Goal: Task Accomplishment & Management: Use online tool/utility

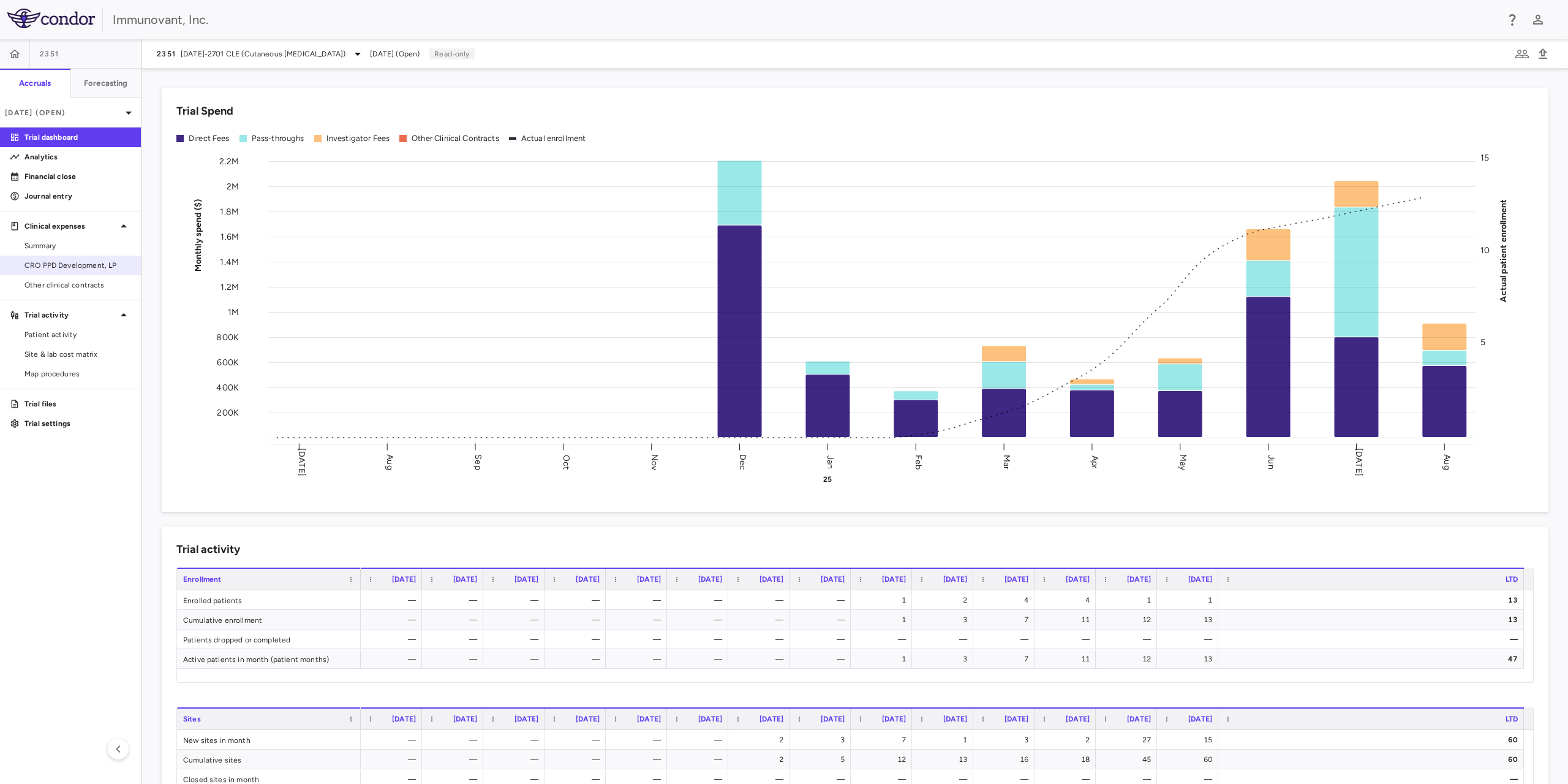
click at [62, 272] on link "CRO PPD Development, LP" at bounding box center [70, 265] width 141 height 18
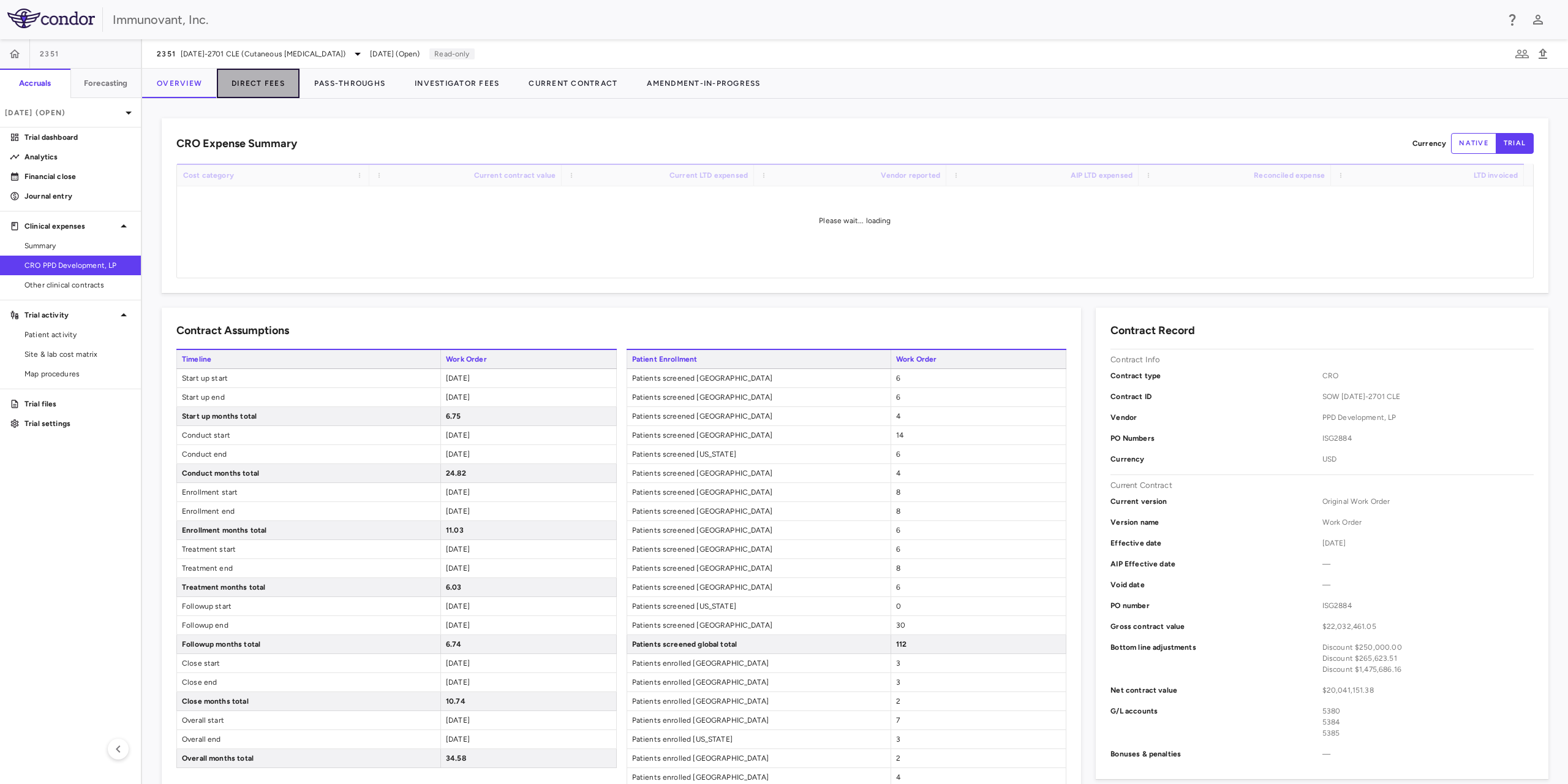
click at [253, 85] on button "Direct Fees" at bounding box center [258, 83] width 83 height 29
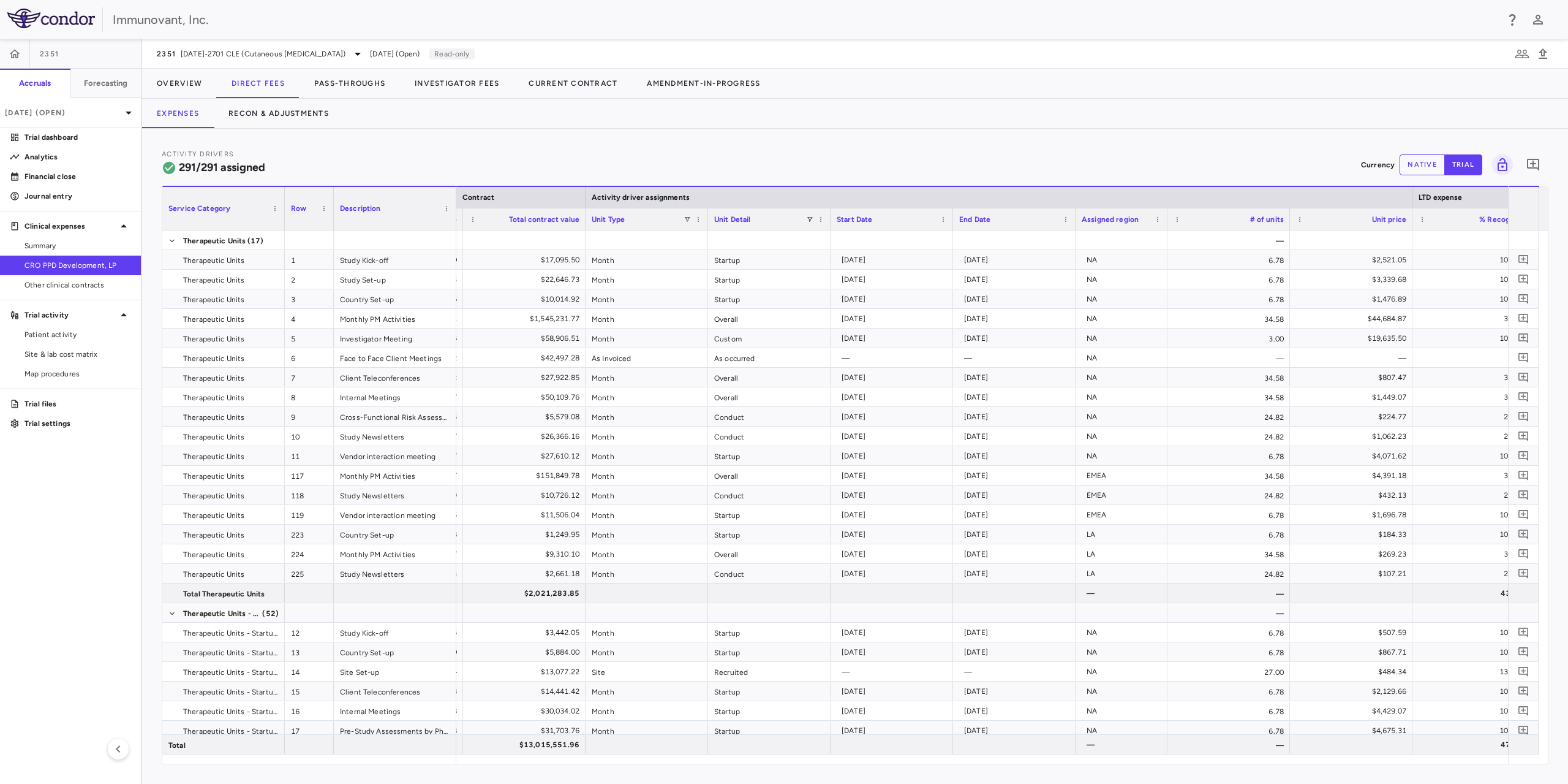
drag, startPoint x: 653, startPoint y: 764, endPoint x: 674, endPoint y: 760, distance: 21.4
click at [674, 760] on div "Activity Drivers 291/291 assigned Currency native trial 0 Service Category Drag…" at bounding box center [855, 456] width 1426 height 655
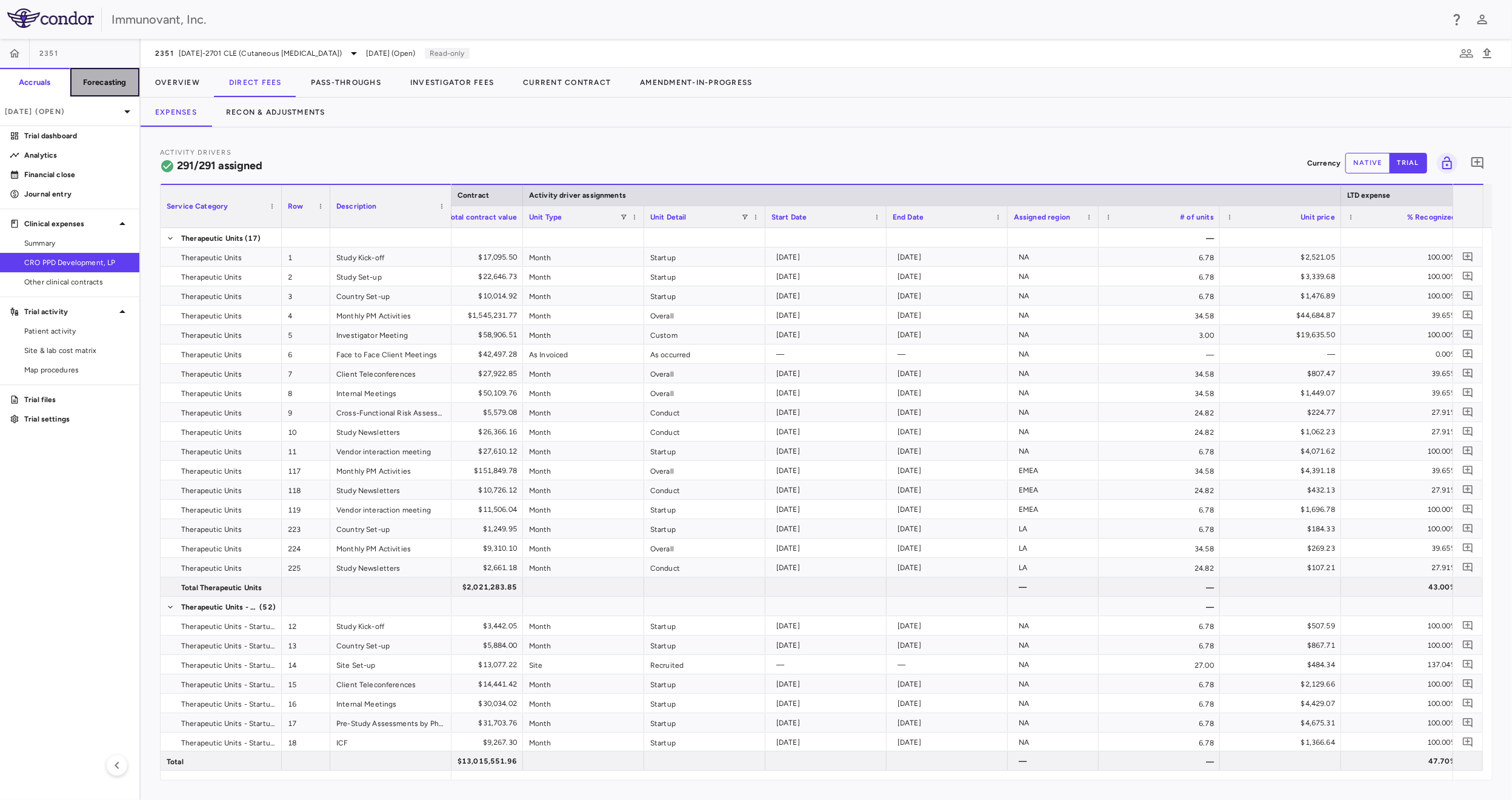
click at [97, 82] on h6 "Forecasting" at bounding box center [105, 82] width 44 height 11
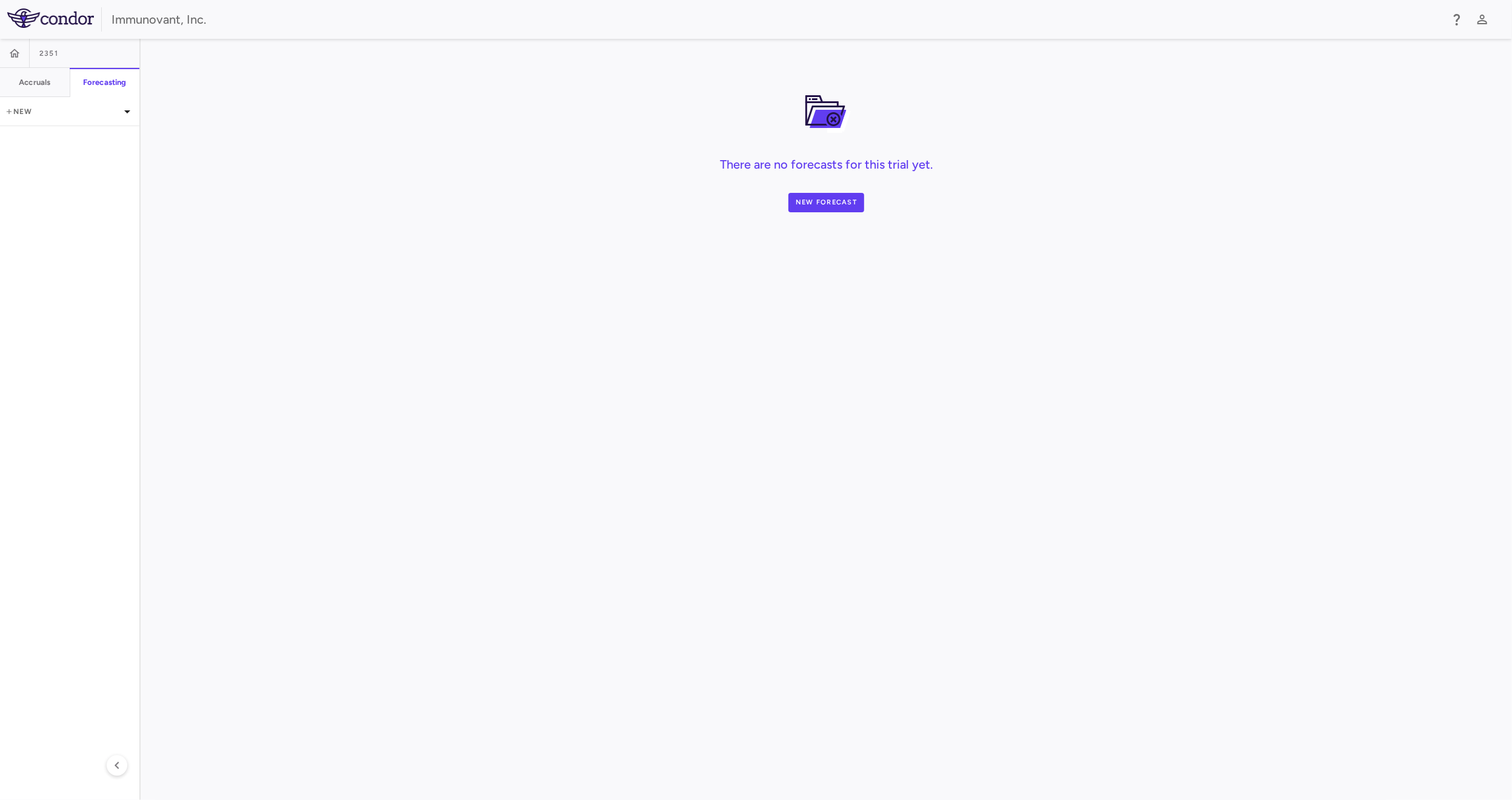
click at [1241, 306] on div "There are no forecasts for this trial yet. New Forecast" at bounding box center [826, 419] width 1372 height 761
click at [54, 112] on p "New" at bounding box center [62, 111] width 115 height 11
click at [56, 158] on div "New forecast" at bounding box center [34, 162] width 49 height 11
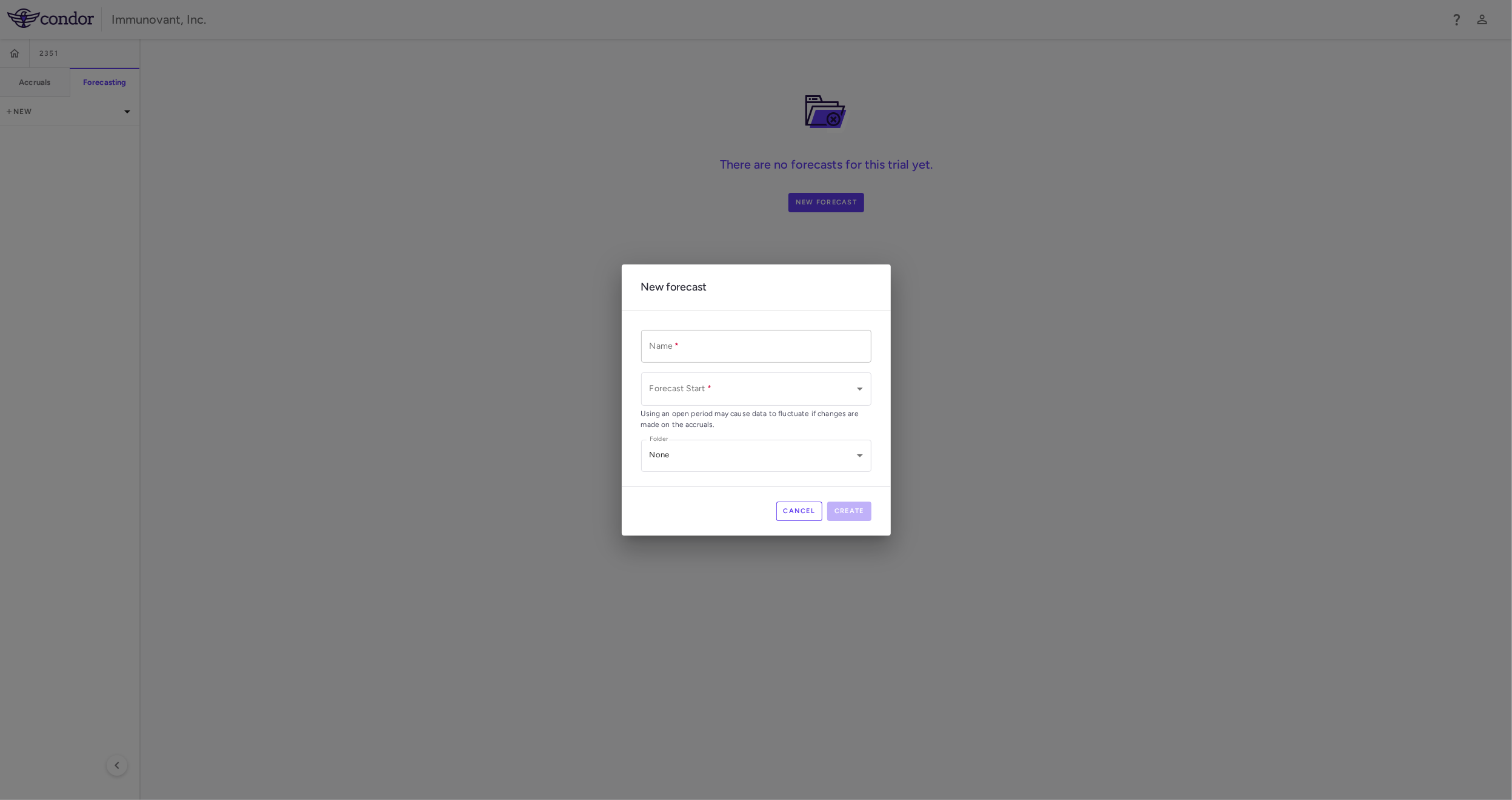
click at [682, 355] on input "Name   *" at bounding box center [757, 346] width 231 height 32
type input "**********"
click at [845, 386] on body "**********" at bounding box center [756, 400] width 1512 height 800
click at [918, 394] on div at bounding box center [756, 400] width 1512 height 800
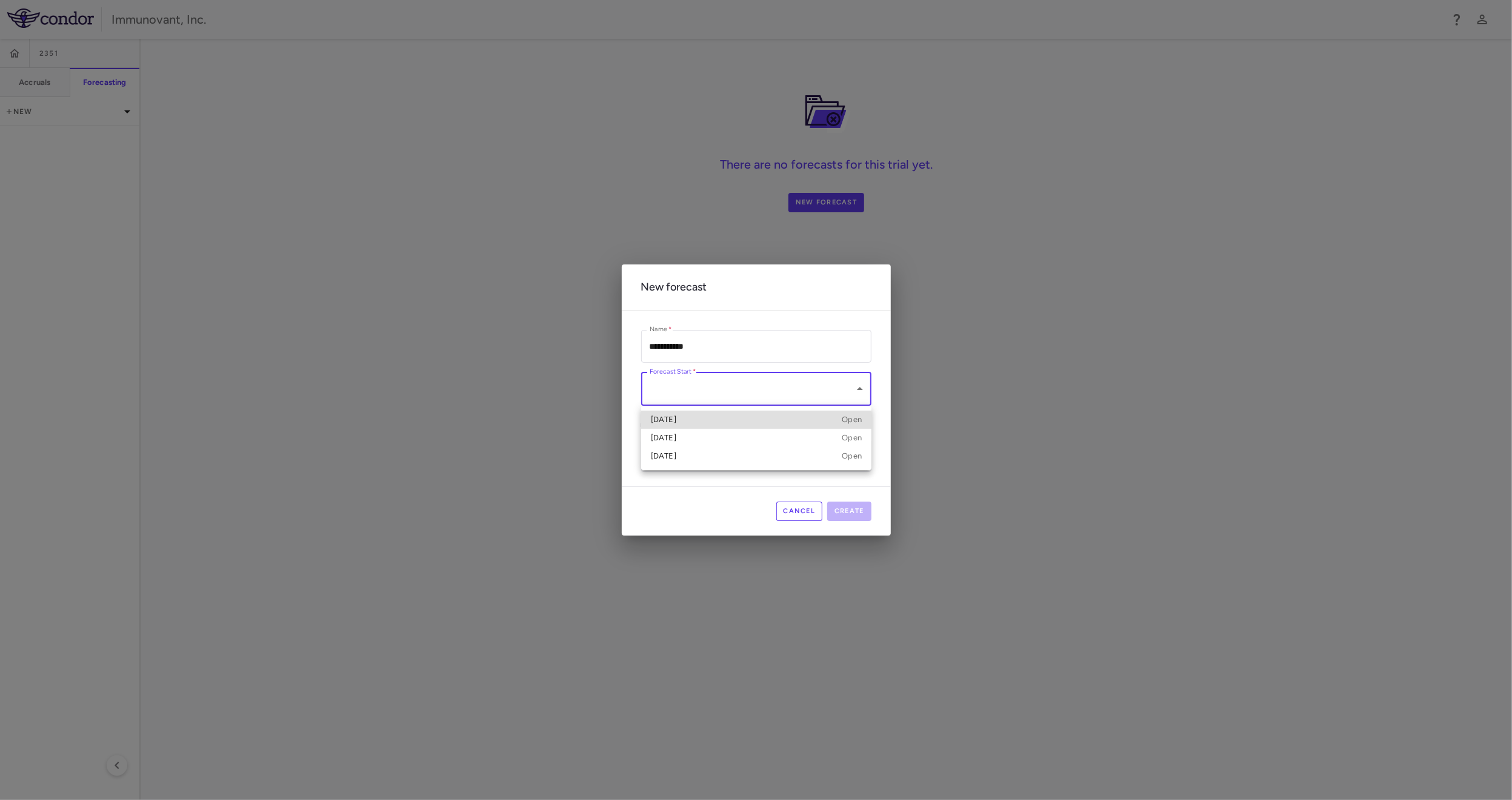
click at [816, 394] on body "**********" at bounding box center [756, 400] width 1512 height 800
click at [740, 419] on div "[DATE] Open" at bounding box center [756, 420] width 211 height 11
type input "**********"
click at [734, 456] on body "**********" at bounding box center [756, 400] width 1512 height 800
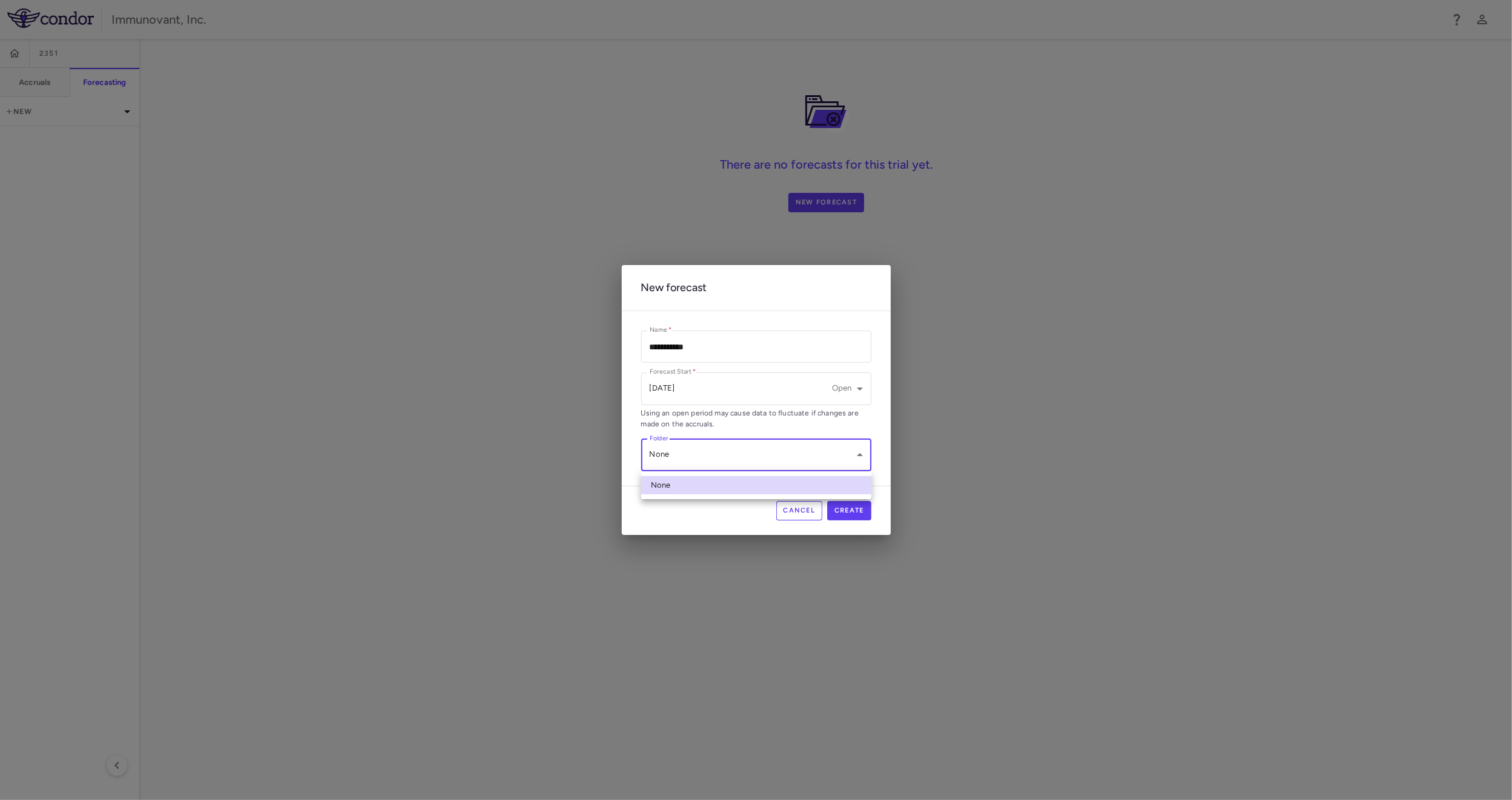
click at [734, 456] on div at bounding box center [756, 400] width 1512 height 800
click at [859, 503] on button "Create" at bounding box center [849, 510] width 44 height 19
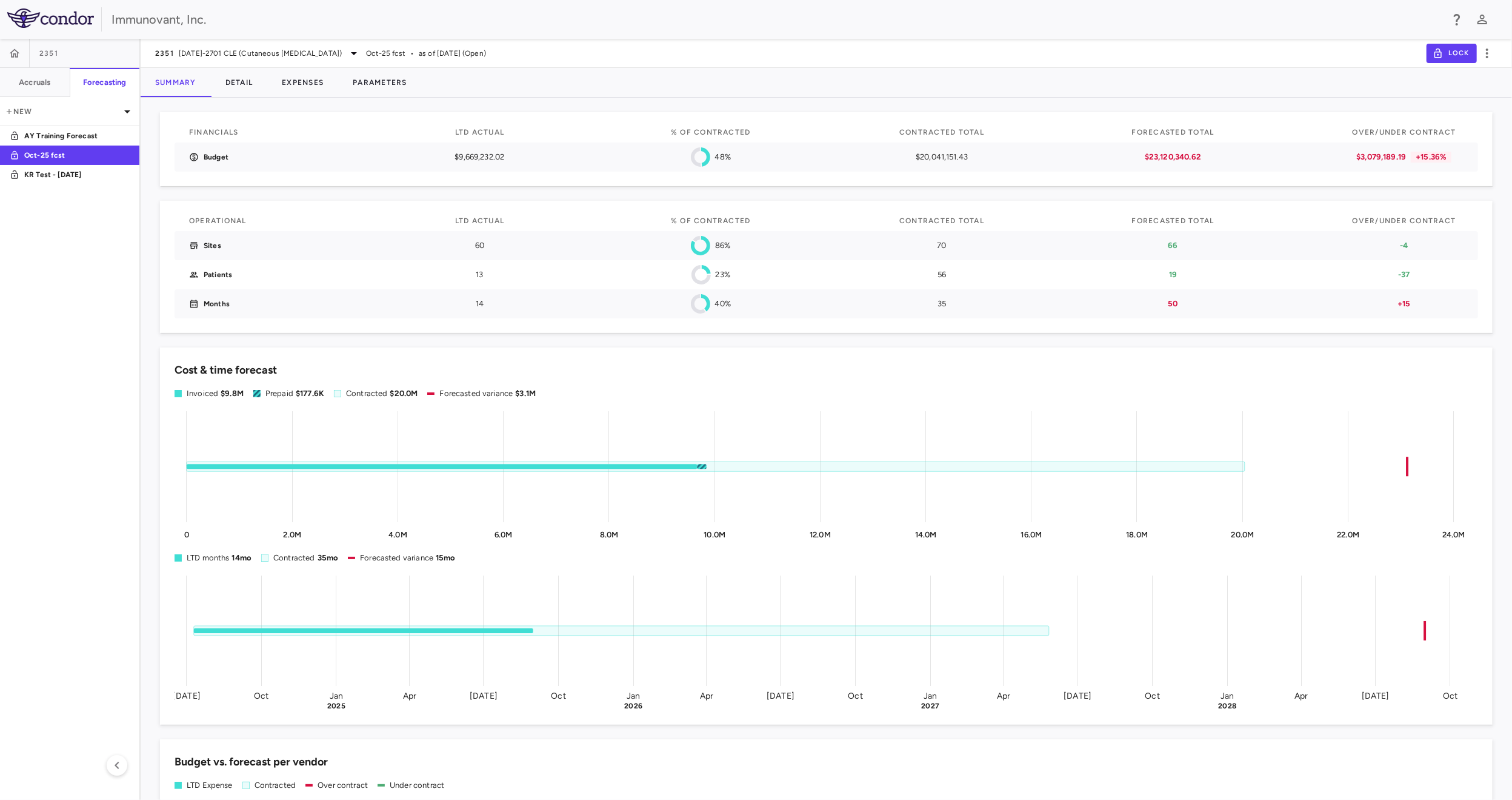
drag, startPoint x: 983, startPoint y: 349, endPoint x: 981, endPoint y: 358, distance: 9.2
click at [983, 349] on div "Cost & time forecast Invoiced $9.8M Prepaid $177.6K Contracted $20.0M Forecaste…" at bounding box center [826, 536] width 1333 height 378
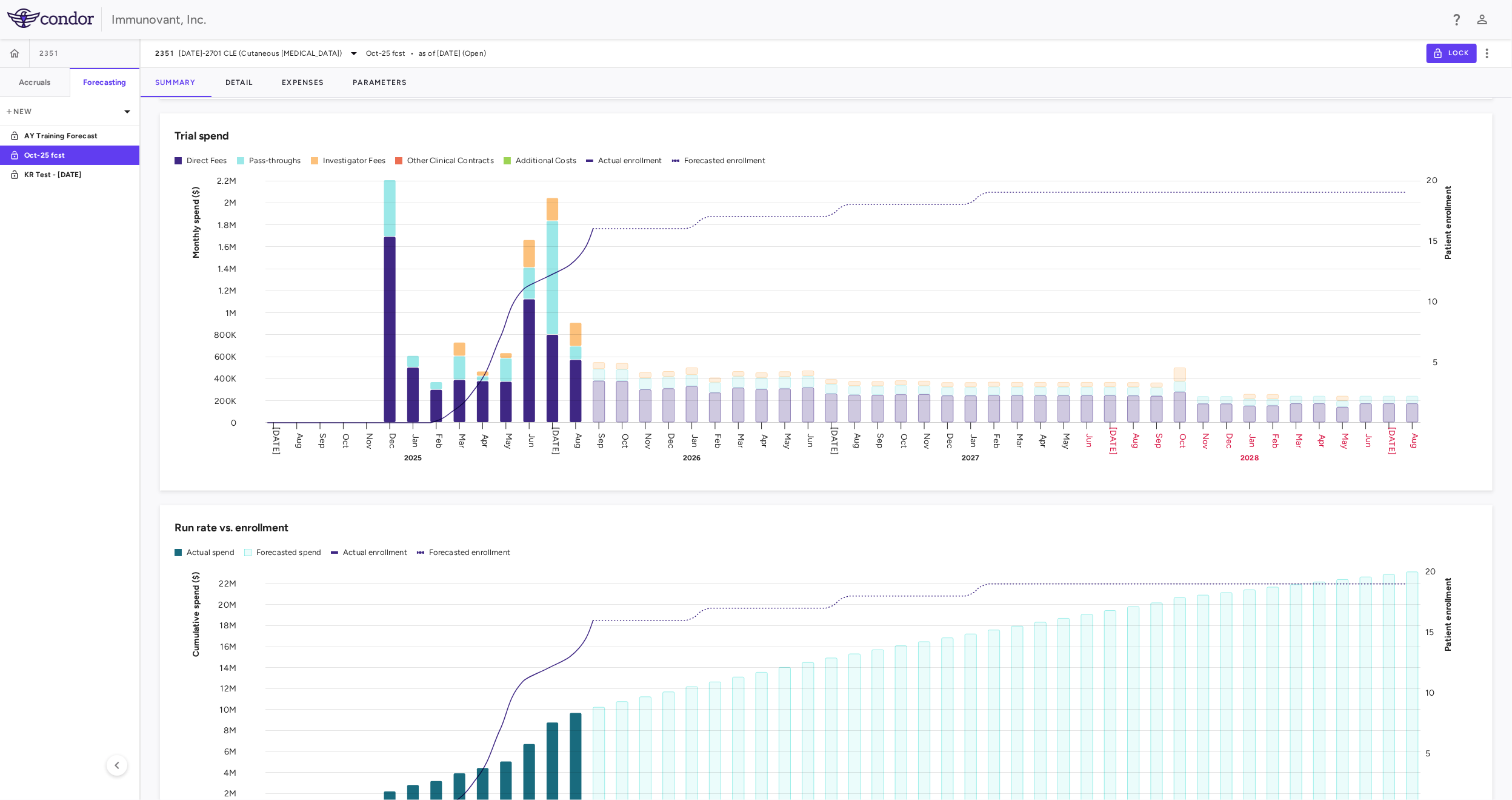
scroll to position [1006, 0]
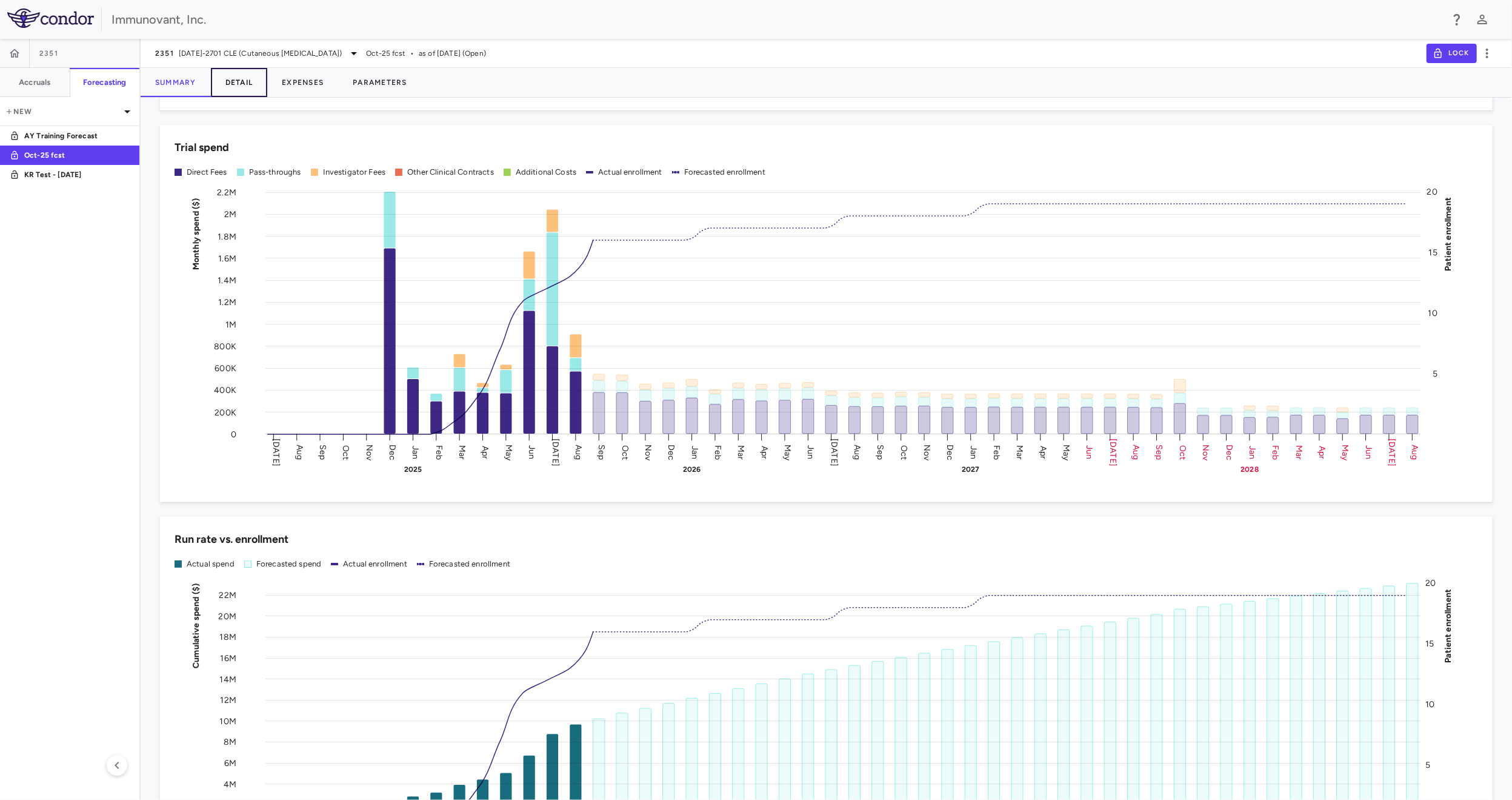
click at [238, 79] on button "Detail" at bounding box center [239, 82] width 57 height 29
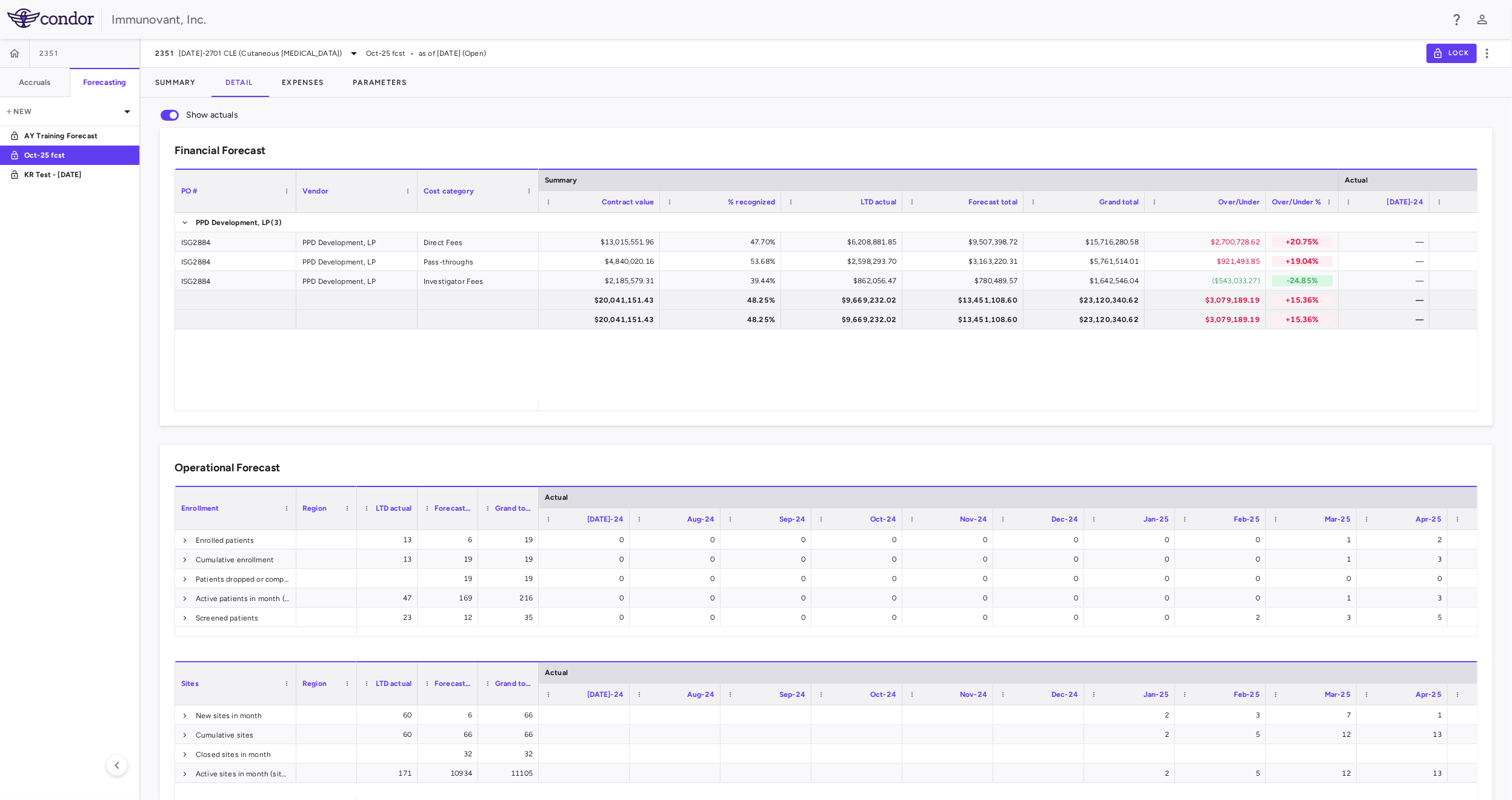
click at [672, 412] on div "Financial Forecast Drag here to set column labels PO # Vendor Cost category" at bounding box center [826, 277] width 1333 height 298
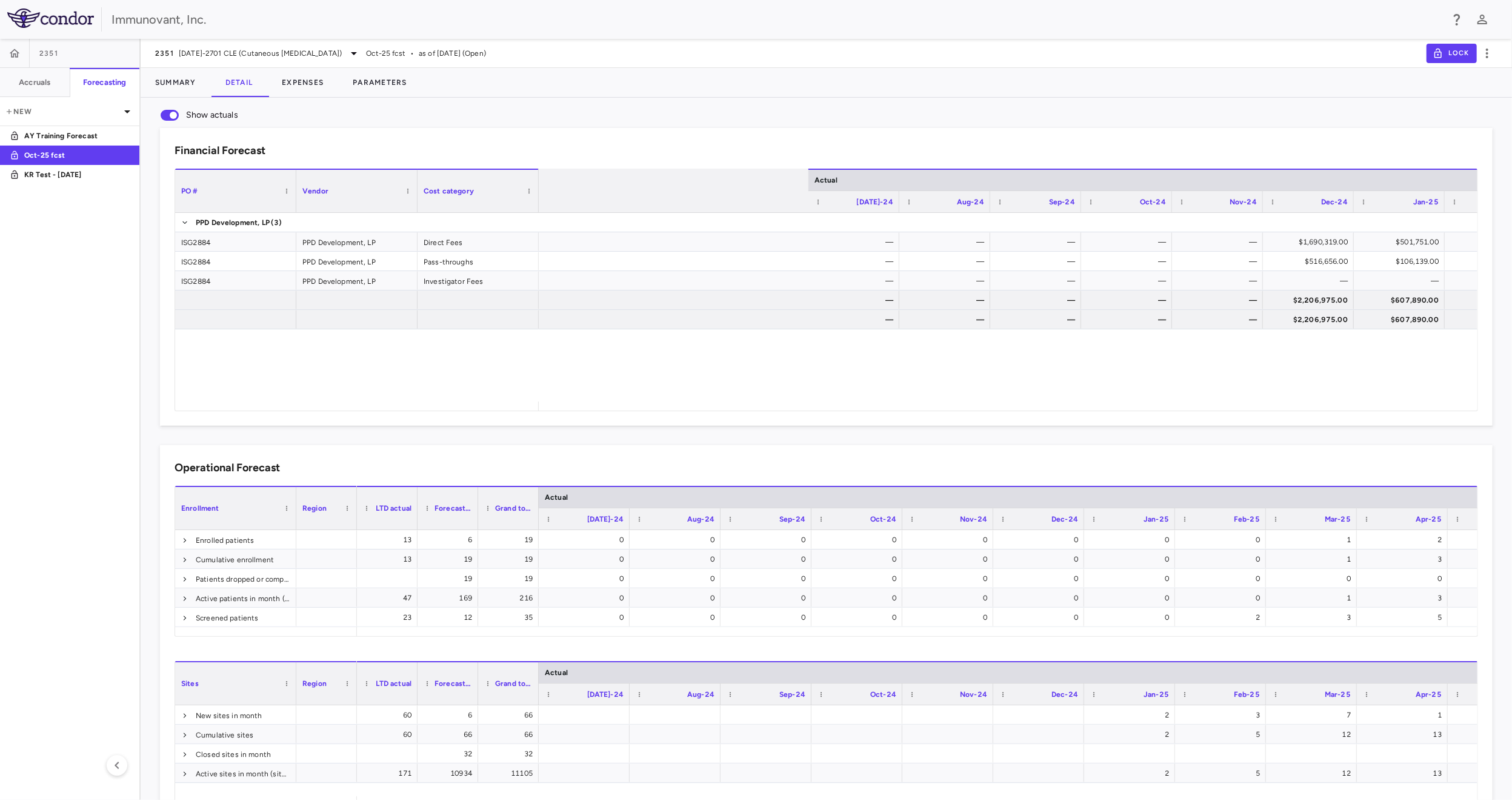
scroll to position [0, 1017]
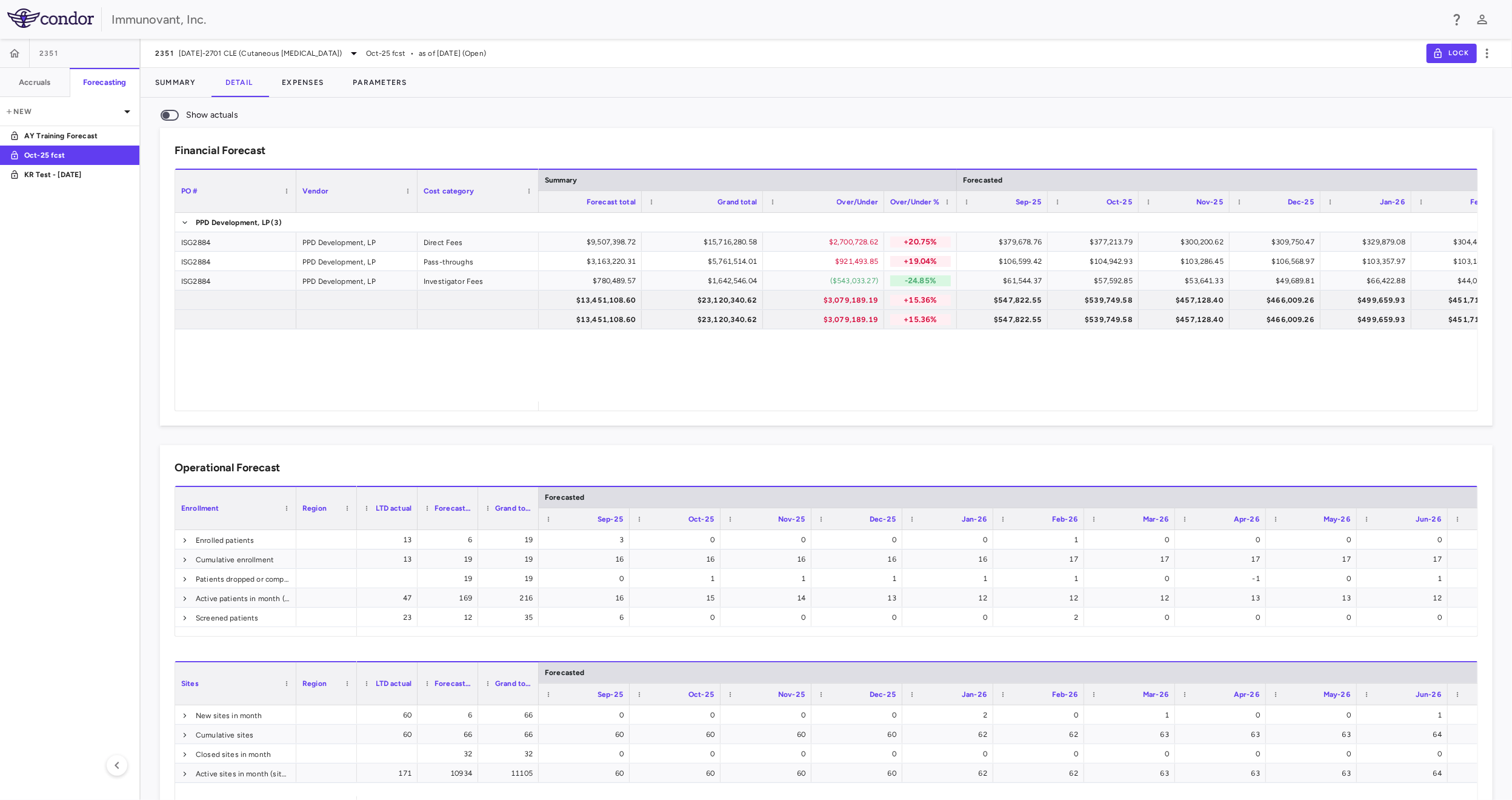
click at [168, 110] on span "Show actuals" at bounding box center [170, 115] width 18 height 11
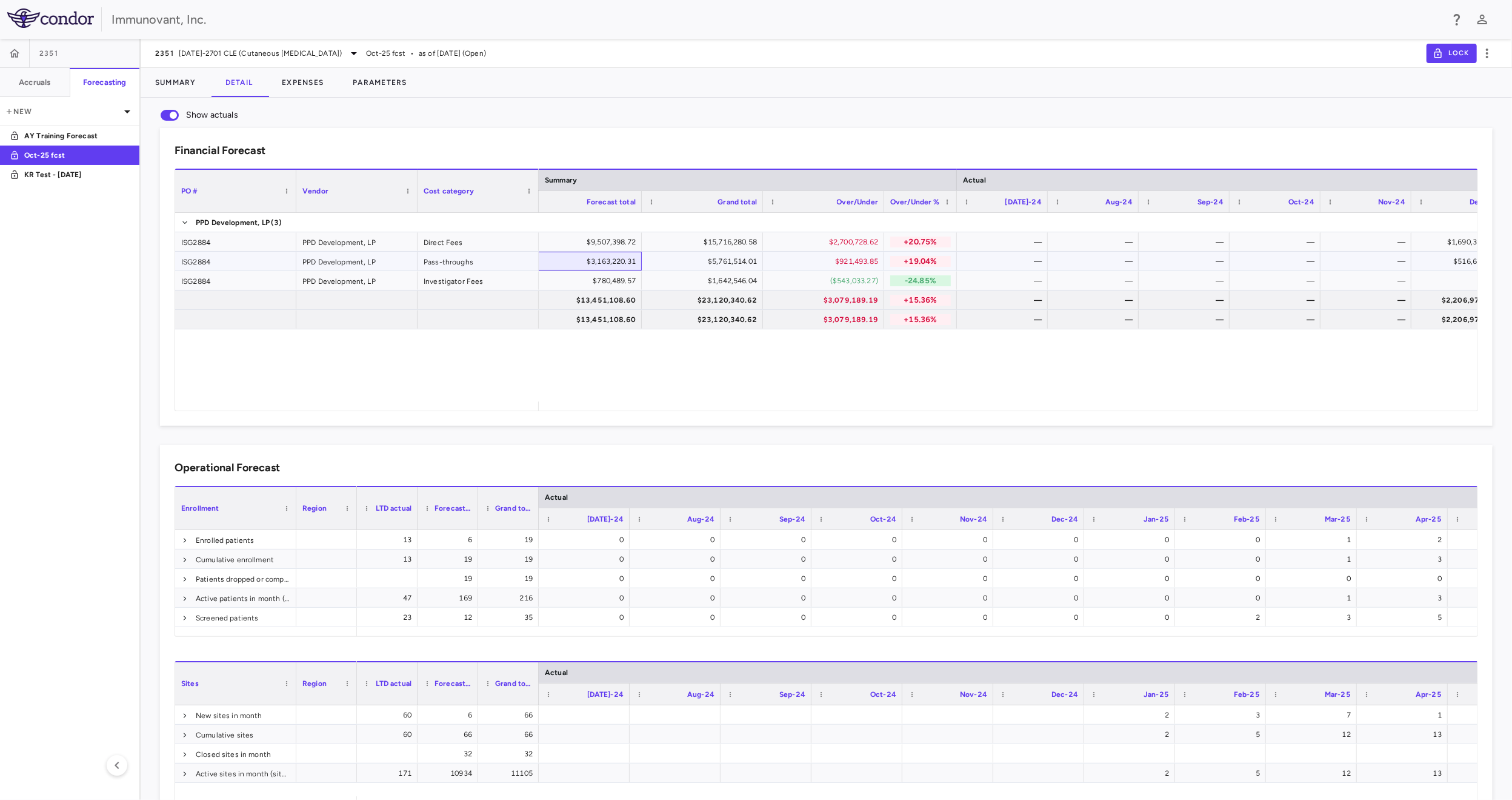
click at [576, 265] on div "$3,163,220.31" at bounding box center [584, 261] width 105 height 19
click at [709, 375] on span "Context Menu" at bounding box center [703, 370] width 27 height 17
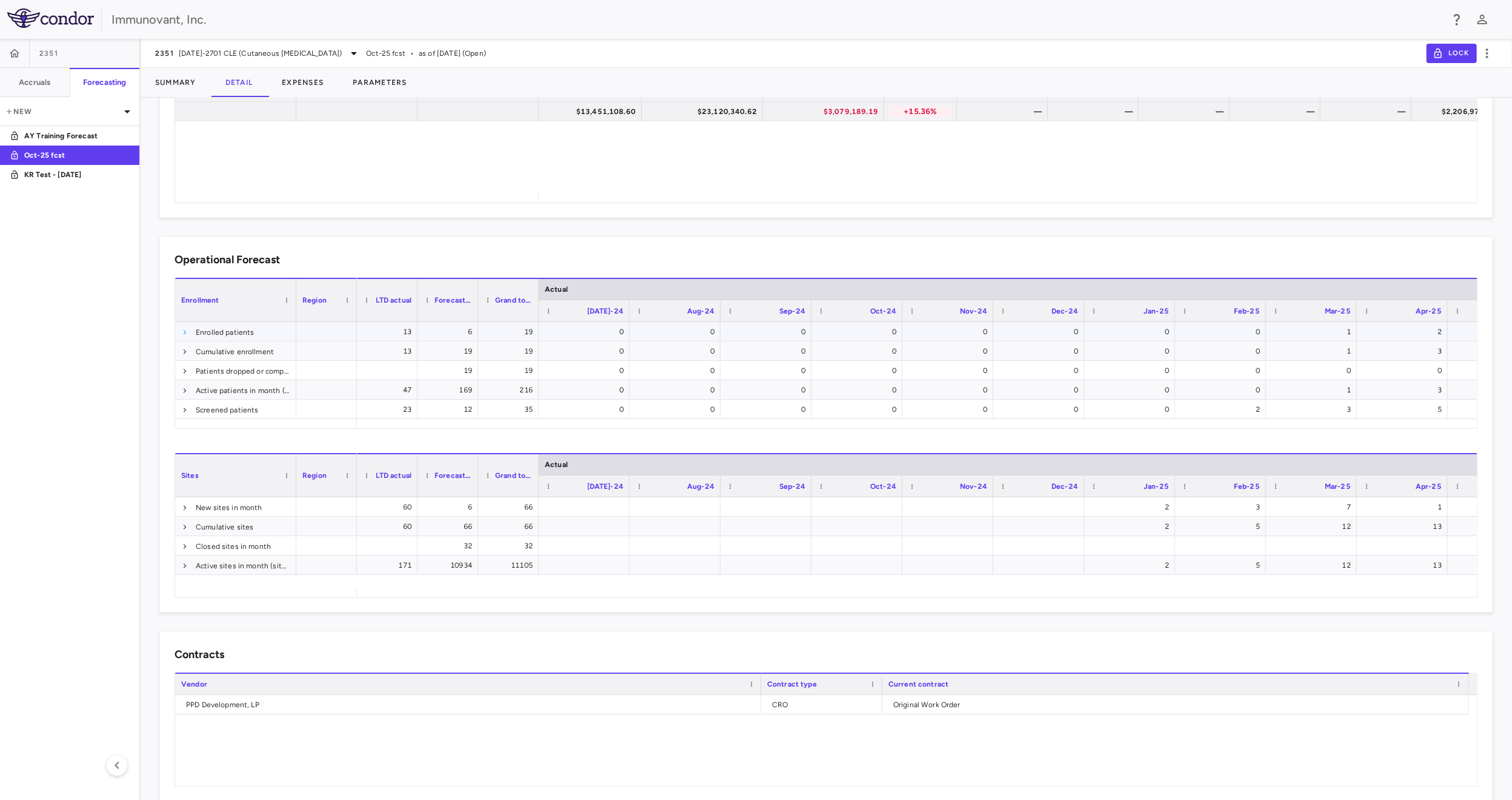
click at [186, 333] on span at bounding box center [184, 332] width 7 height 7
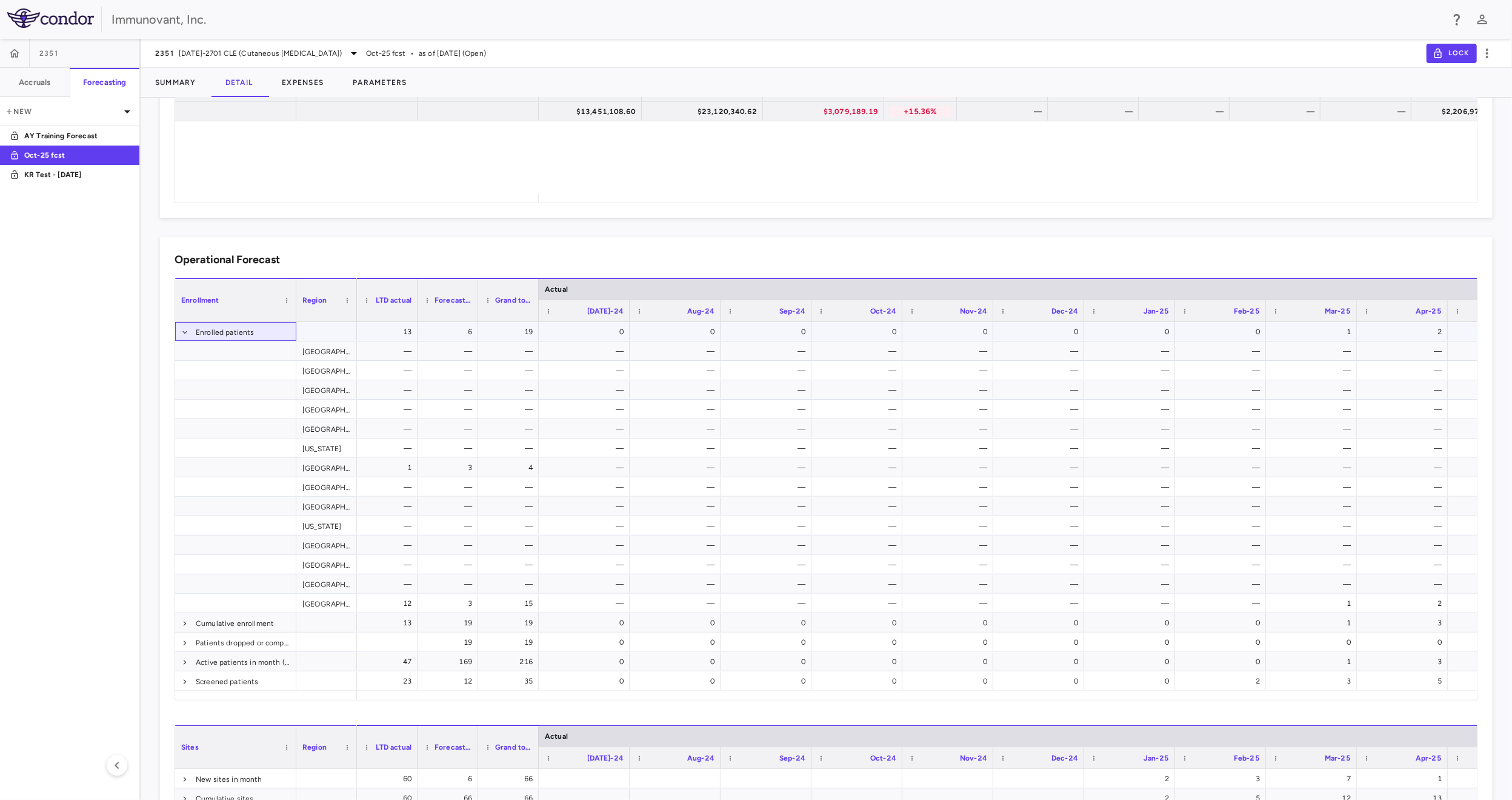
click at [186, 333] on span at bounding box center [184, 332] width 7 height 7
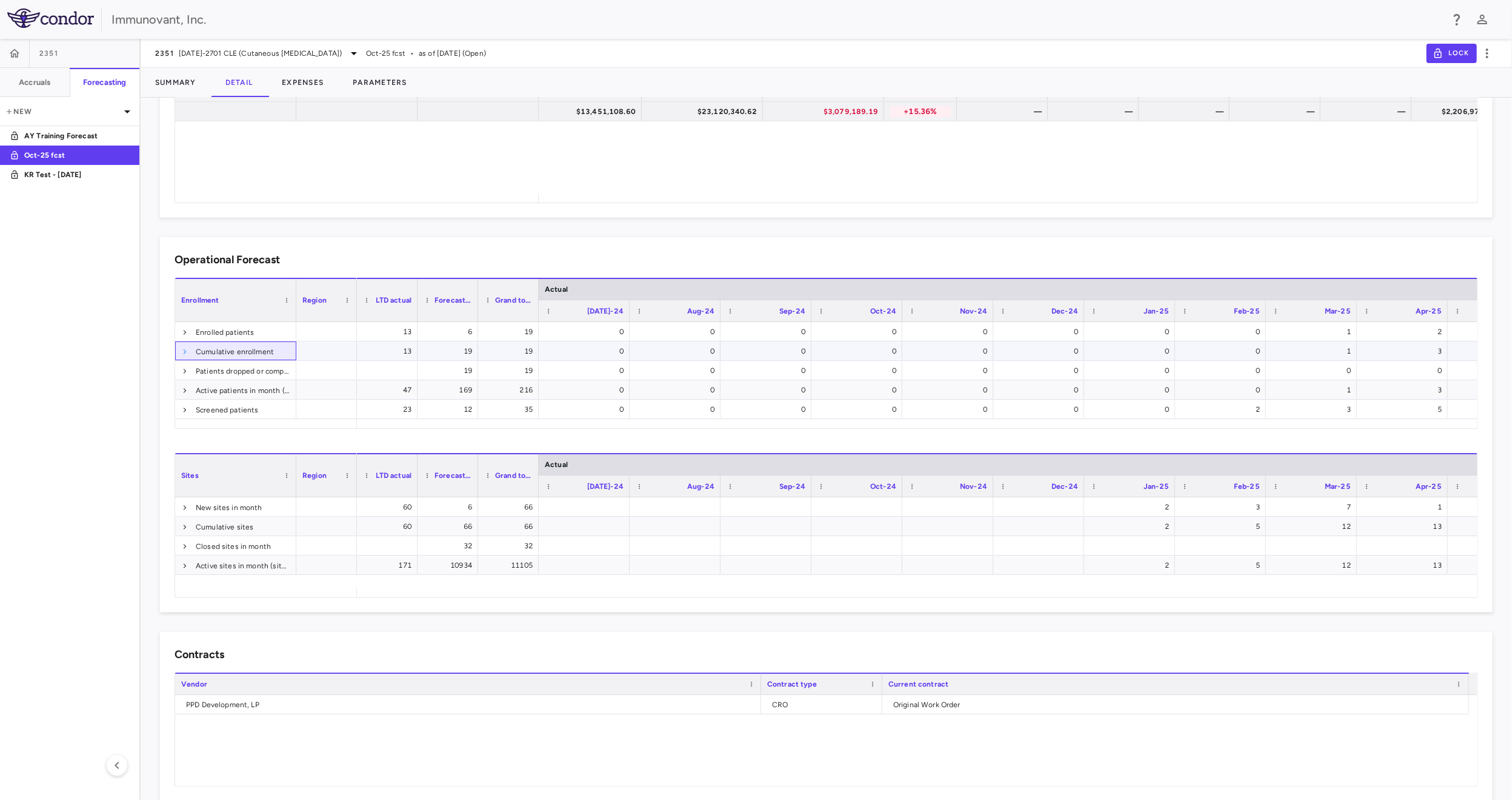
click at [184, 350] on span at bounding box center [184, 351] width 7 height 7
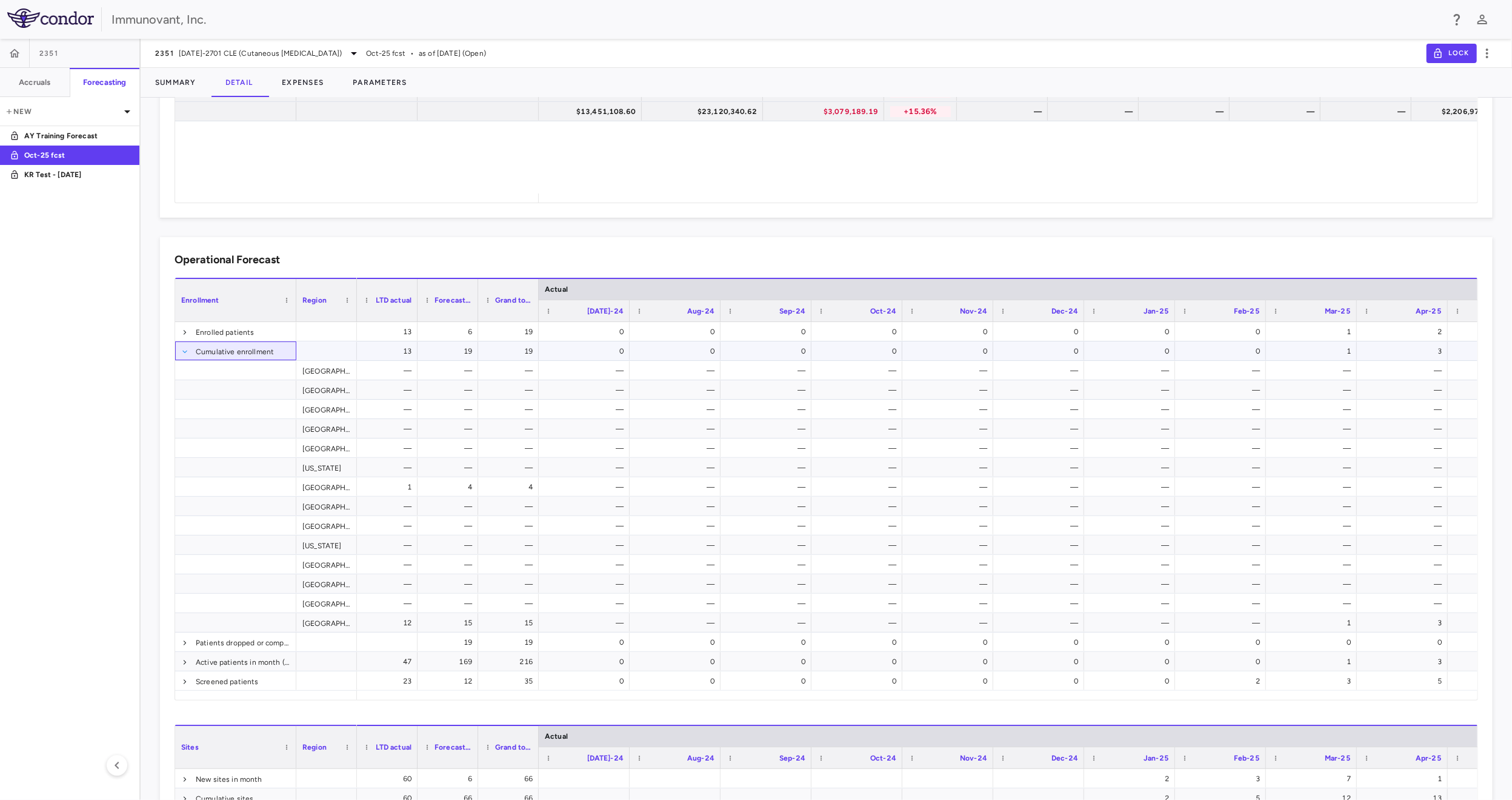
click at [184, 353] on span at bounding box center [184, 351] width 7 height 7
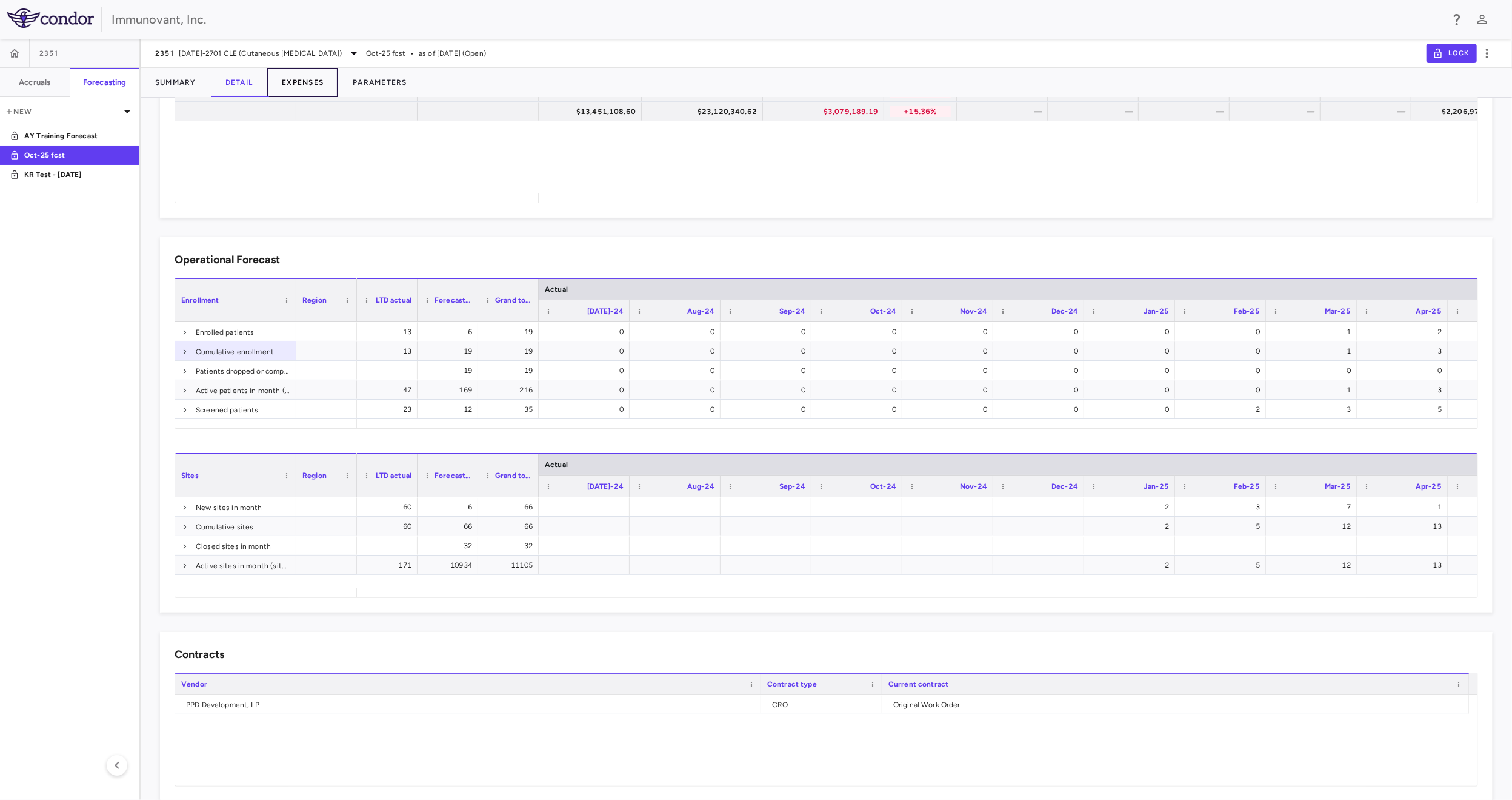
click at [304, 82] on button "Expenses" at bounding box center [303, 82] width 71 height 29
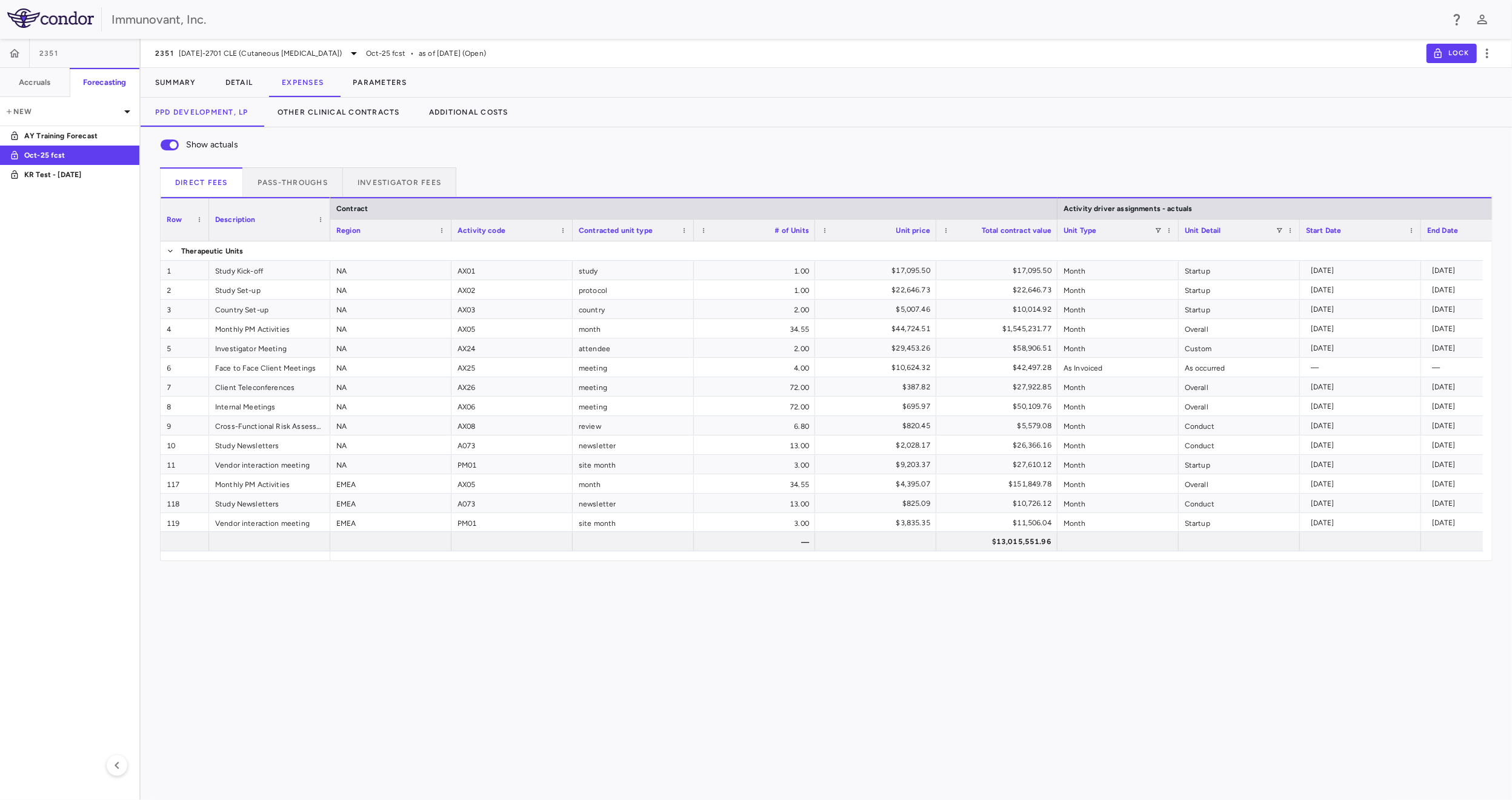
drag, startPoint x: 401, startPoint y: 561, endPoint x: 448, endPoint y: 561, distance: 47.0
click at [448, 561] on div "Show actuals Direct Fees Pass-throughs Investigator Fees Service Category Drag …" at bounding box center [826, 463] width 1372 height 673
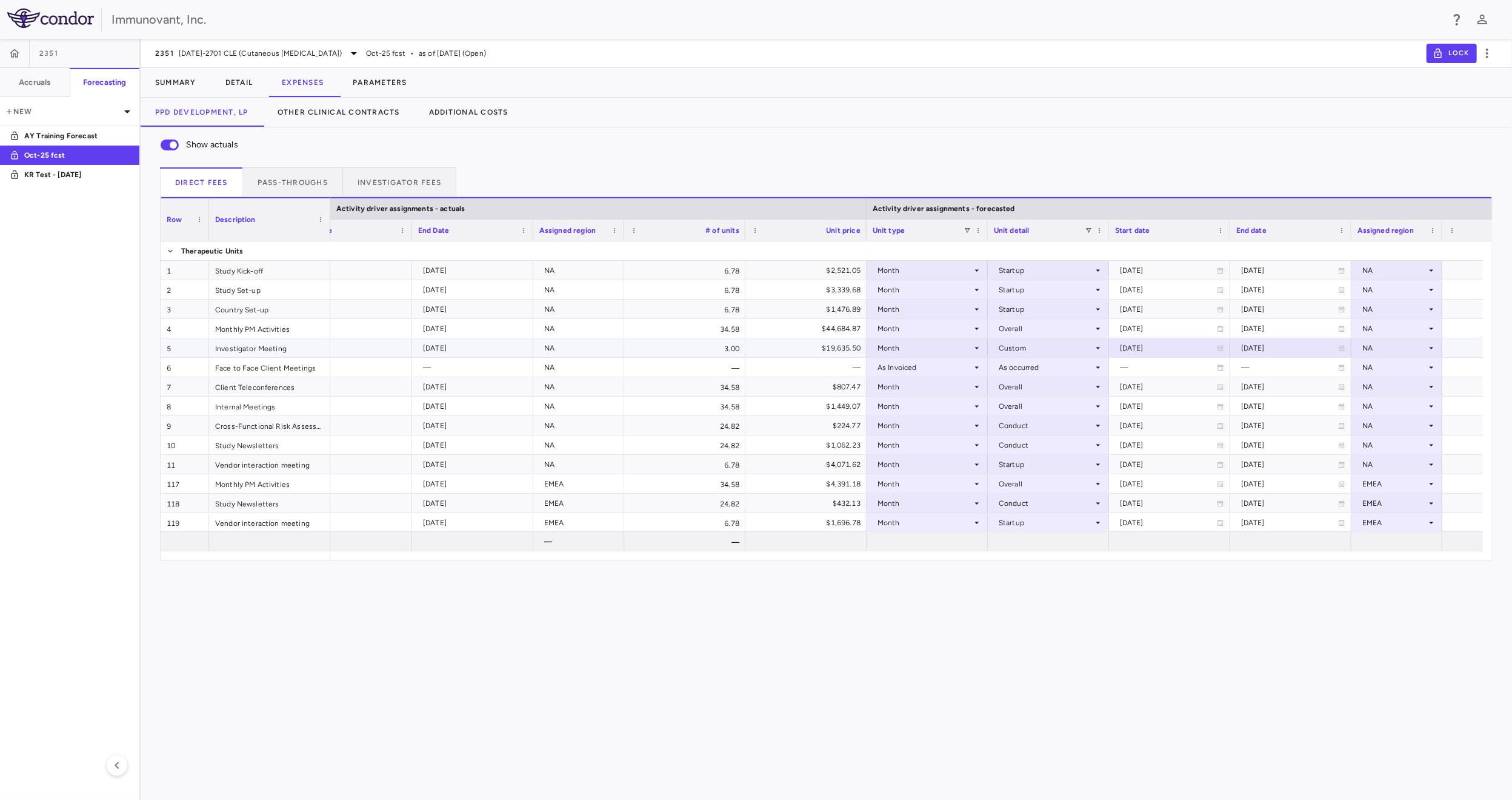
click at [979, 345] on icon at bounding box center [977, 348] width 9 height 9
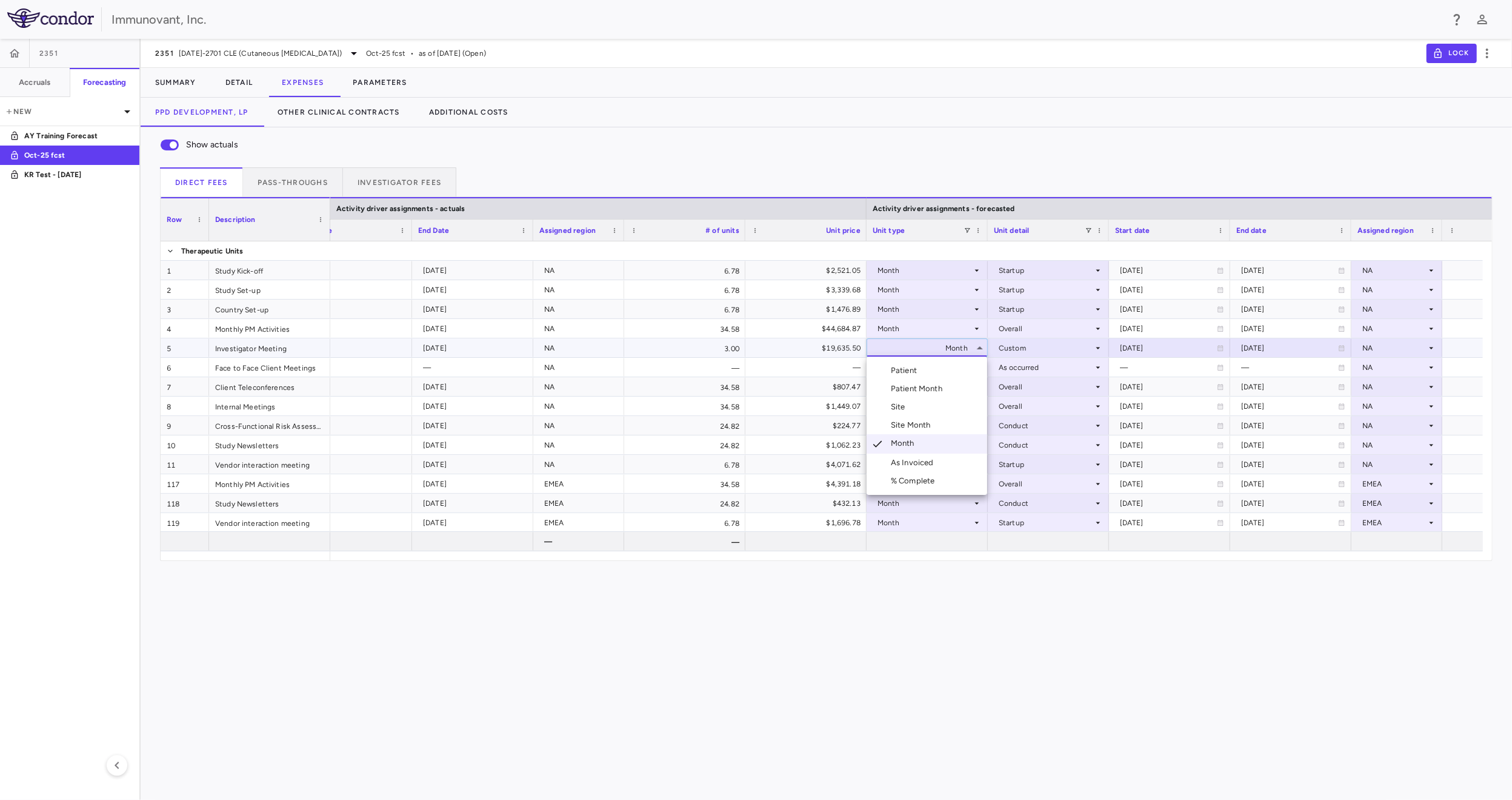
click at [1094, 351] on div at bounding box center [756, 400] width 1512 height 800
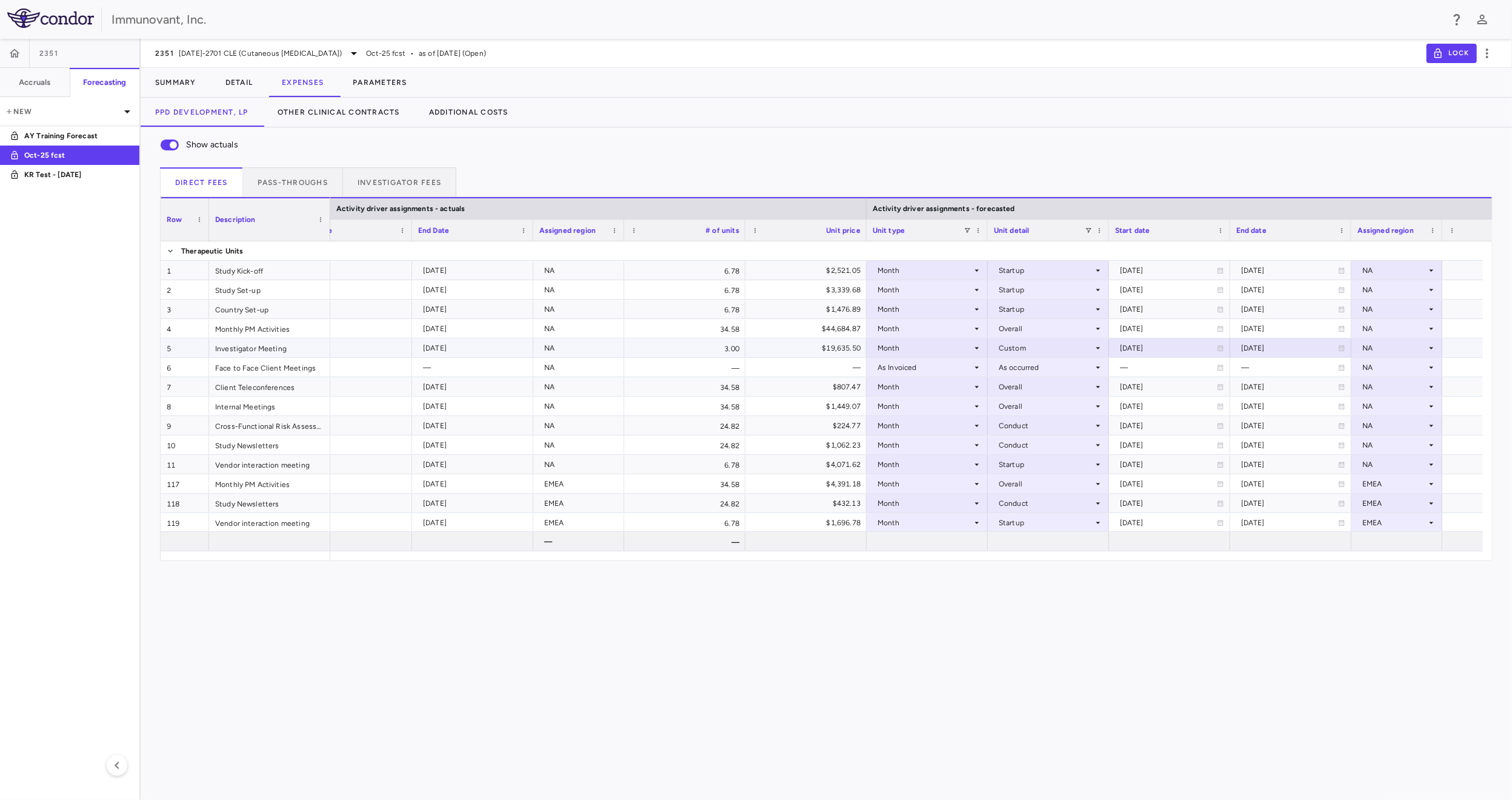
click at [1098, 350] on icon at bounding box center [1098, 348] width 9 height 9
click at [922, 589] on div at bounding box center [756, 400] width 1512 height 800
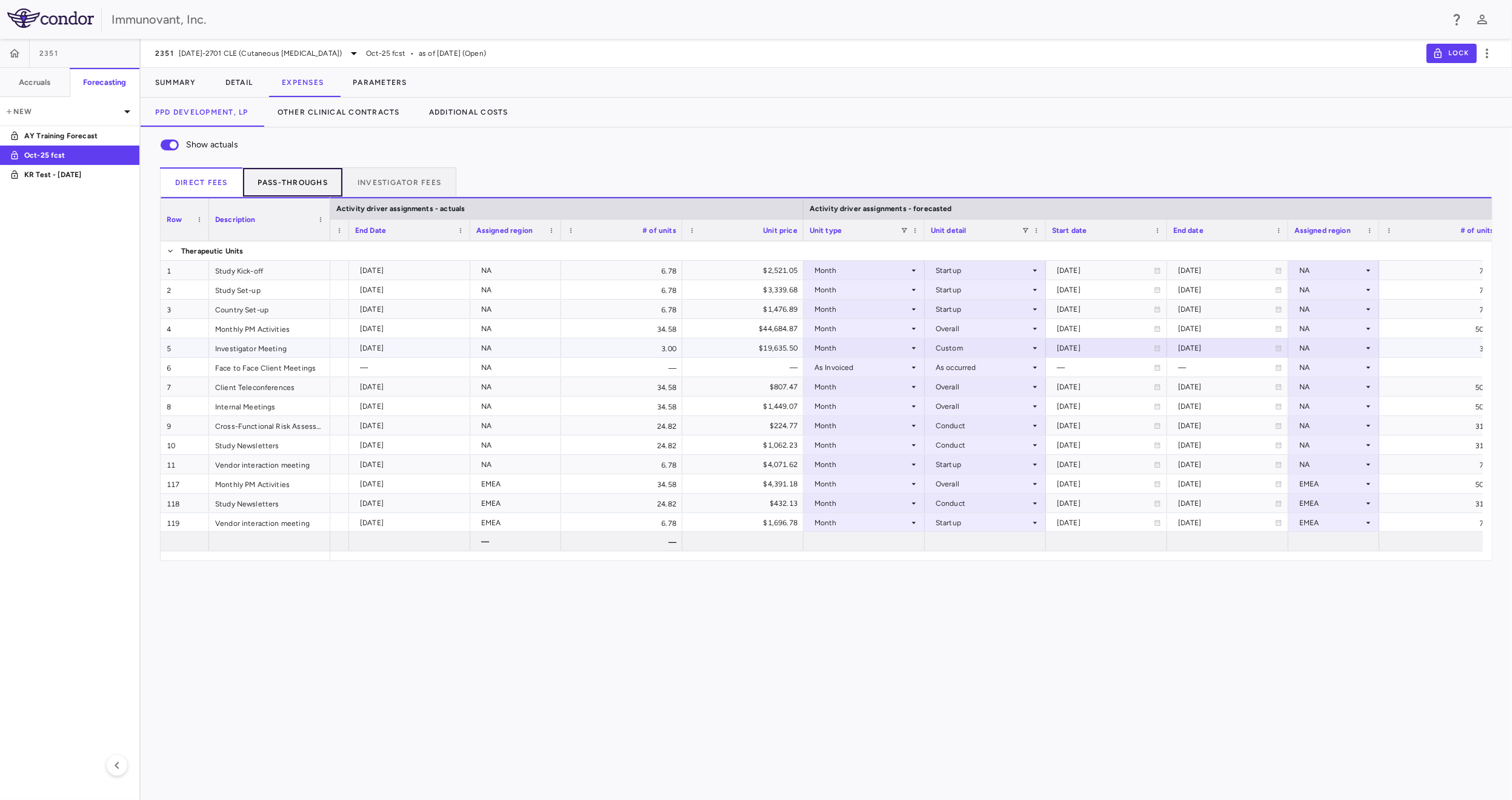
click at [288, 181] on button "Pass-throughs" at bounding box center [293, 182] width 100 height 29
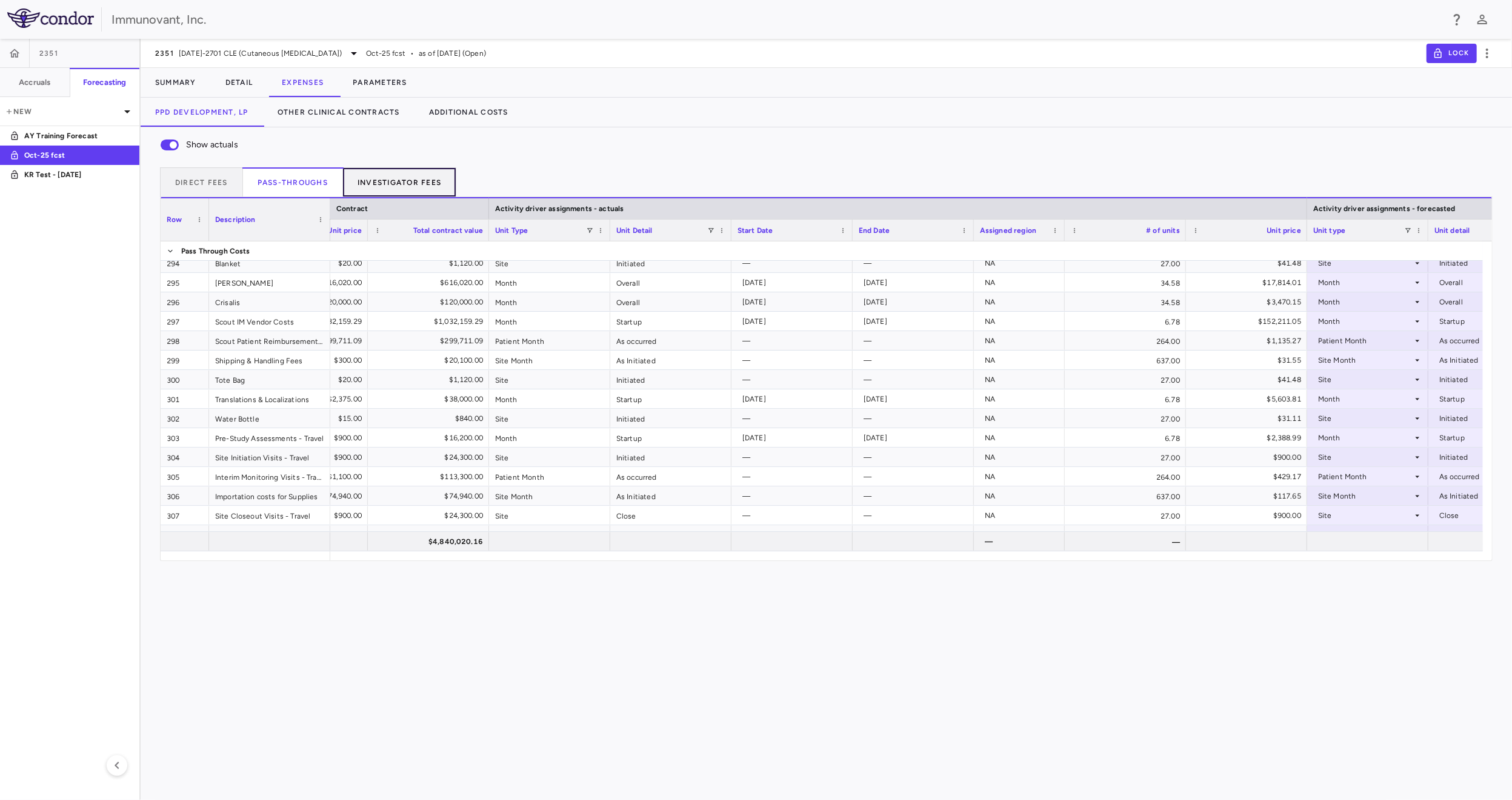
click at [435, 188] on button "Investigator Fees" at bounding box center [399, 182] width 113 height 29
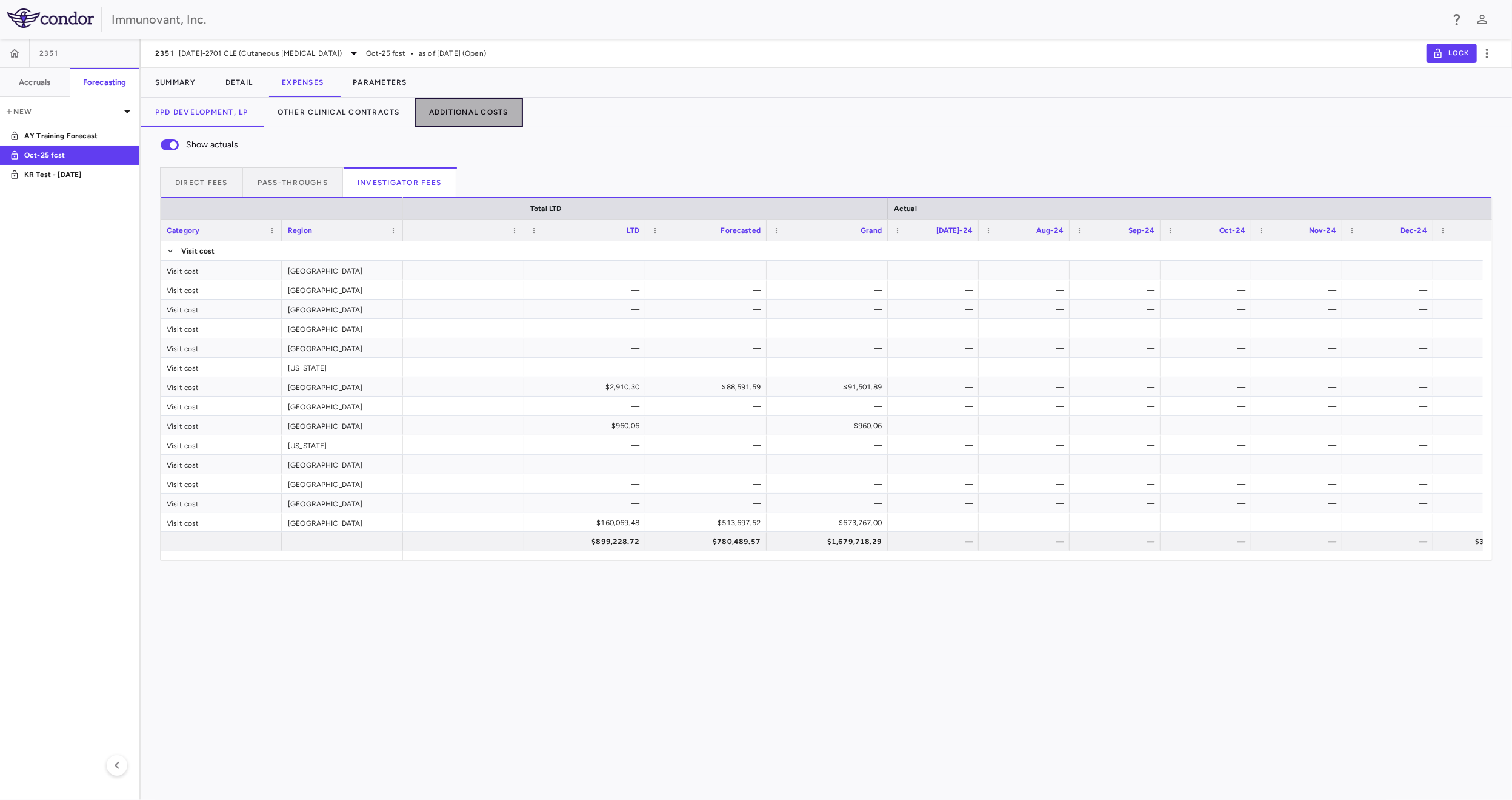
click at [466, 115] on button "Additional Costs" at bounding box center [469, 112] width 109 height 29
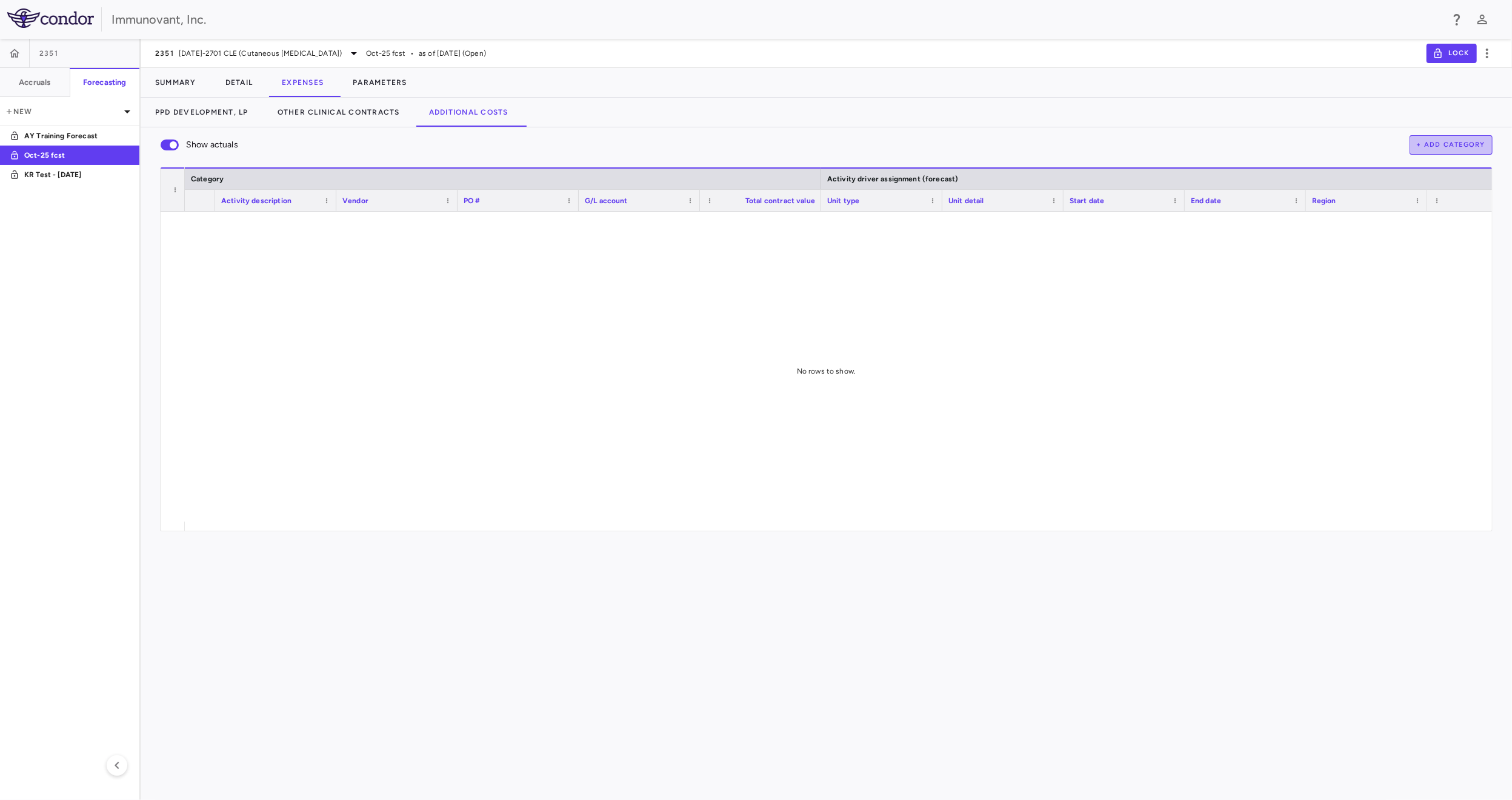
click at [1436, 144] on button "+ Add Category" at bounding box center [1452, 145] width 84 height 19
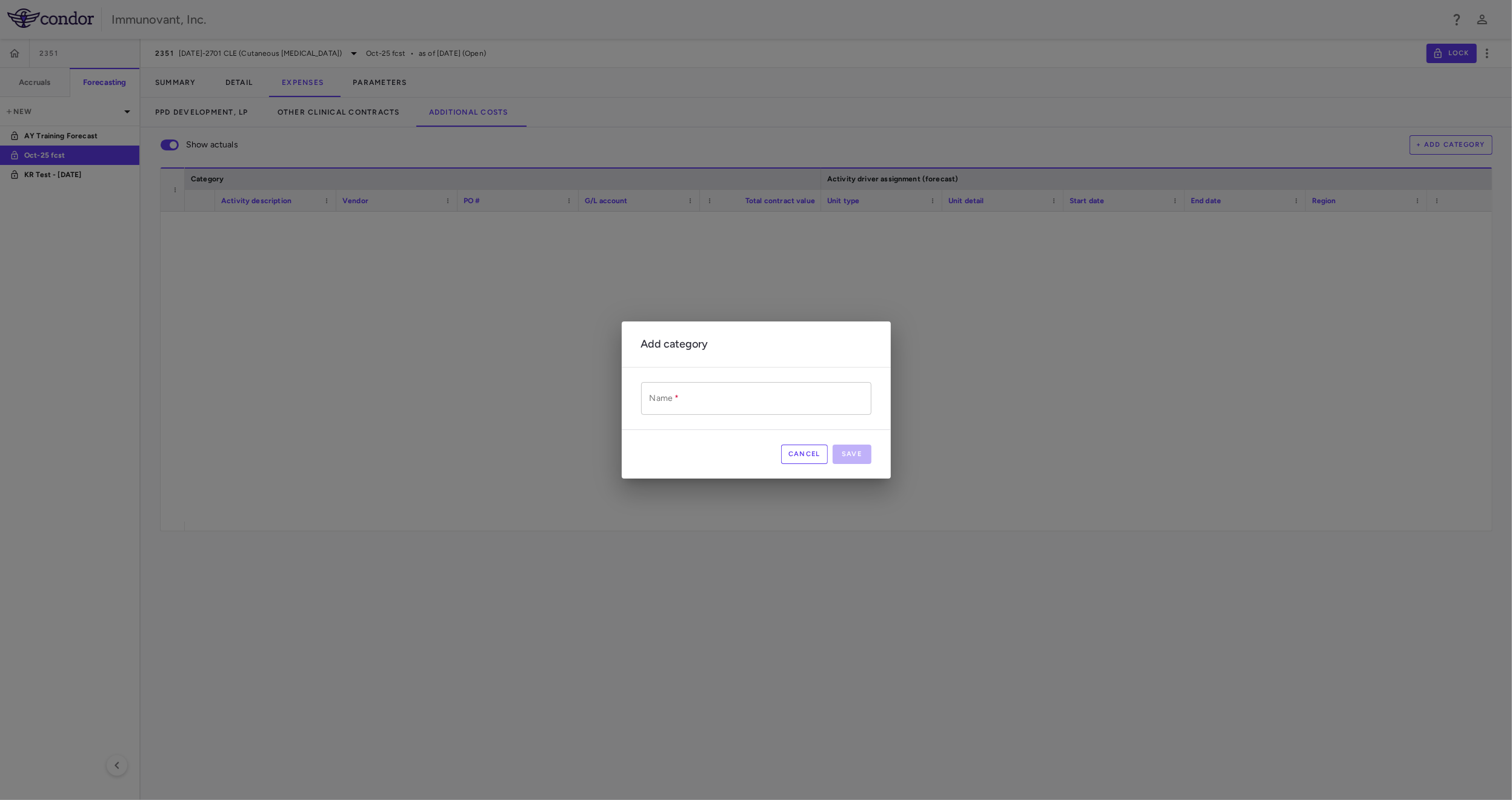
click at [769, 396] on input "Name   *" at bounding box center [757, 398] width 231 height 32
type input "**********"
click at [845, 447] on button "Save" at bounding box center [853, 454] width 39 height 19
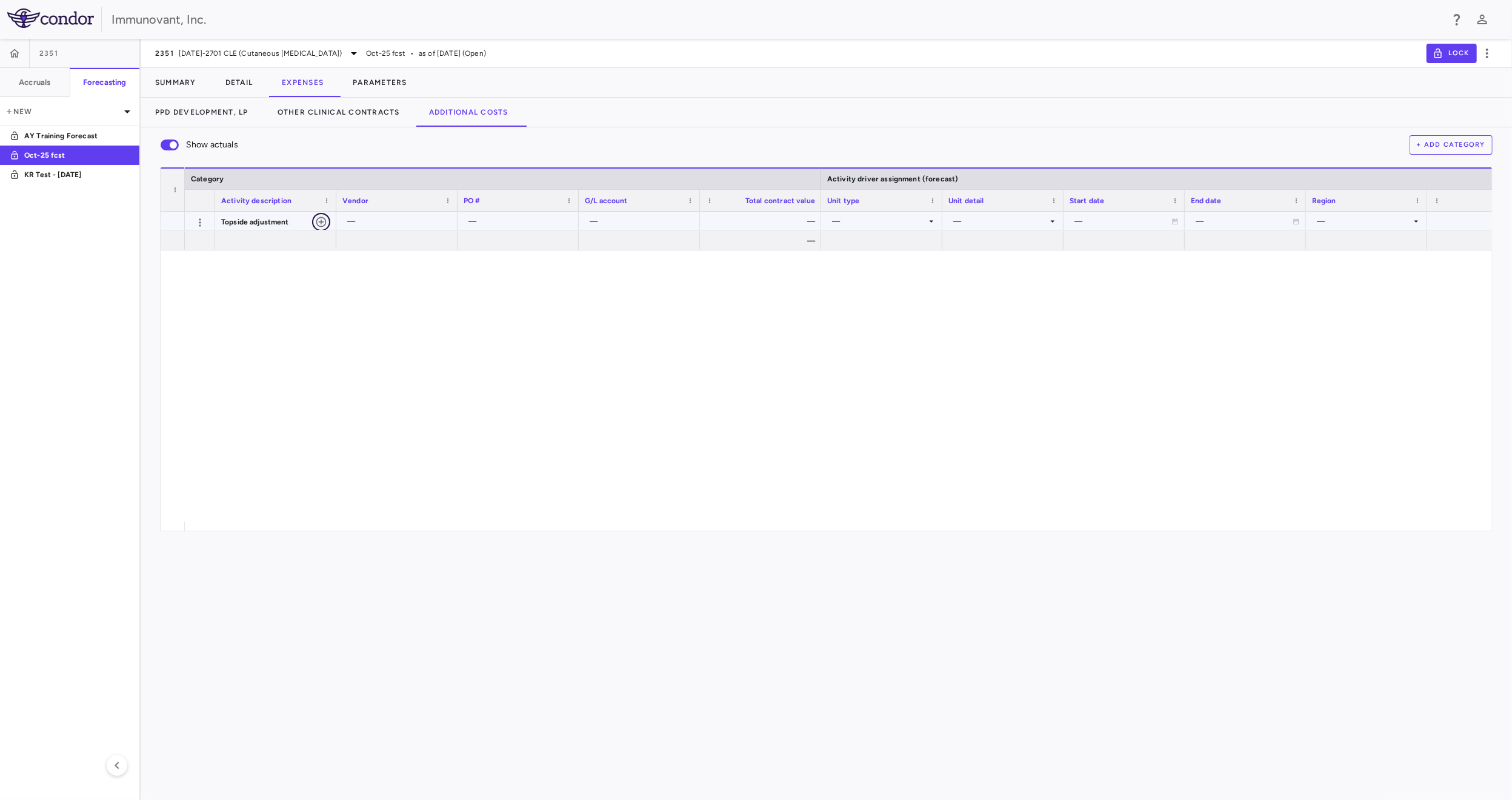
click at [323, 223] on icon "button" at bounding box center [321, 222] width 12 height 12
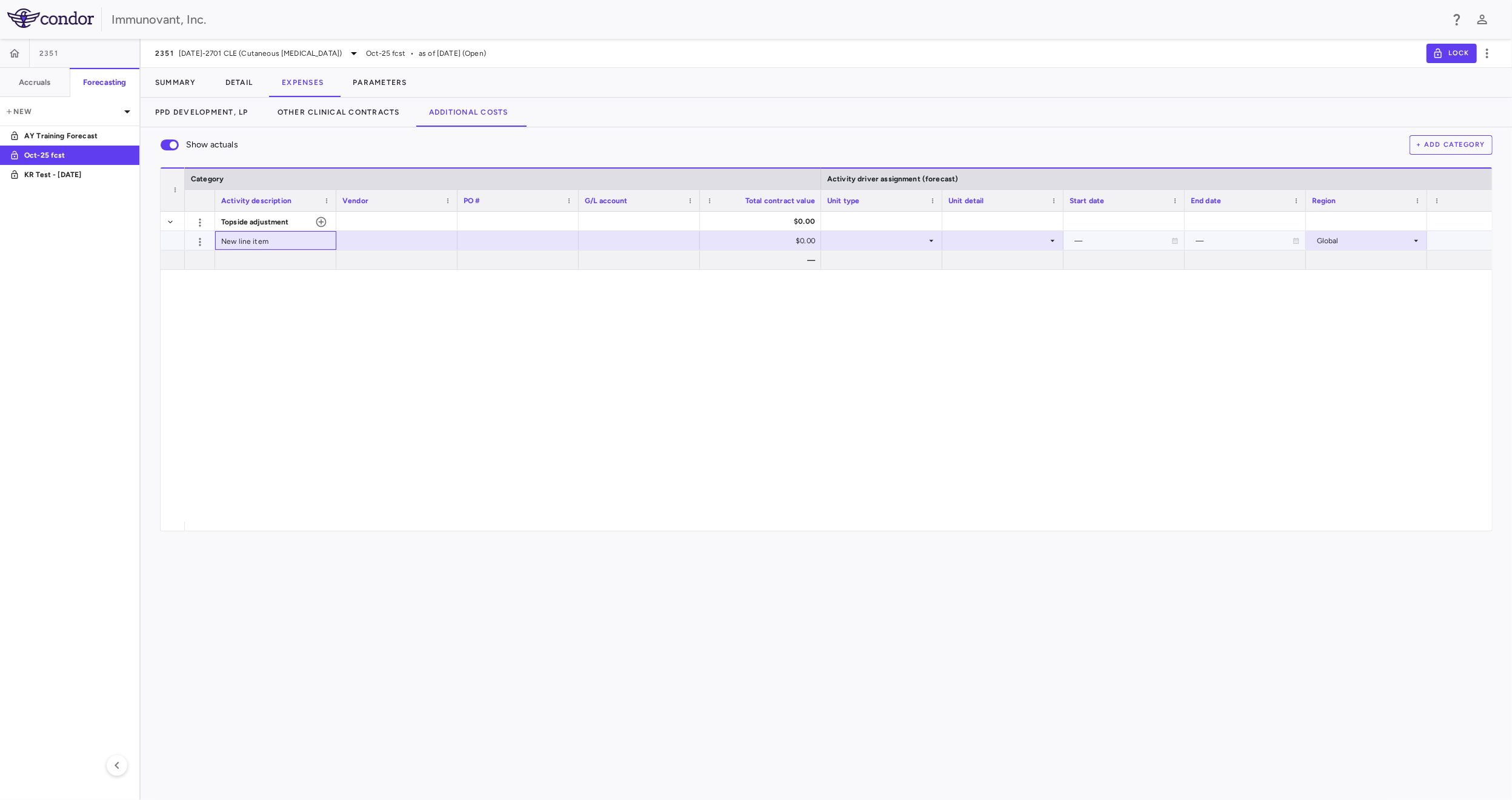
click at [290, 246] on div "New line item" at bounding box center [275, 241] width 121 height 19
type input "***"
click at [491, 255] on div at bounding box center [518, 260] width 109 height 17
click at [491, 241] on div at bounding box center [518, 240] width 109 height 17
type input "*"
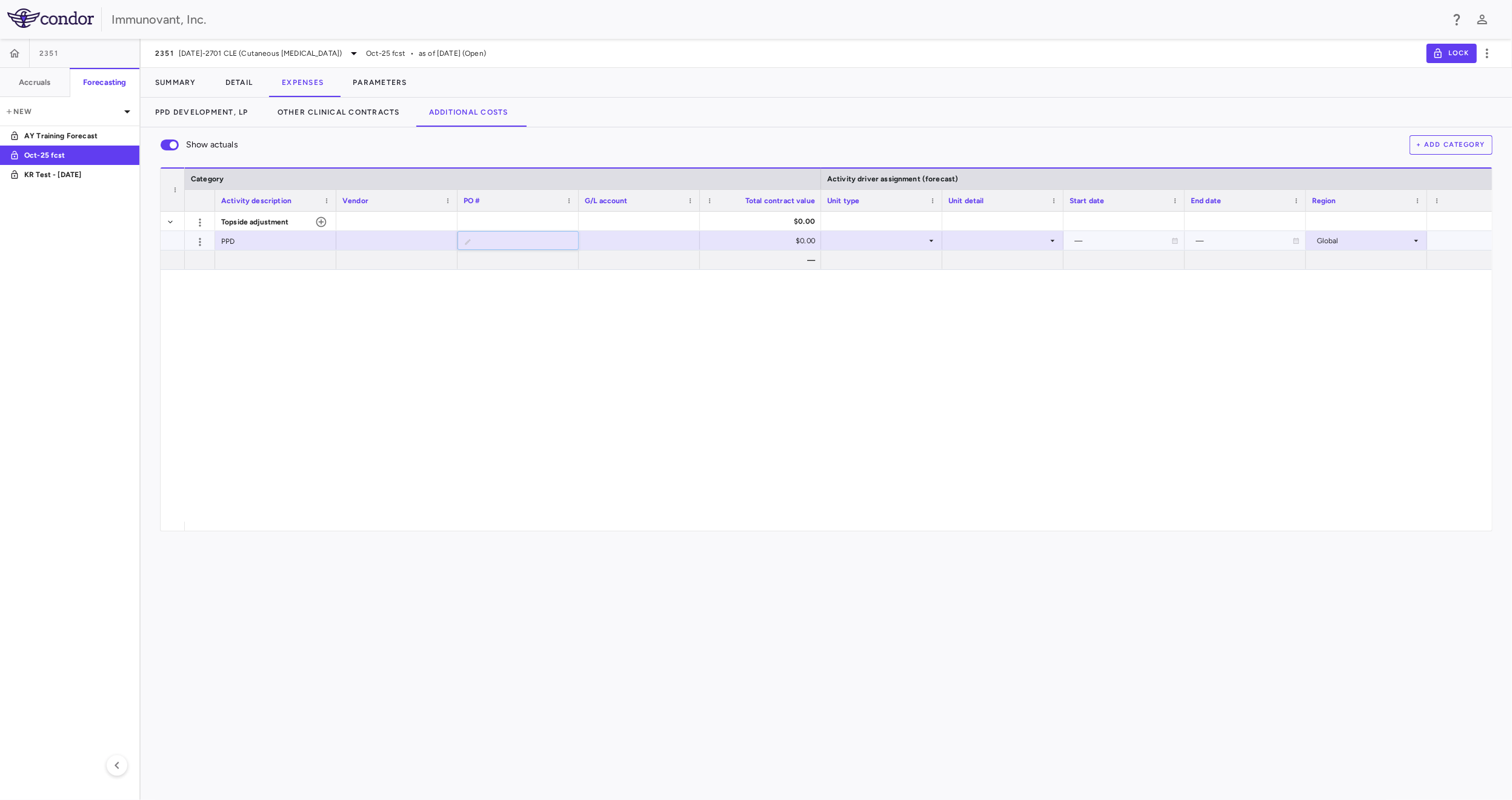
type input "*"
type input "*******"
type input "****"
type input "*"
type input "*******"
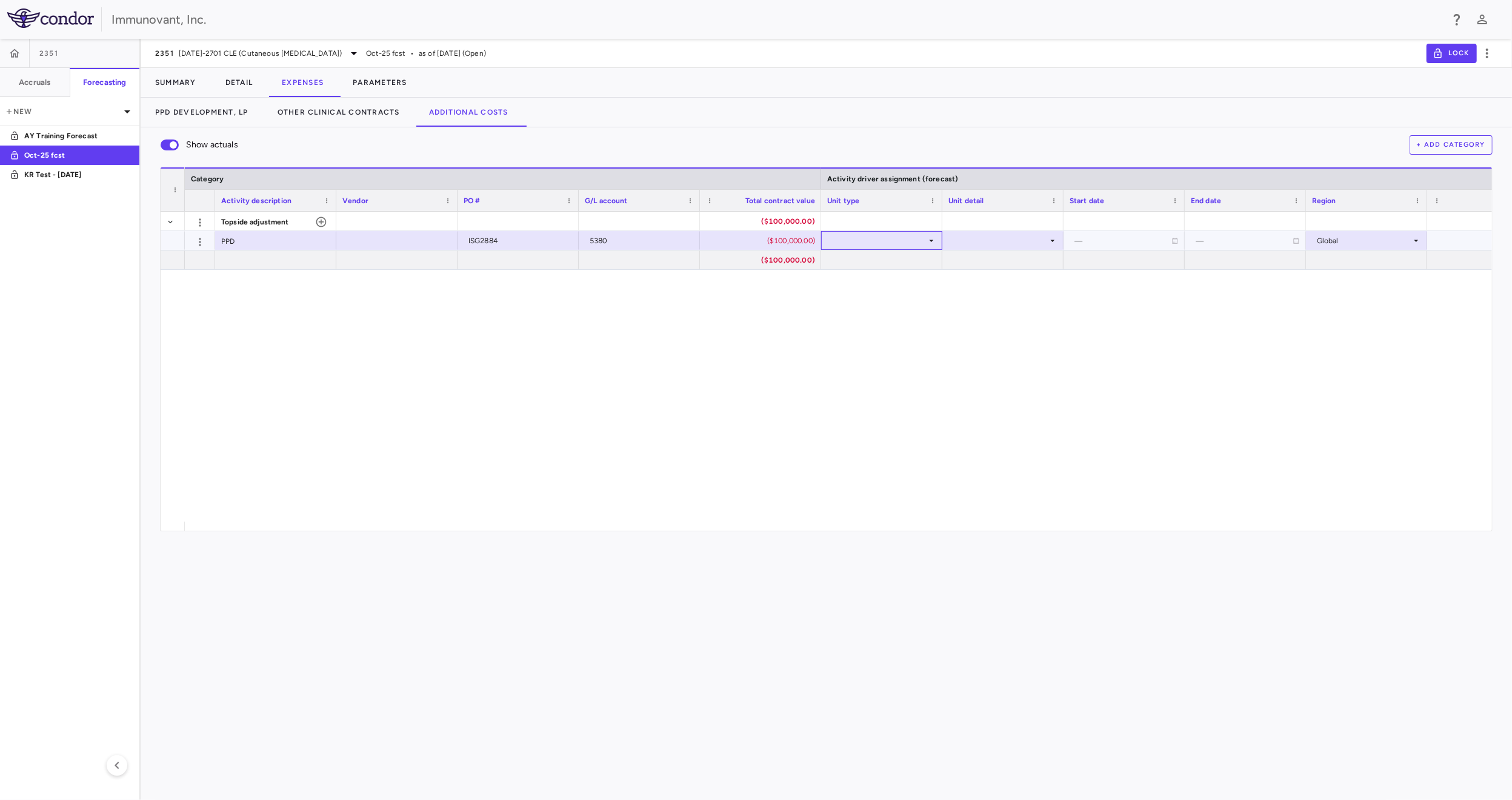
click at [922, 241] on div at bounding box center [881, 240] width 109 height 17
click at [871, 339] on div "Month" at bounding box center [860, 336] width 29 height 11
click at [1019, 242] on div at bounding box center [1003, 240] width 109 height 17
click at [1001, 373] on li "Overall" at bounding box center [1003, 372] width 121 height 18
click at [1029, 233] on div "Overall" at bounding box center [1001, 241] width 94 height 19
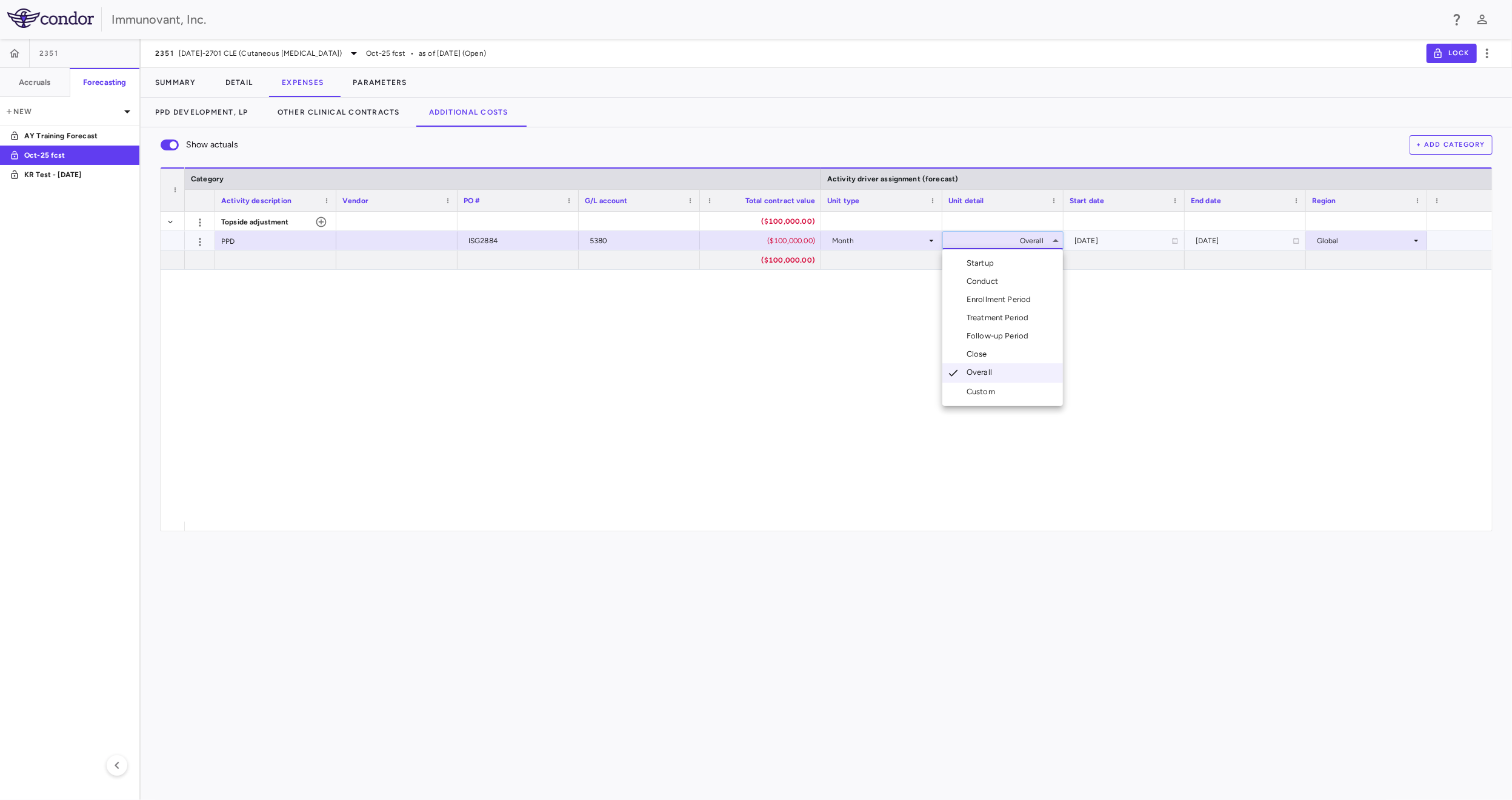
click at [1173, 244] on div at bounding box center [756, 400] width 1512 height 800
click at [1052, 243] on icon at bounding box center [1053, 241] width 9 height 9
click at [1024, 300] on div "Enrollment Period" at bounding box center [1001, 300] width 70 height 11
click at [255, 249] on div "PPD" at bounding box center [275, 241] width 121 height 19
click at [258, 241] on input "***" at bounding box center [285, 241] width 102 height 20
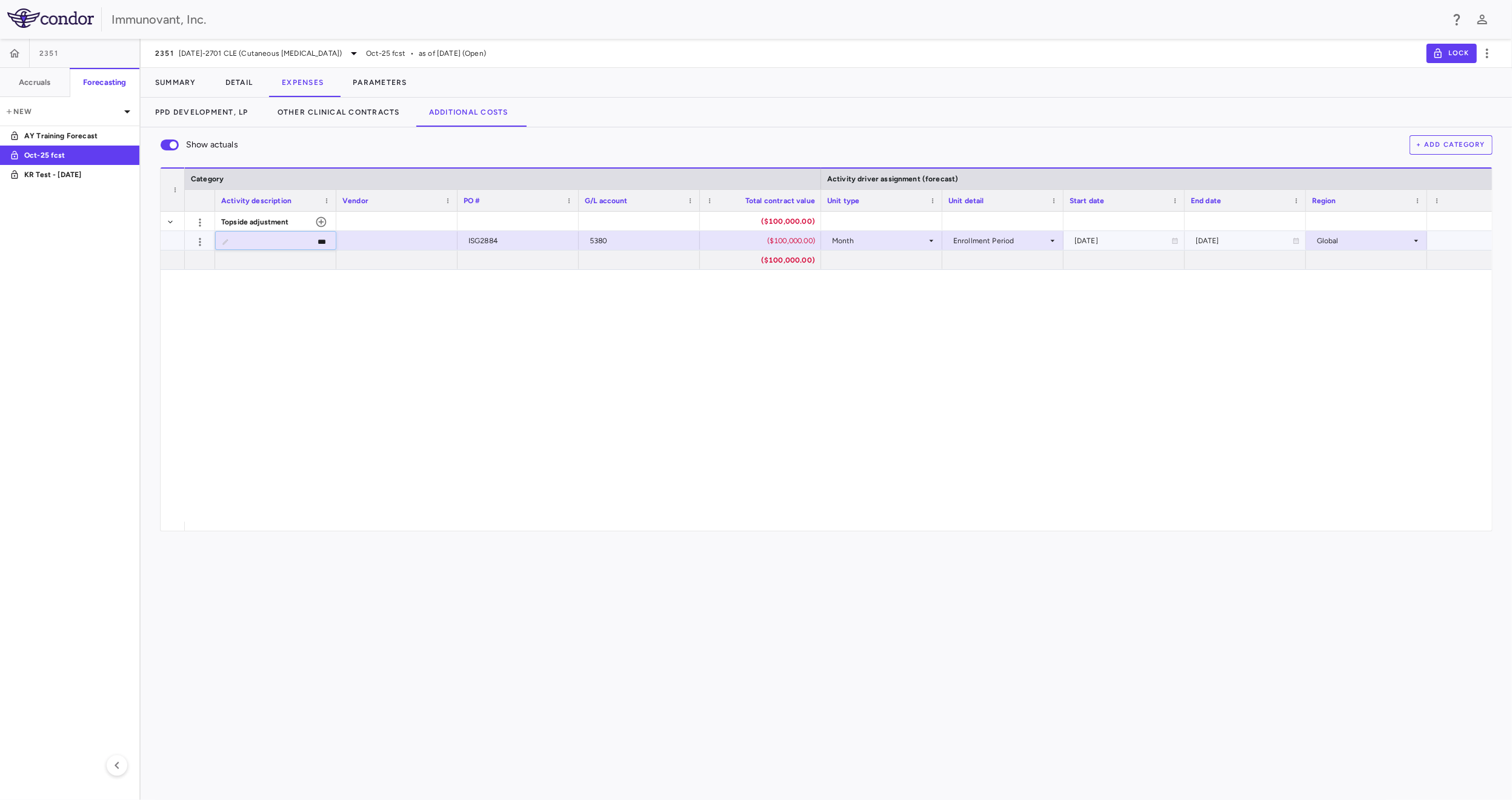
click at [258, 241] on input "***" at bounding box center [285, 241] width 102 height 20
type input "**********"
click at [371, 235] on div at bounding box center [397, 240] width 109 height 17
click at [371, 235] on input "text" at bounding box center [406, 241] width 102 height 20
type input "***"
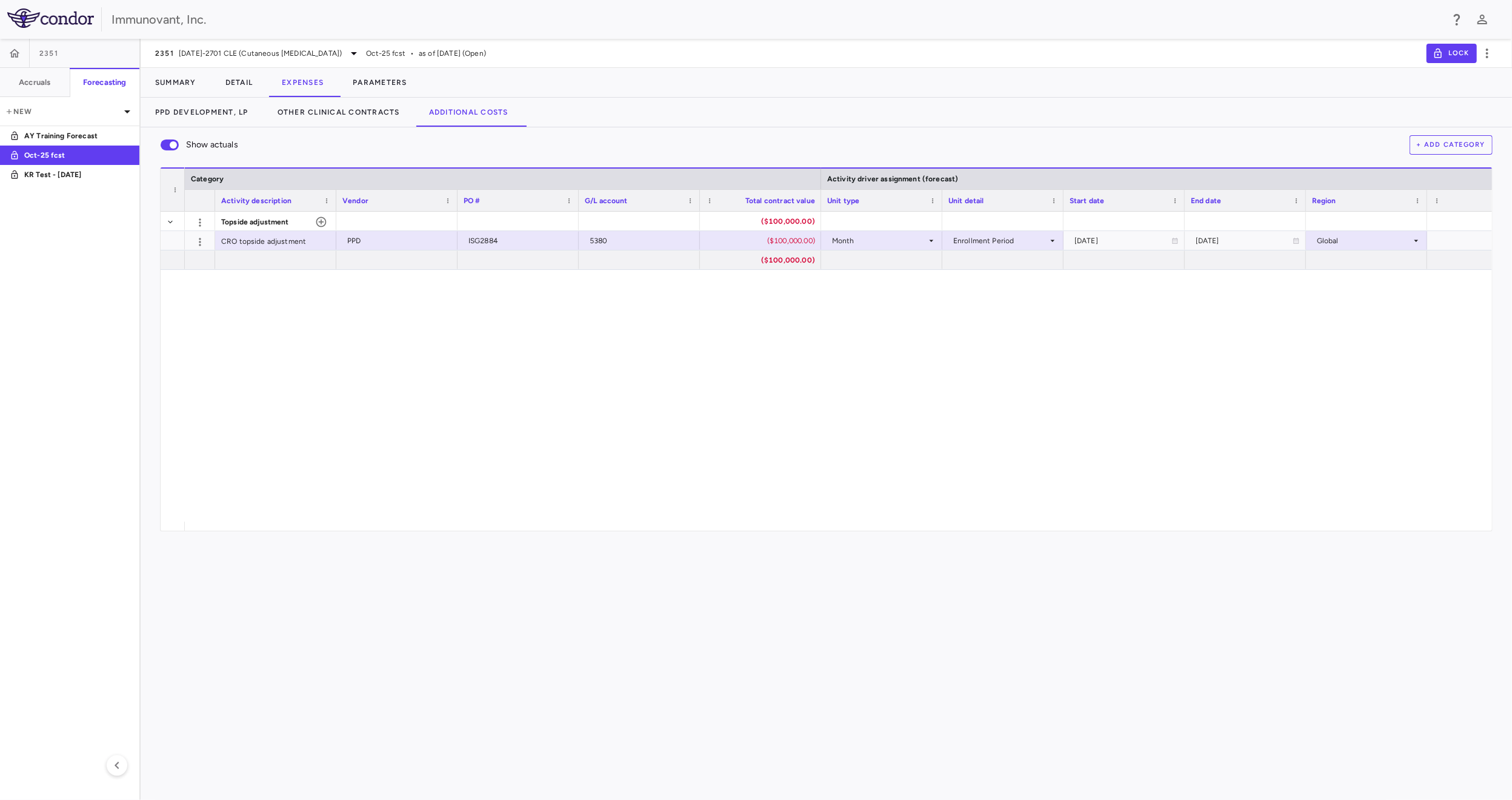
click at [994, 409] on div "Topside adjustment ($100,000.00) ($100,000.00) CRO topside adjustment PPD ISG28…" at bounding box center [838, 367] width 1308 height 310
click at [383, 84] on button "Parameters" at bounding box center [380, 82] width 84 height 29
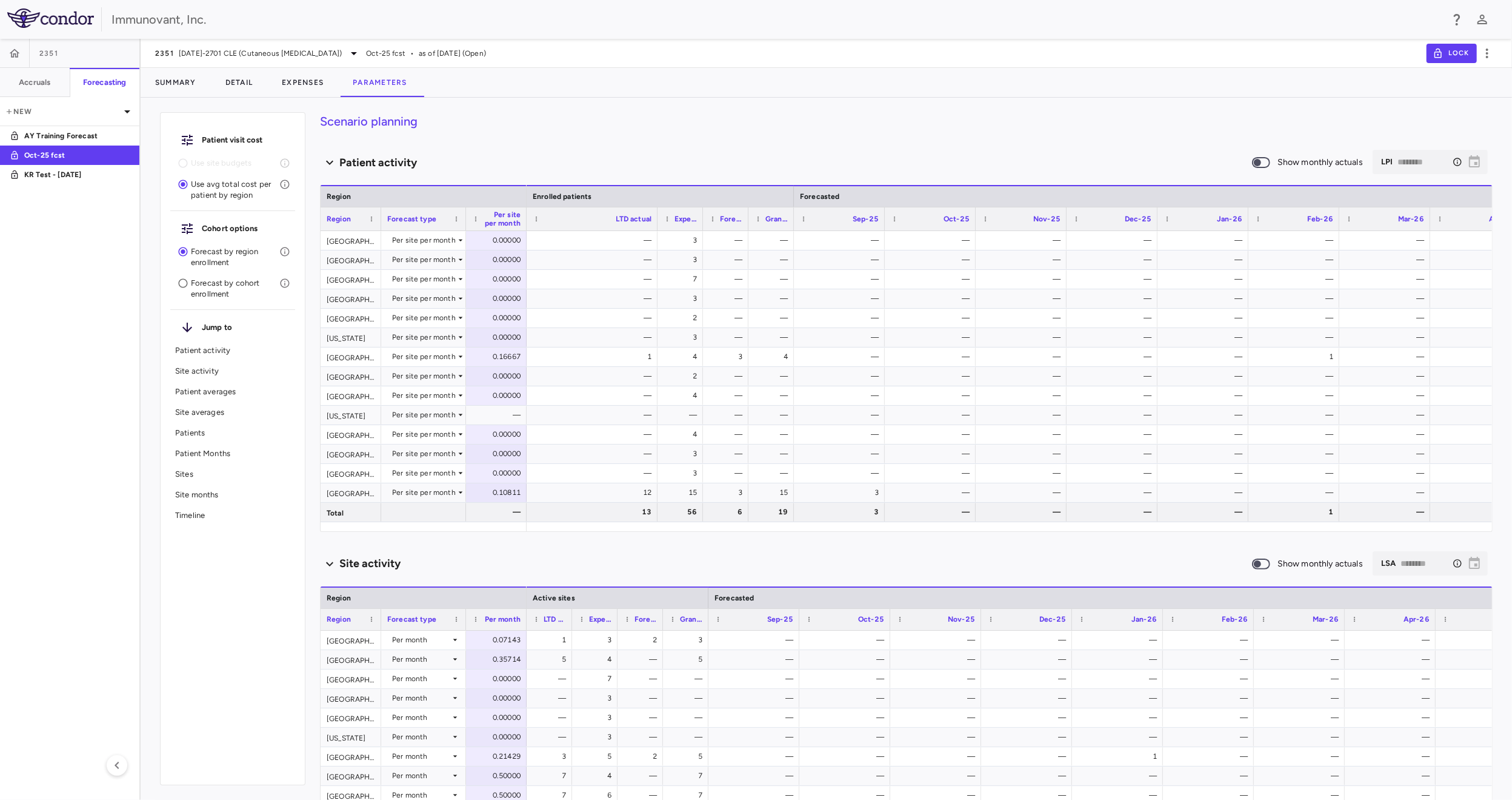
drag, startPoint x: 570, startPoint y: 220, endPoint x: 655, endPoint y: 217, distance: 85.1
click at [655, 217] on div at bounding box center [657, 219] width 5 height 23
drag, startPoint x: 702, startPoint y: 219, endPoint x: 758, endPoint y: 219, distance: 56.0
click at [758, 219] on div at bounding box center [757, 219] width 5 height 23
drag, startPoint x: 804, startPoint y: 215, endPoint x: 856, endPoint y: 217, distance: 52.0
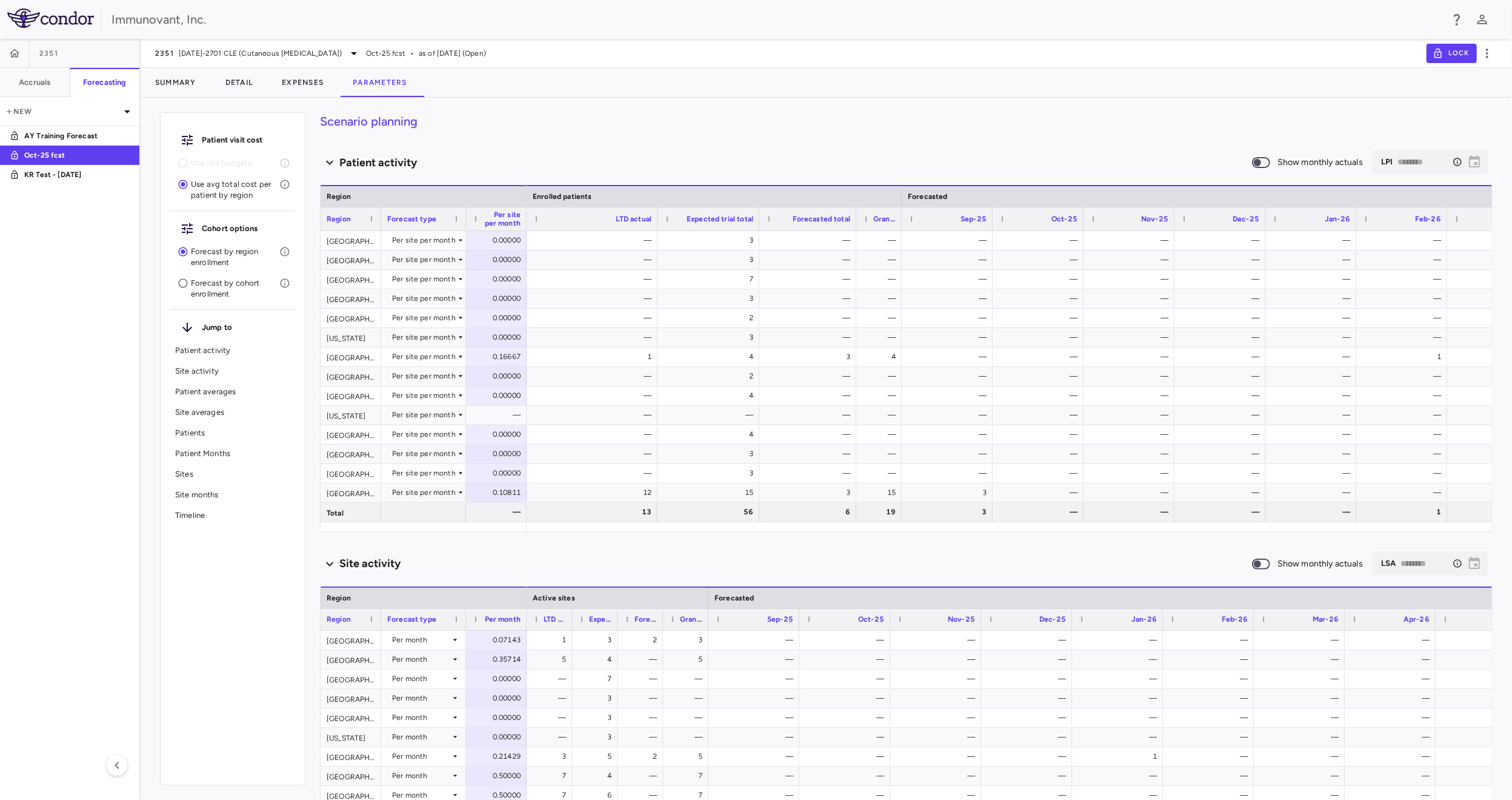
click at [856, 217] on div "LTD actual Expected trial total Forecasted total Grand total" at bounding box center [1533, 218] width 2012 height 23
drag, startPoint x: 899, startPoint y: 220, endPoint x: 954, endPoint y: 227, distance: 55.4
click at [954, 227] on div at bounding box center [956, 219] width 5 height 23
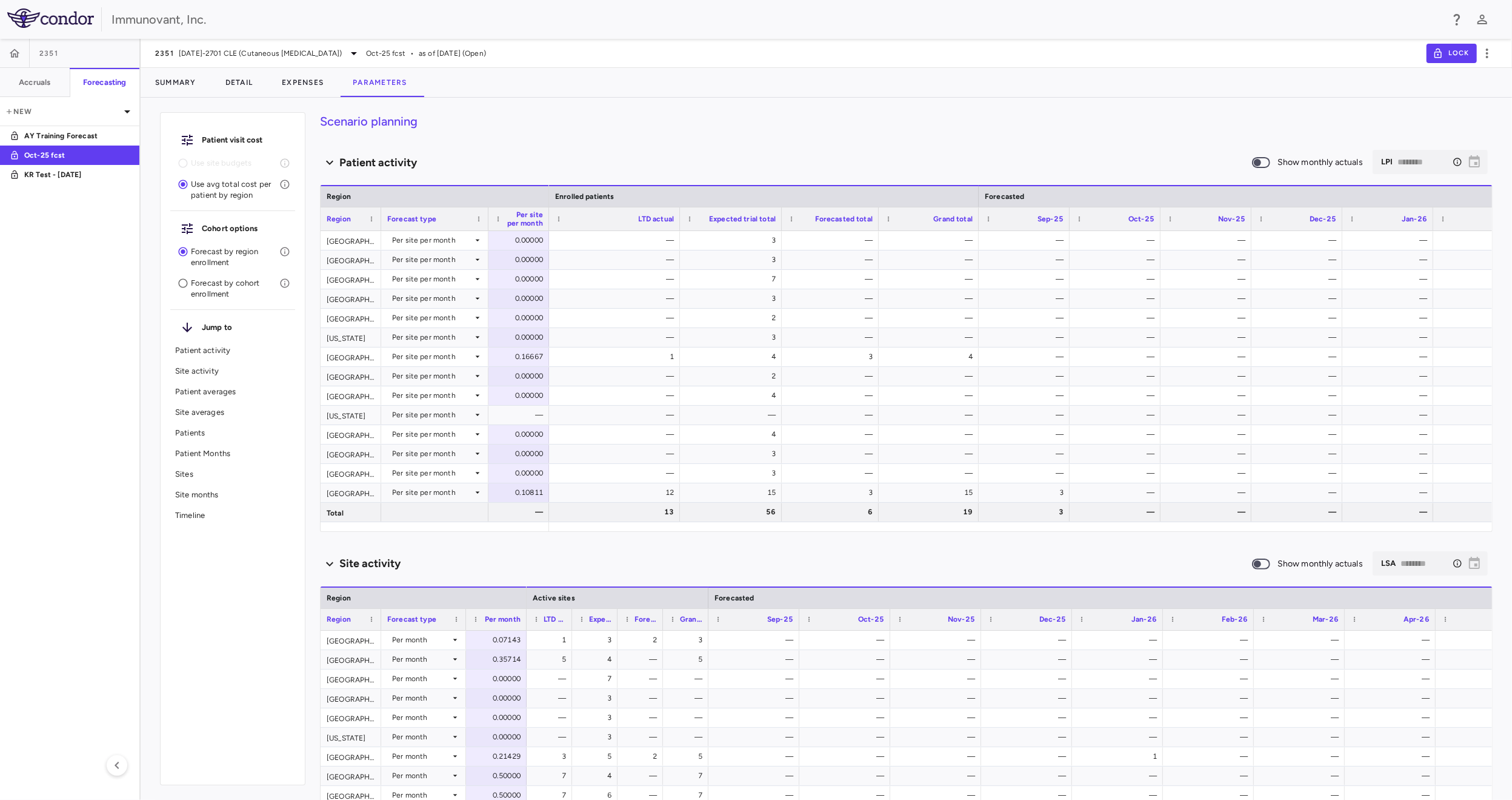
drag, startPoint x: 464, startPoint y: 219, endPoint x: 486, endPoint y: 217, distance: 22.1
click at [486, 217] on div at bounding box center [487, 219] width 5 height 23
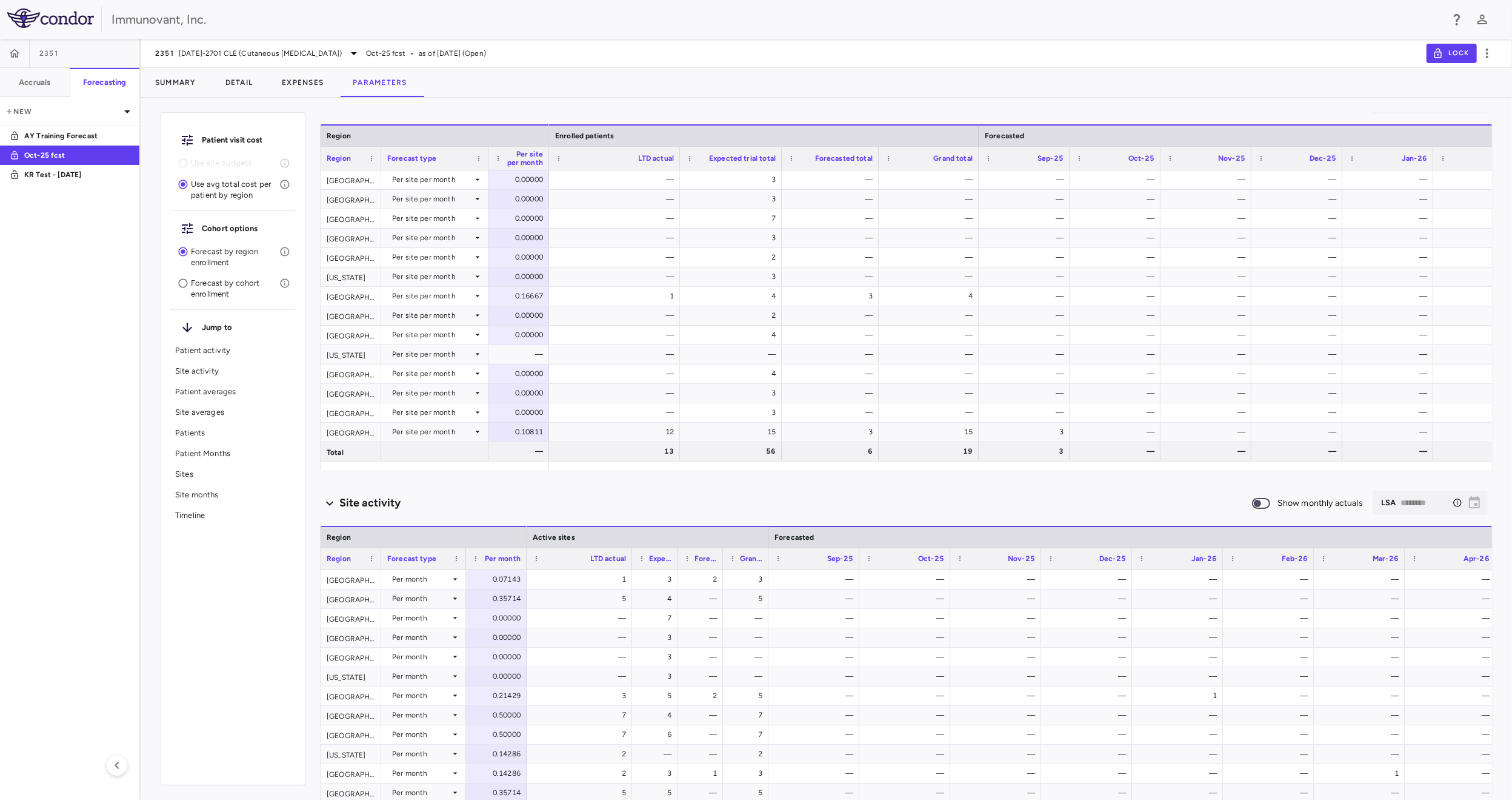
drag, startPoint x: 570, startPoint y: 554, endPoint x: 627, endPoint y: 556, distance: 57.0
click at [629, 556] on div at bounding box center [631, 559] width 5 height 21
click at [675, 555] on div "Forecasted total" at bounding box center [697, 559] width 46 height 22
click at [701, 555] on div at bounding box center [702, 559] width 5 height 21
drag, startPoint x: 745, startPoint y: 551, endPoint x: 781, endPoint y: 550, distance: 36.0
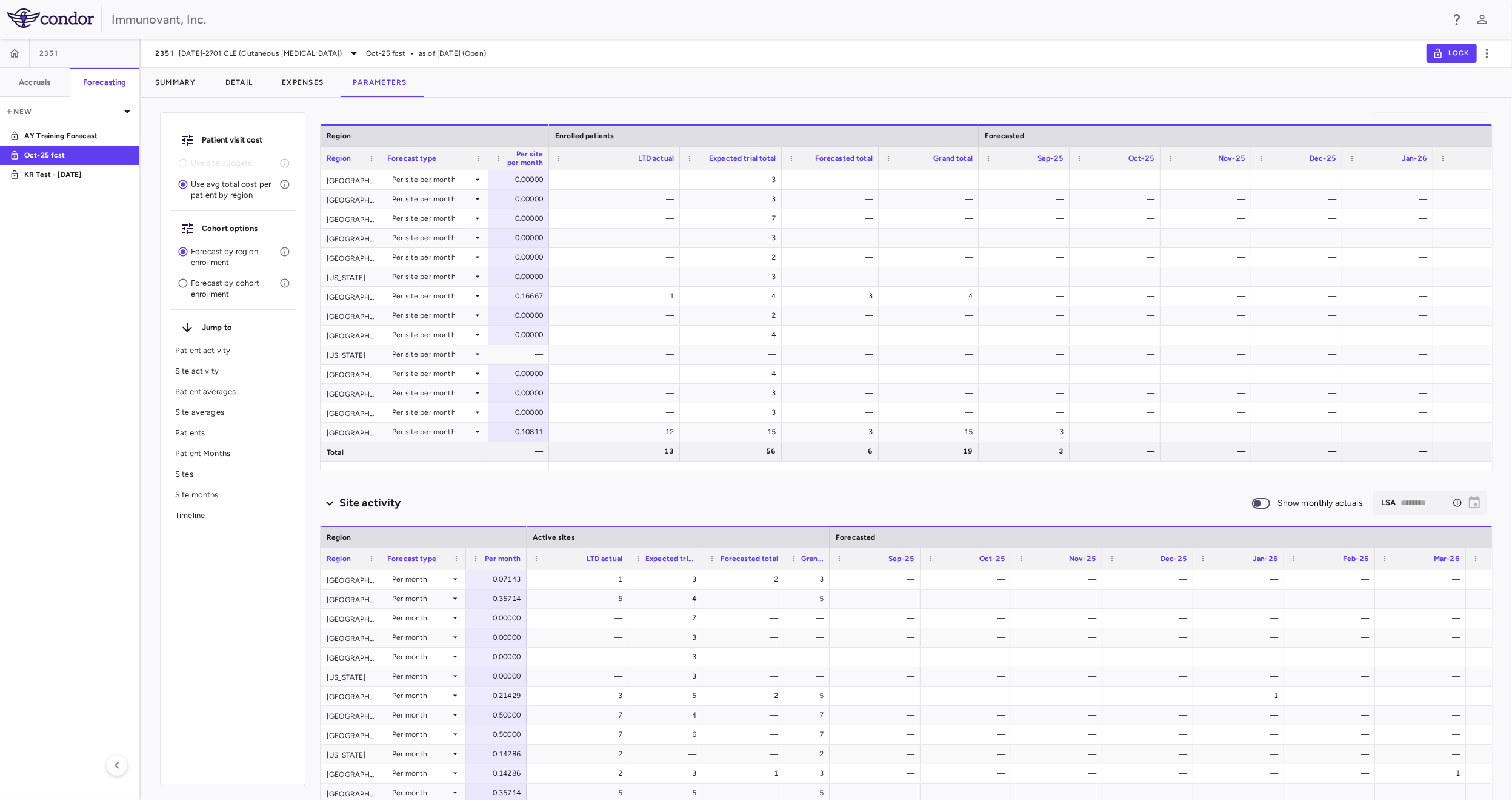
click at [781, 550] on div at bounding box center [783, 559] width 5 height 21
drag, startPoint x: 700, startPoint y: 559, endPoint x: 726, endPoint y: 557, distance: 26.1
click at [726, 557] on div at bounding box center [727, 559] width 5 height 21
drag, startPoint x: 853, startPoint y: 559, endPoint x: 885, endPoint y: 555, distance: 32.2
click at [885, 555] on div at bounding box center [887, 559] width 5 height 21
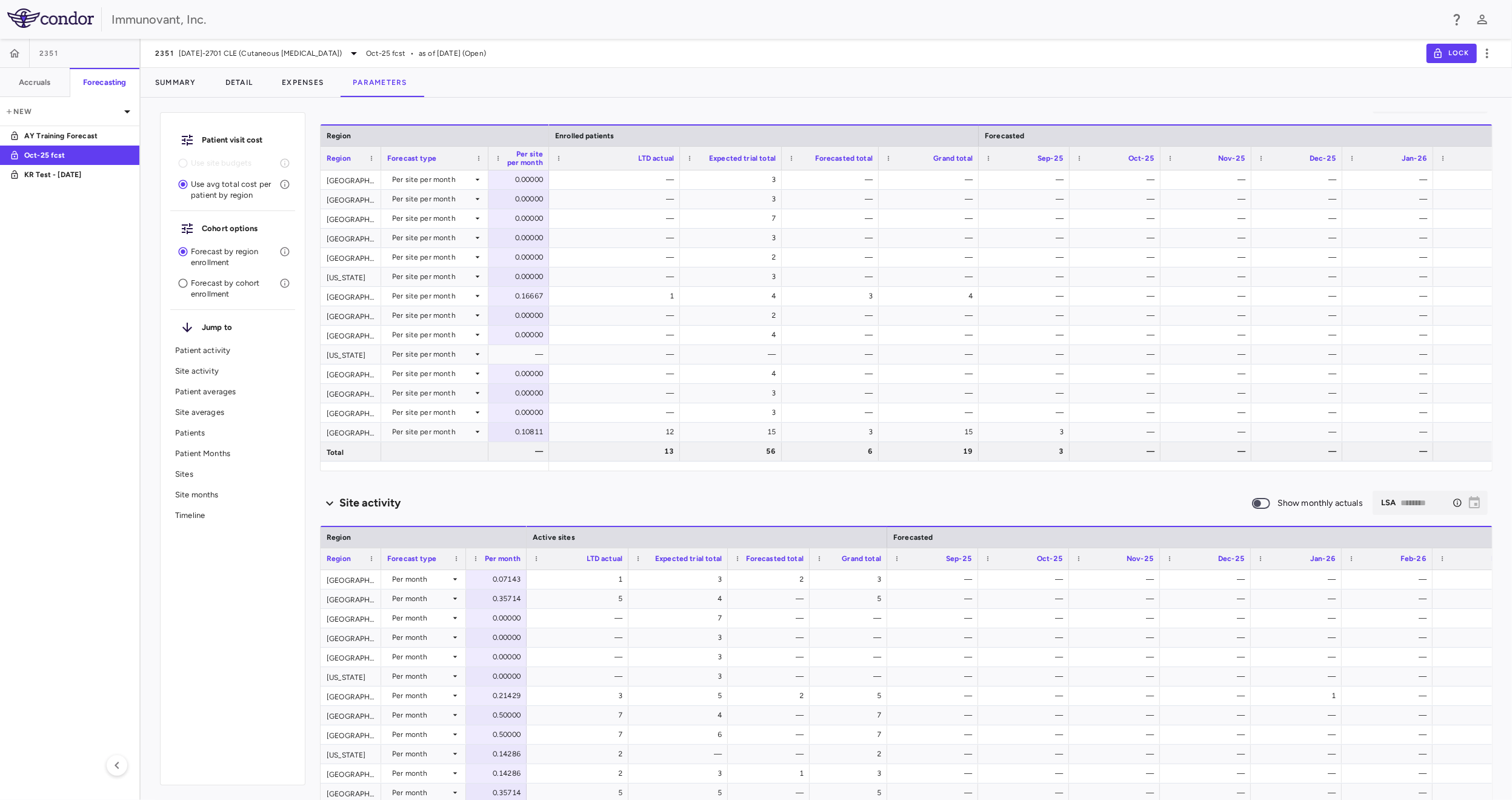
scroll to position [0, 0]
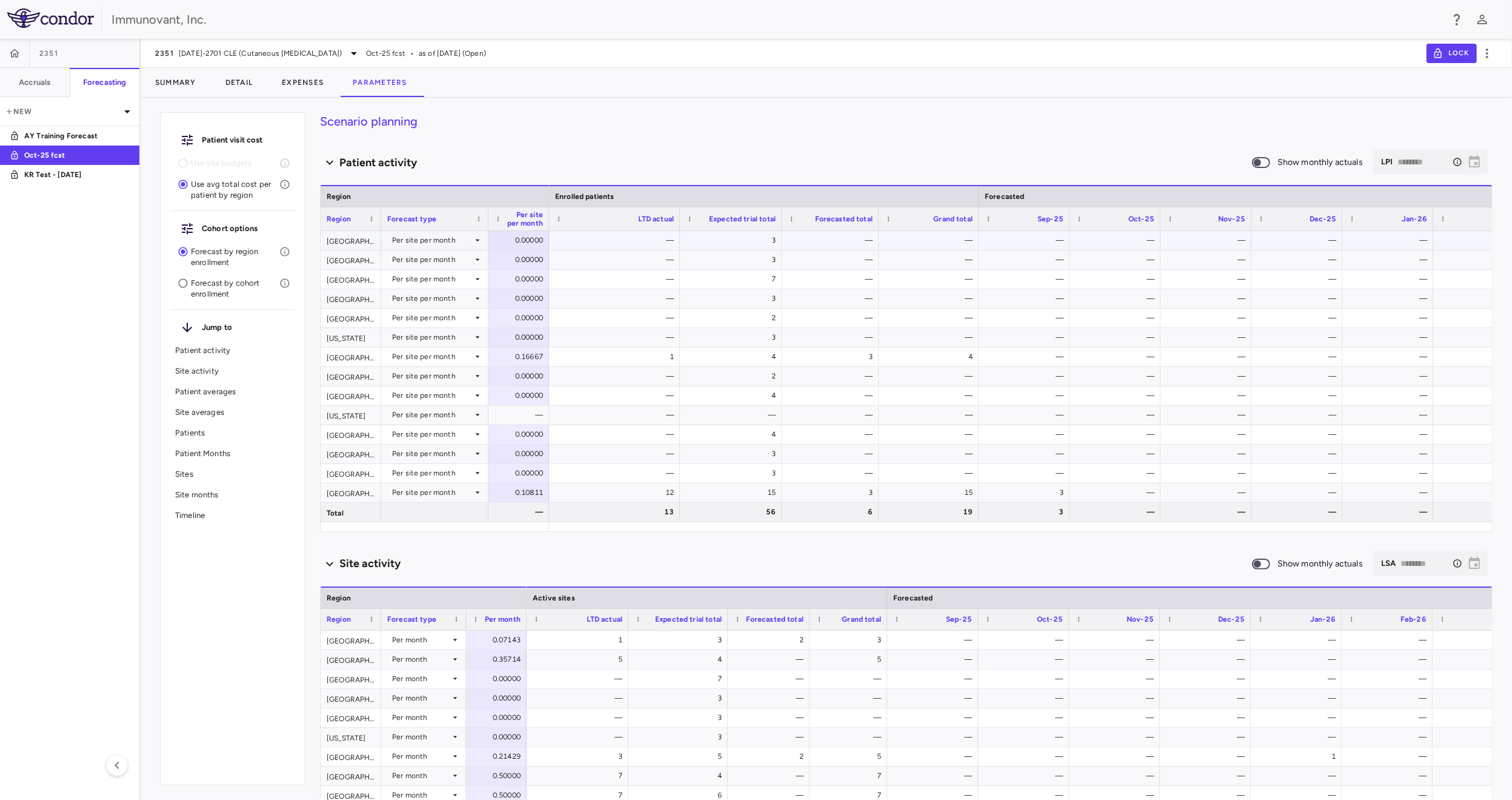
click at [478, 242] on icon at bounding box center [477, 240] width 9 height 9
click at [478, 242] on div at bounding box center [756, 400] width 1512 height 800
click at [536, 242] on div "0.00000" at bounding box center [521, 240] width 44 height 19
type input "**"
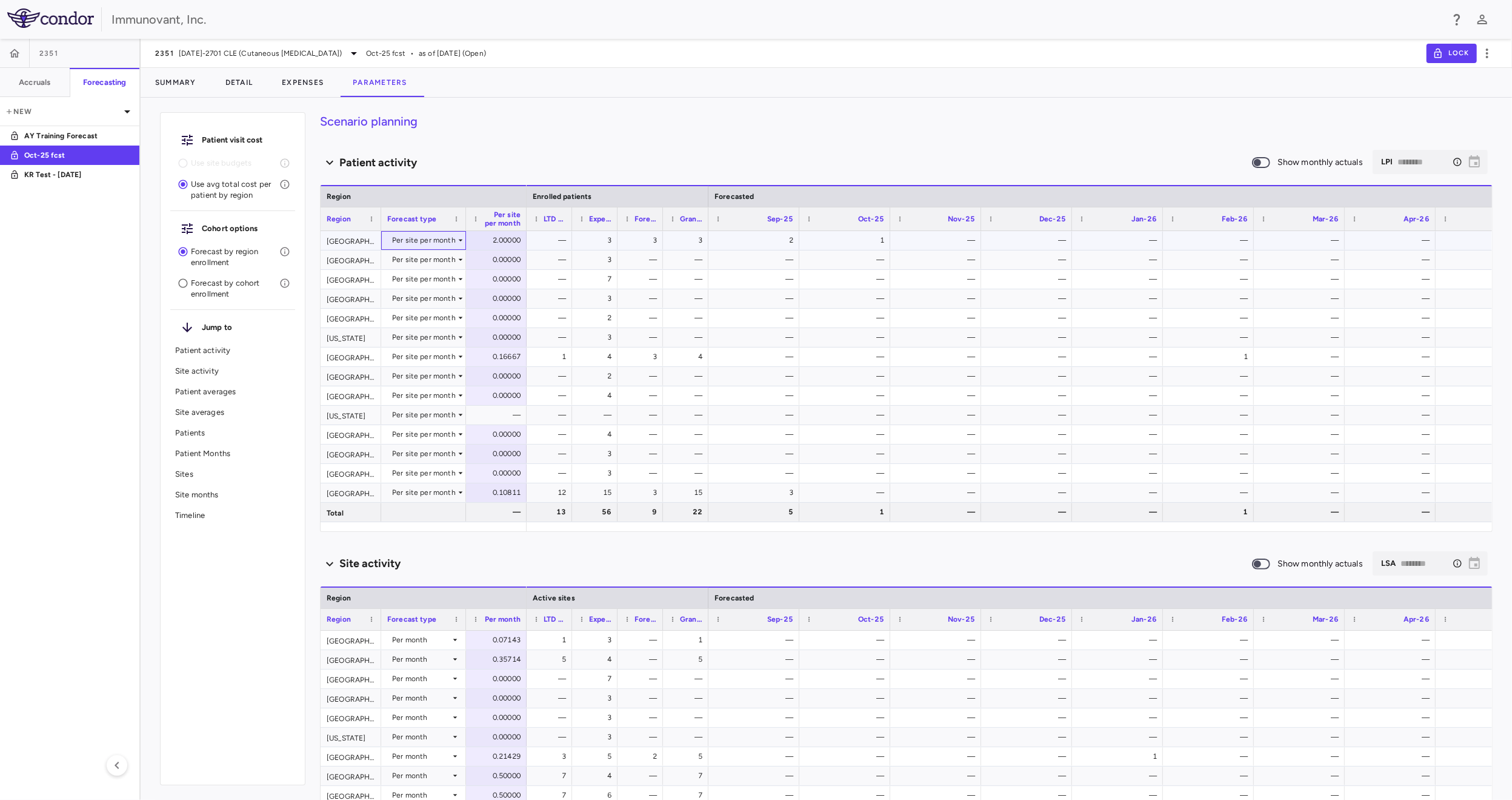
click at [456, 241] on icon at bounding box center [460, 240] width 9 height 9
click at [441, 276] on li "Manual" at bounding box center [424, 282] width 95 height 18
click at [783, 227] on div "Sep-25" at bounding box center [754, 219] width 79 height 23
click at [783, 235] on div "0" at bounding box center [757, 240] width 74 height 19
type input "**"
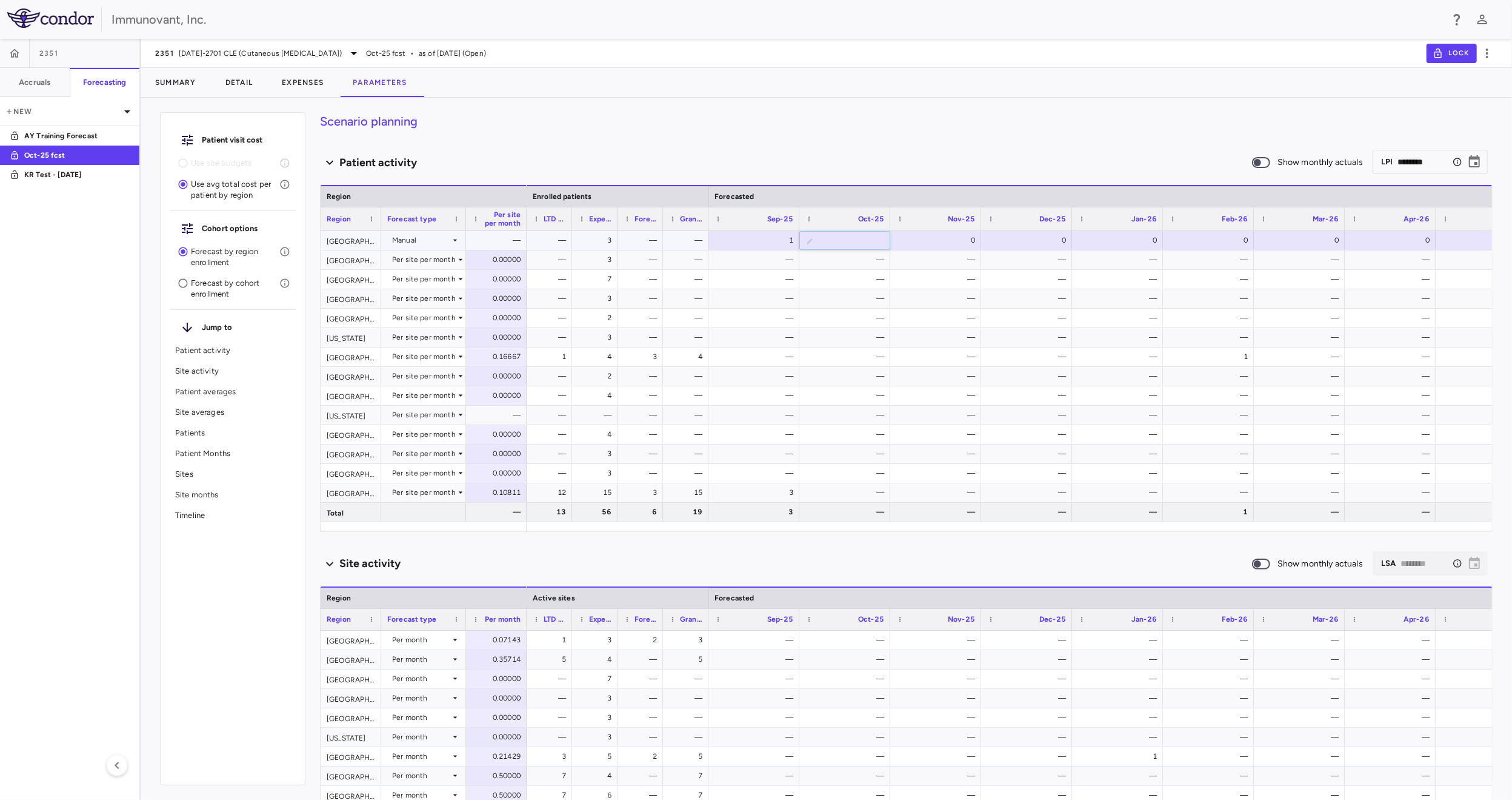
type input "**"
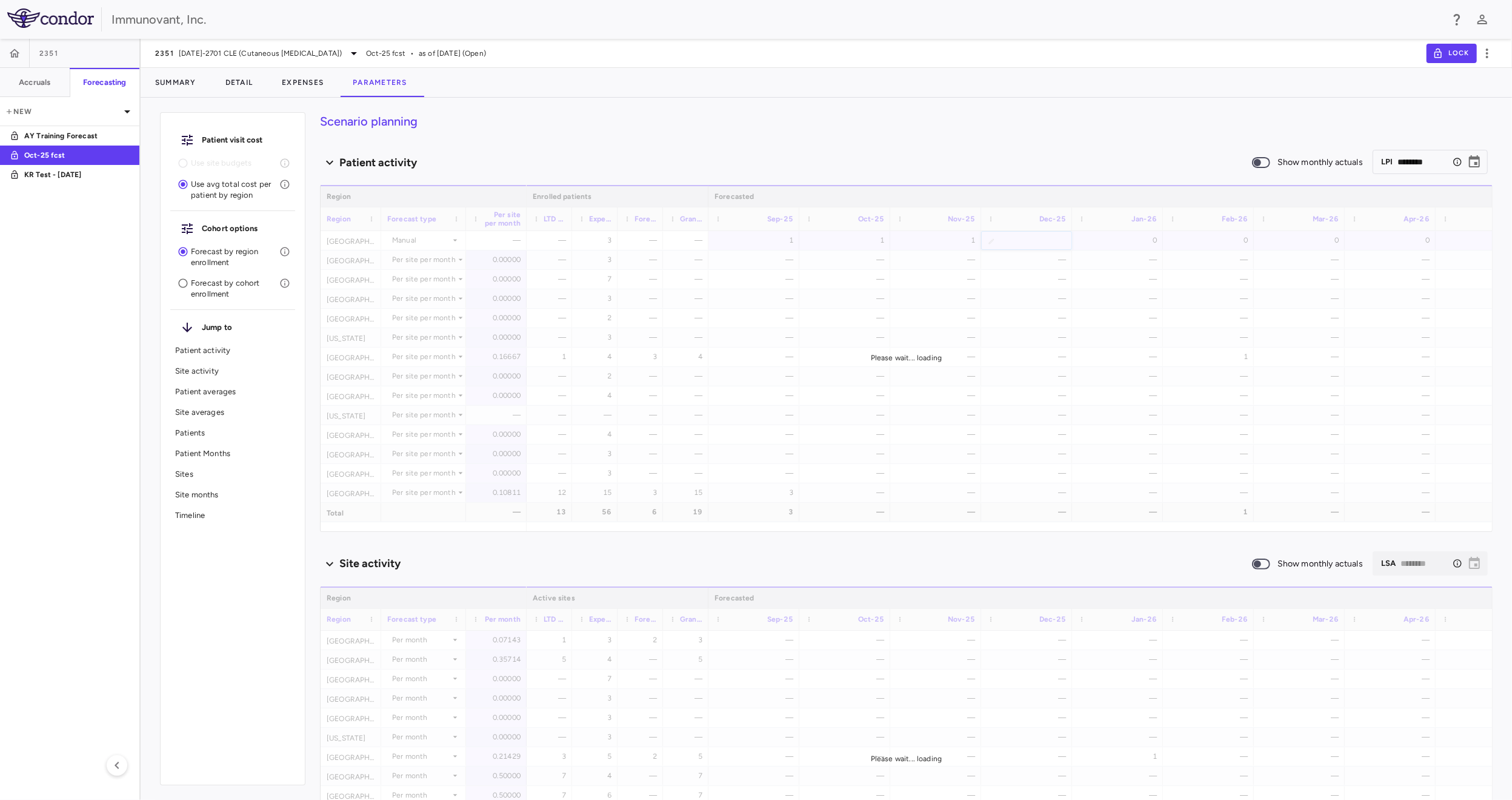
type input "**"
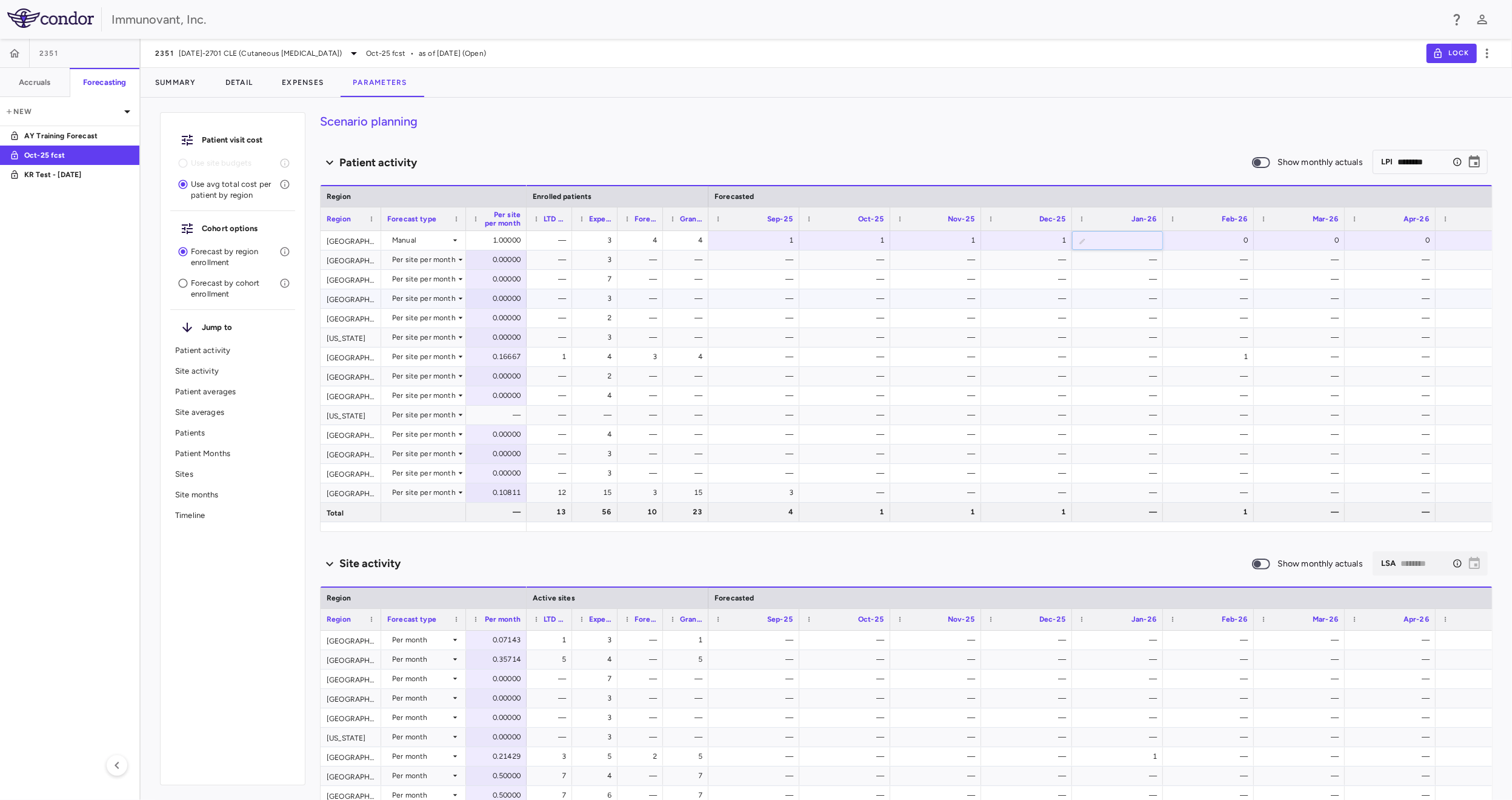
click at [788, 301] on div "—" at bounding box center [757, 298] width 74 height 19
click at [759, 296] on div "—" at bounding box center [757, 298] width 74 height 19
click at [767, 300] on div "—" at bounding box center [757, 298] width 74 height 19
click at [786, 304] on div "—" at bounding box center [757, 298] width 74 height 19
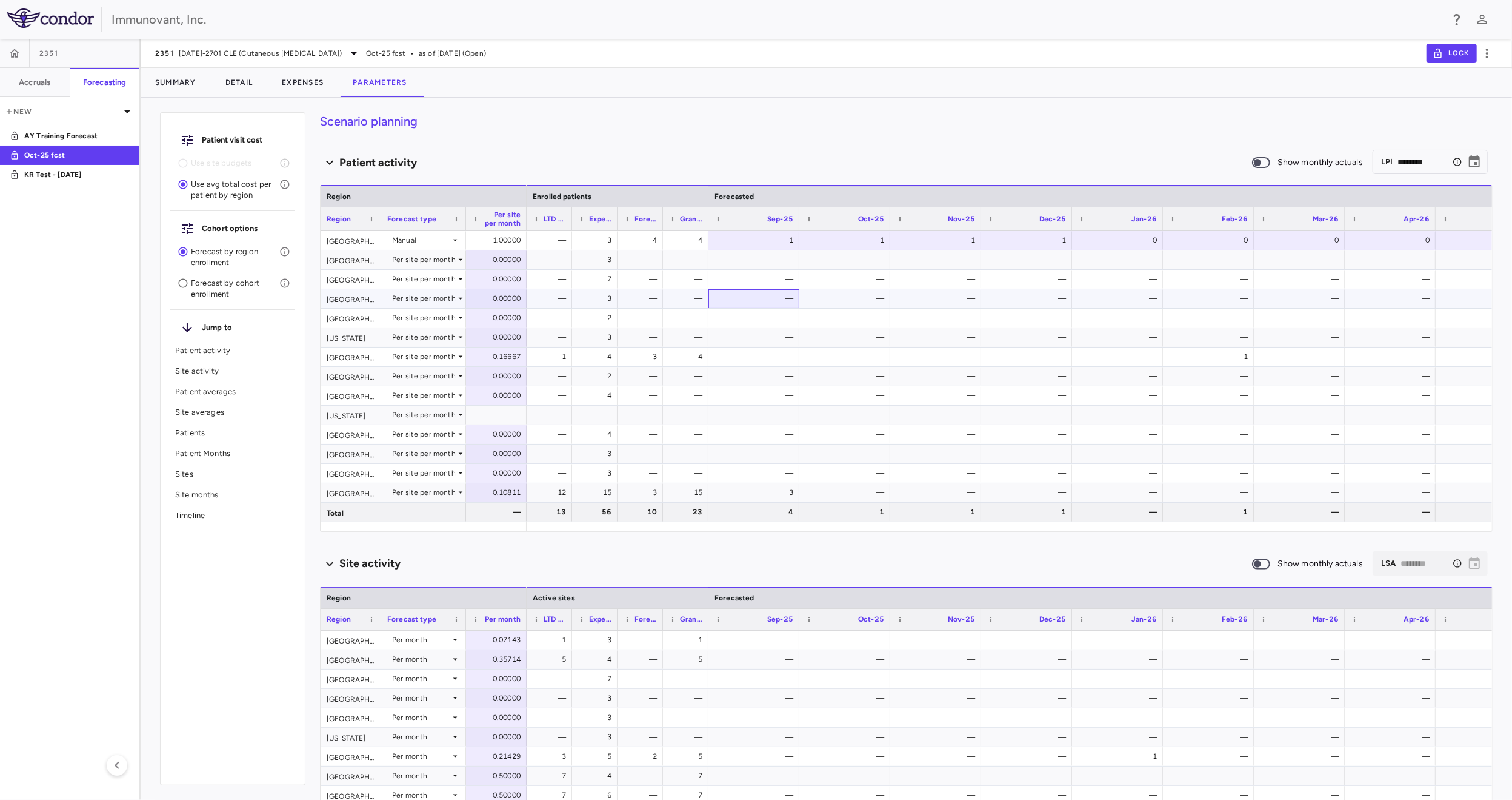
click at [786, 304] on div "—" at bounding box center [757, 298] width 74 height 19
click at [786, 302] on div "—" at bounding box center [757, 298] width 74 height 19
click at [456, 300] on icon at bounding box center [460, 298] width 9 height 9
click at [422, 343] on div "Manual" at bounding box center [416, 341] width 31 height 11
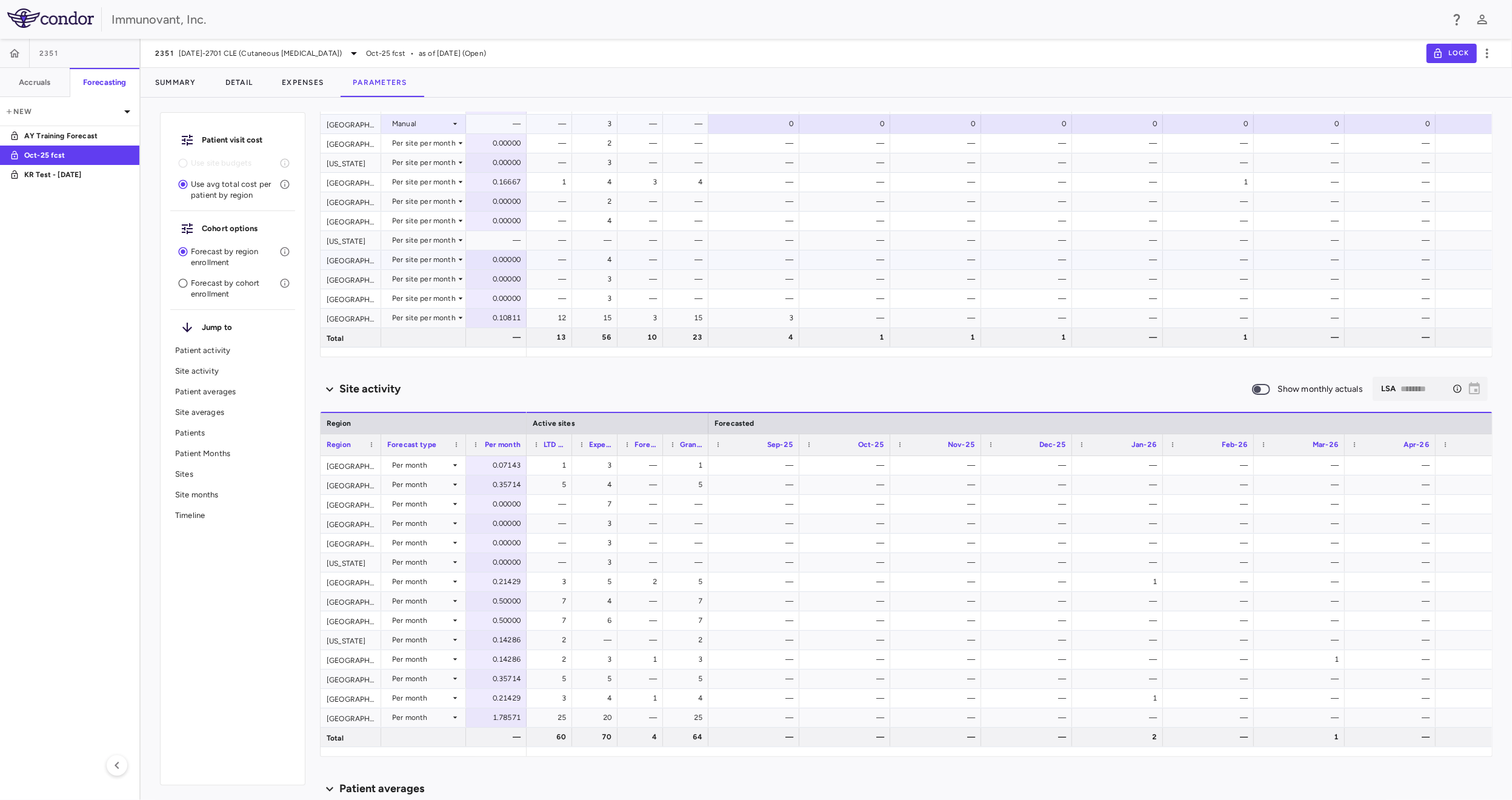
scroll to position [303, 0]
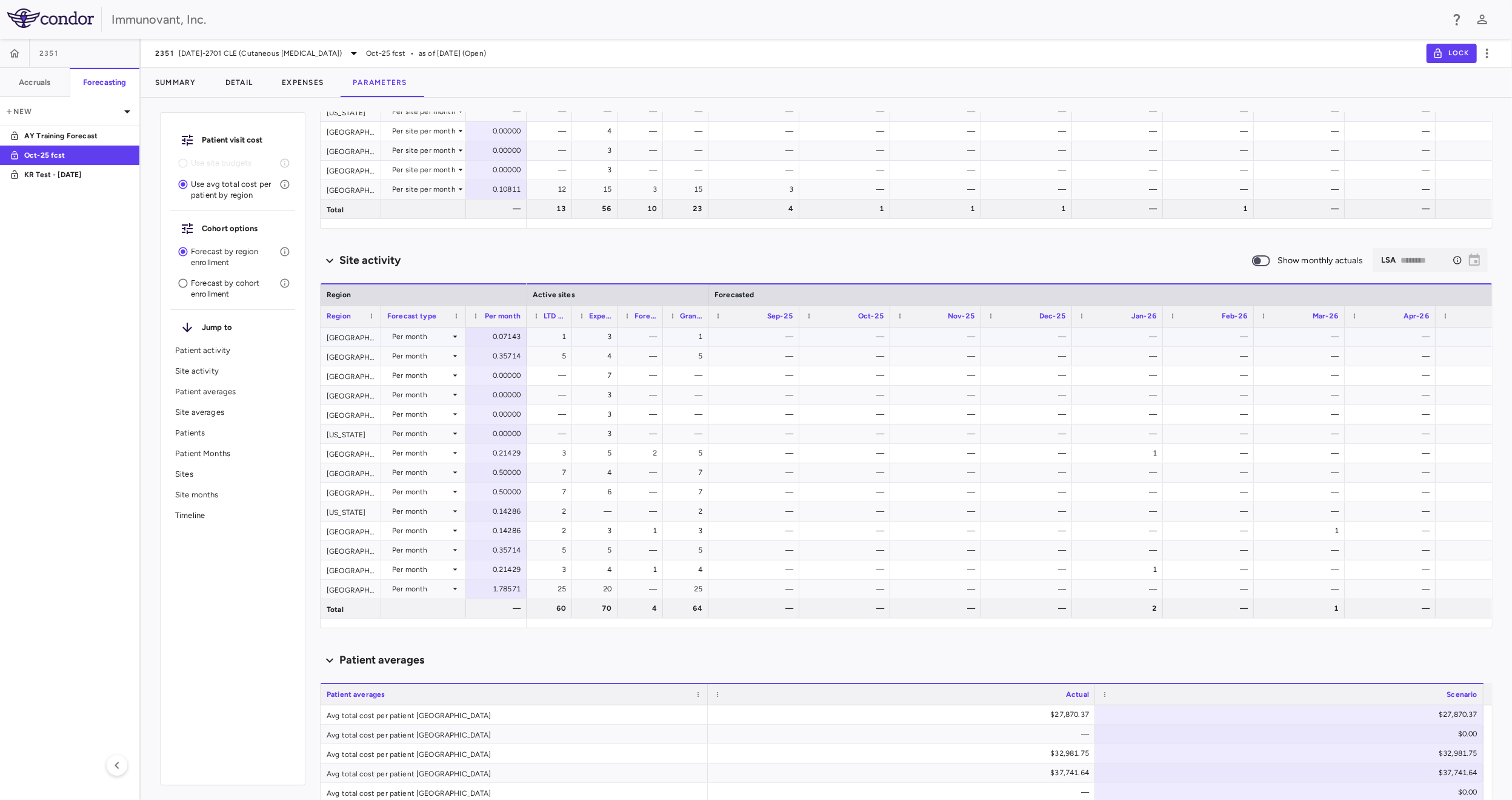
click at [438, 331] on div "Per month" at bounding box center [421, 336] width 58 height 19
click at [873, 282] on div at bounding box center [756, 400] width 1512 height 800
drag, startPoint x: 707, startPoint y: 317, endPoint x: 739, endPoint y: 320, distance: 32.1
click at [739, 320] on div at bounding box center [740, 317] width 5 height 21
drag, startPoint x: 662, startPoint y: 319, endPoint x: 704, endPoint y: 319, distance: 42.0
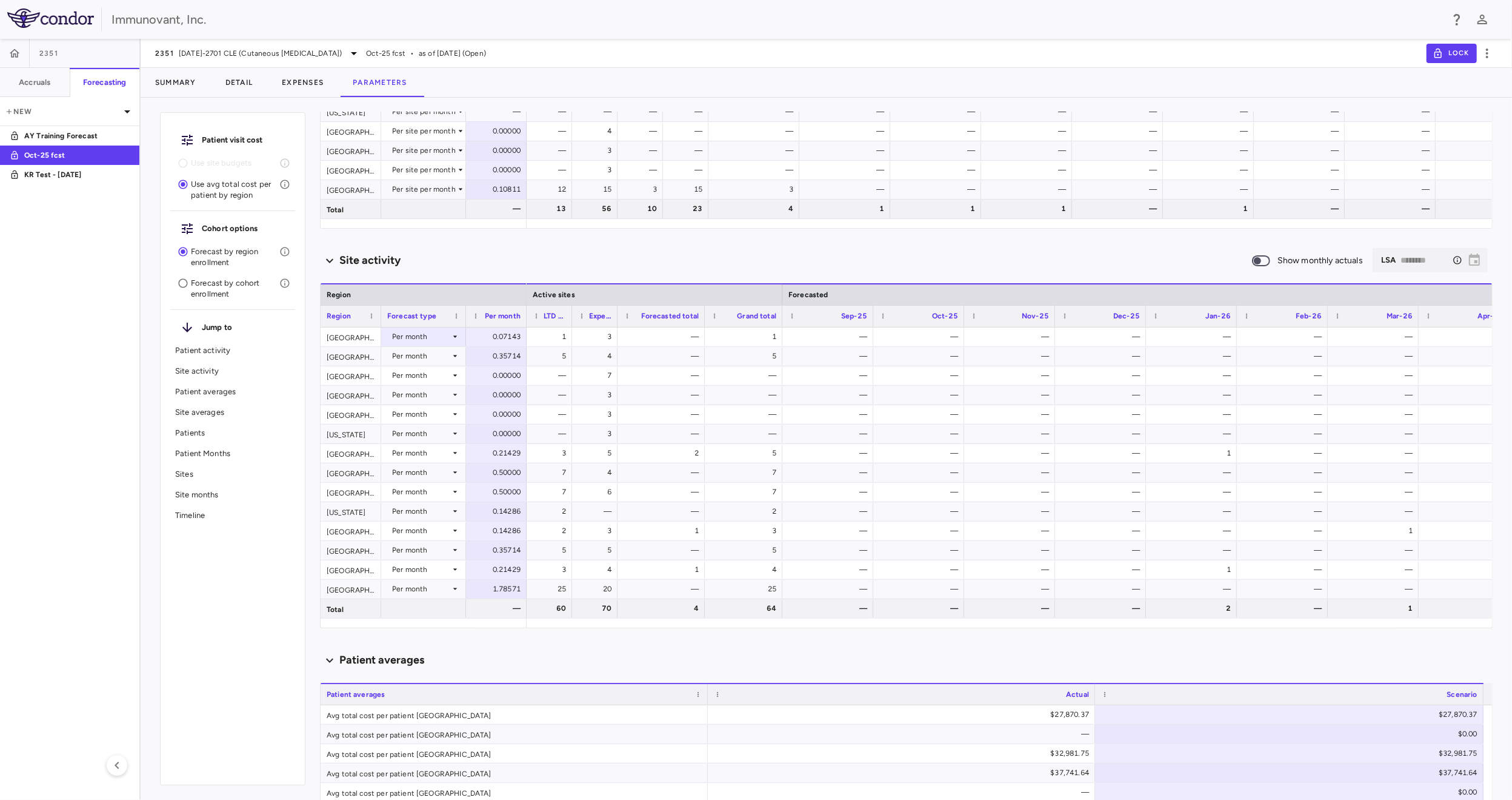
click at [704, 319] on div at bounding box center [704, 317] width 5 height 21
drag, startPoint x: 616, startPoint y: 321, endPoint x: 645, endPoint y: 327, distance: 29.6
click at [667, 326] on div at bounding box center [664, 317] width 5 height 21
drag, startPoint x: 570, startPoint y: 319, endPoint x: 627, endPoint y: 320, distance: 57.0
click at [627, 320] on div at bounding box center [629, 317] width 5 height 21
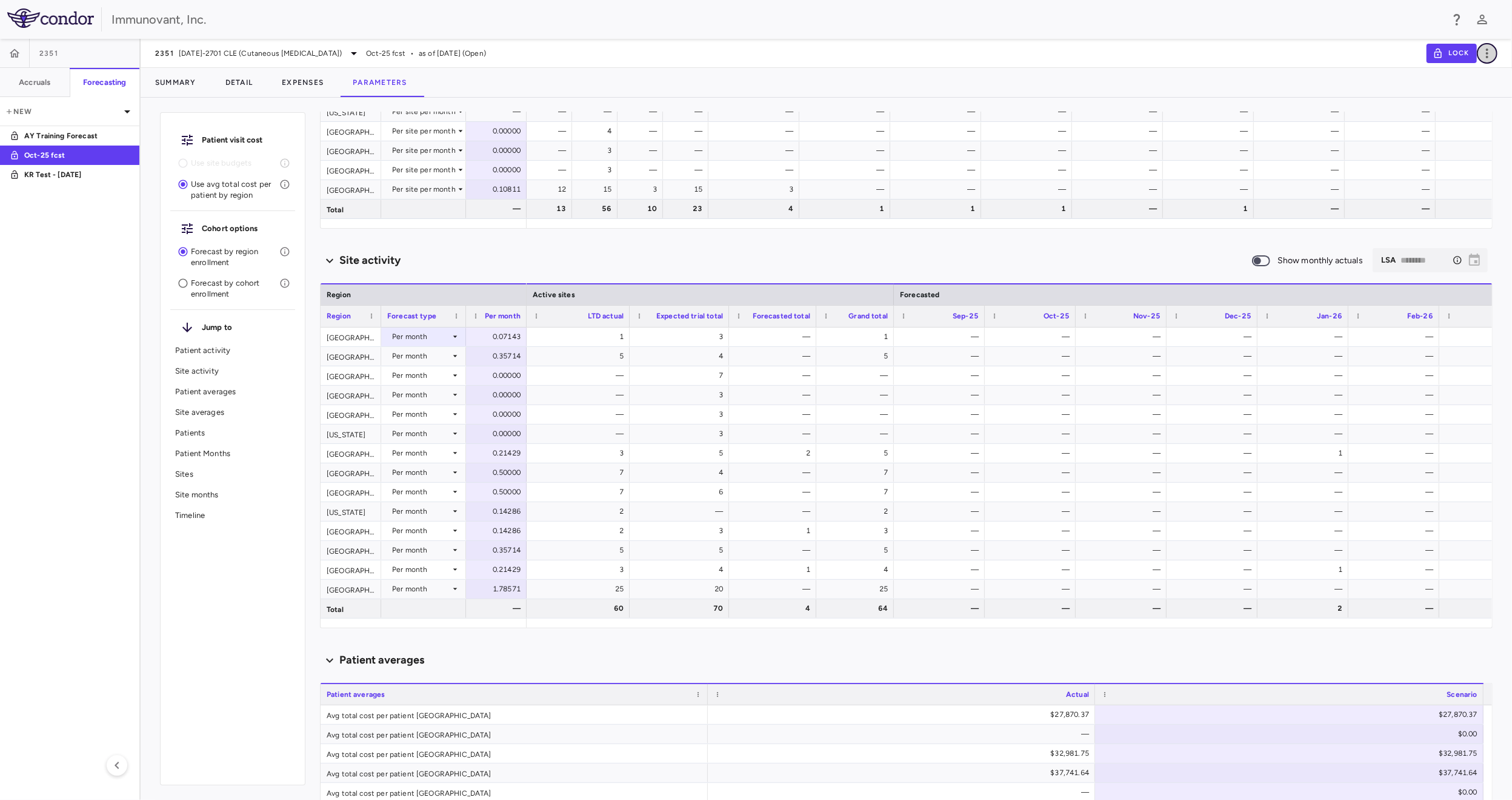
click at [1491, 56] on icon "button" at bounding box center [1488, 54] width 15 height 15
click at [1469, 94] on div "Duplicate" at bounding box center [1470, 95] width 54 height 21
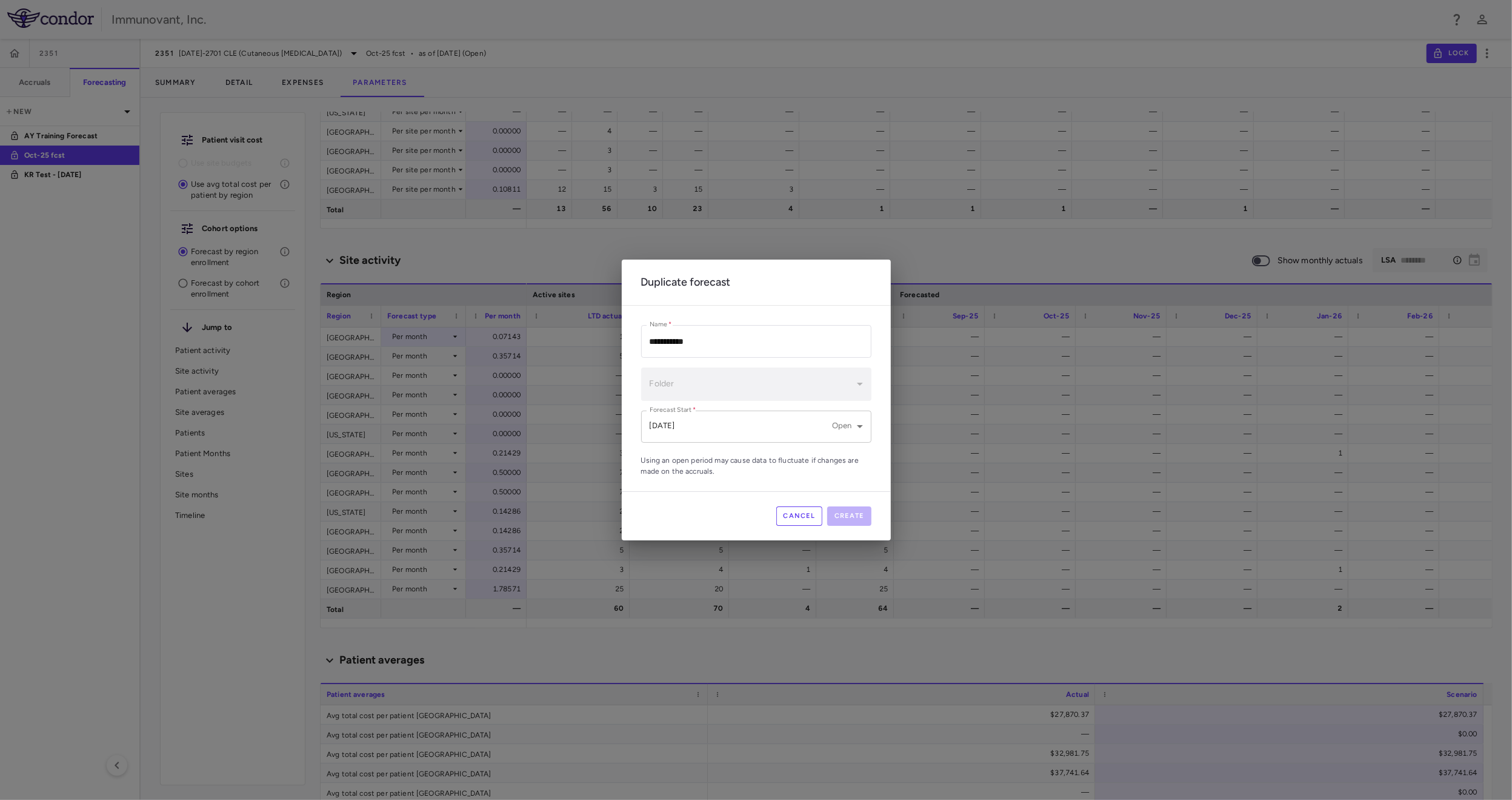
click at [818, 435] on body "Skip to sidebar Skip to main content Immunovant, Inc. 2351 Accruals Forecasting…" at bounding box center [756, 400] width 1512 height 800
click at [817, 435] on div at bounding box center [756, 400] width 1512 height 800
click at [808, 358] on div "**********" at bounding box center [757, 400] width 231 height 151
click at [813, 343] on input "**********" at bounding box center [757, 341] width 231 height 32
click at [802, 512] on button "Cancel" at bounding box center [800, 516] width 47 height 19
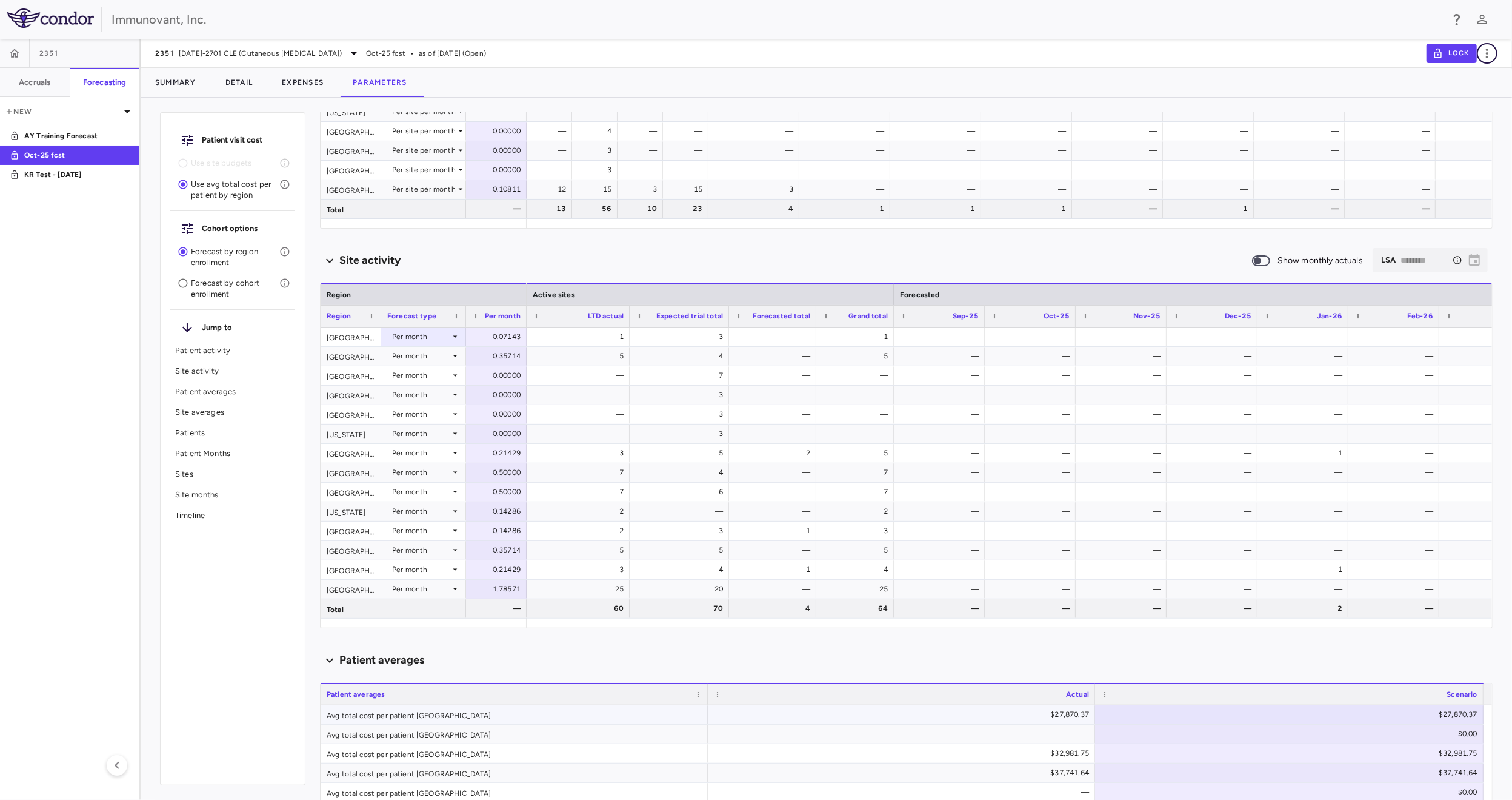
scroll to position [667, 0]
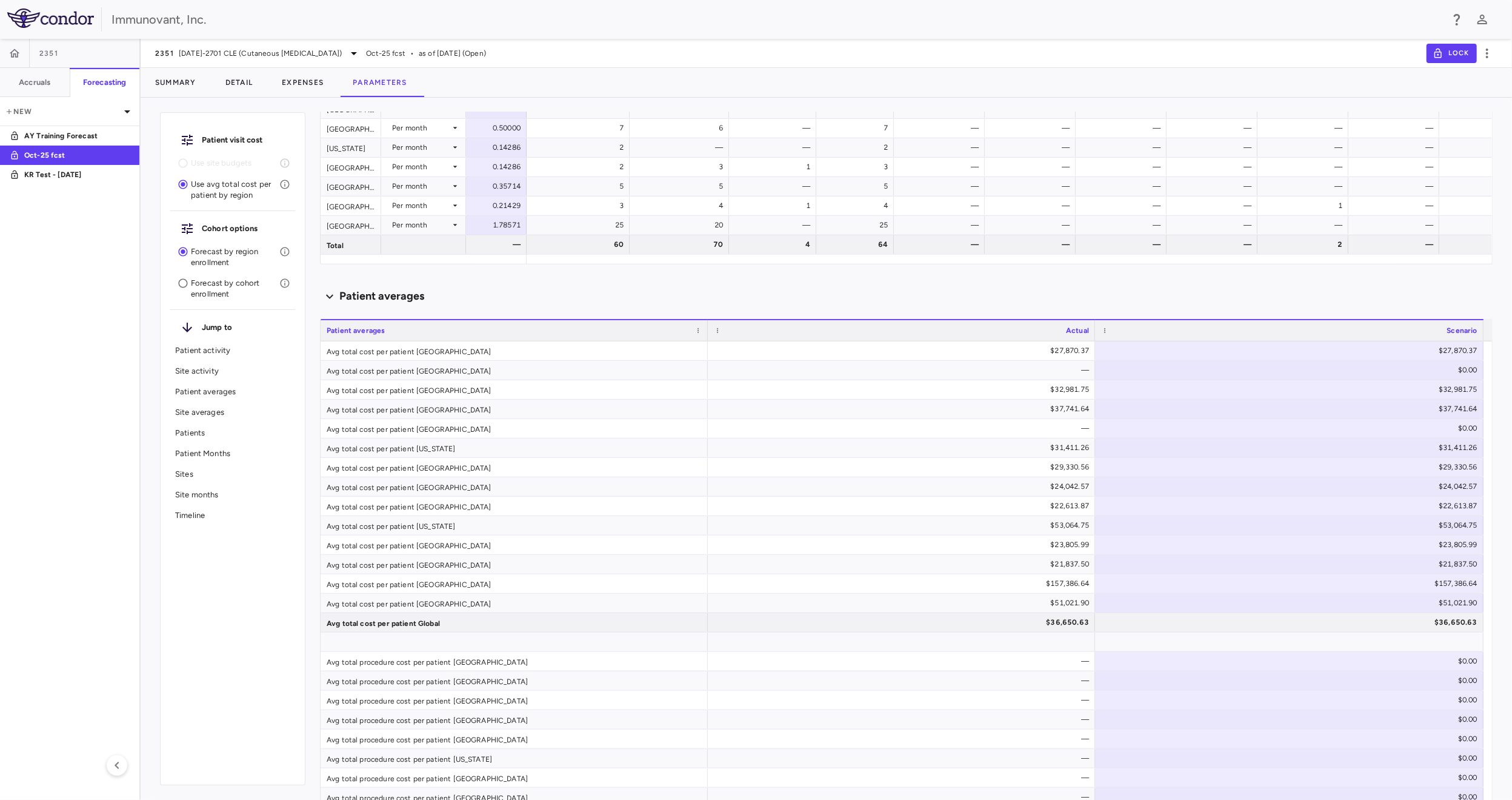
click at [210, 292] on p "Forecast by cohort enrollment" at bounding box center [235, 288] width 88 height 22
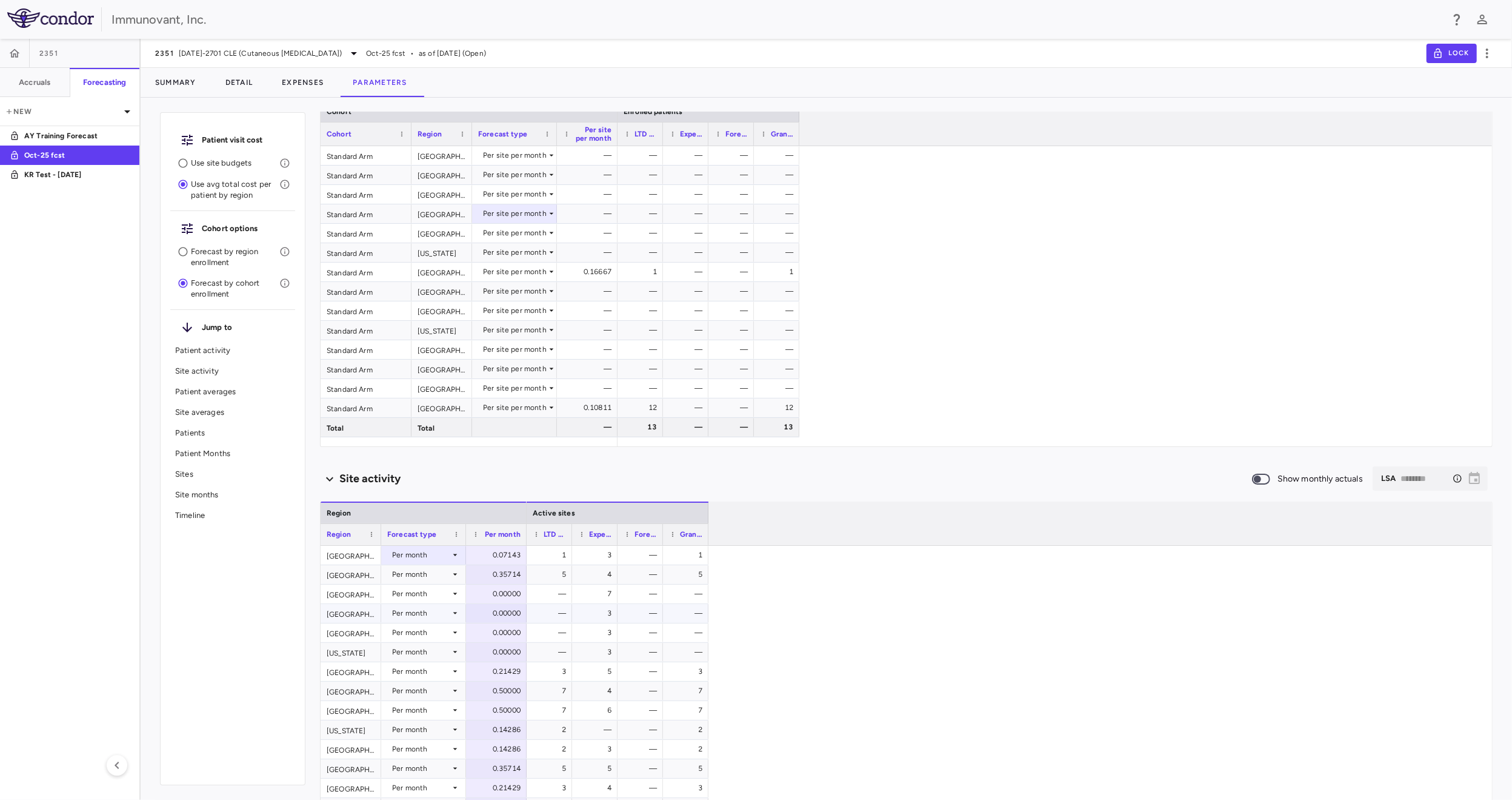
scroll to position [60, 0]
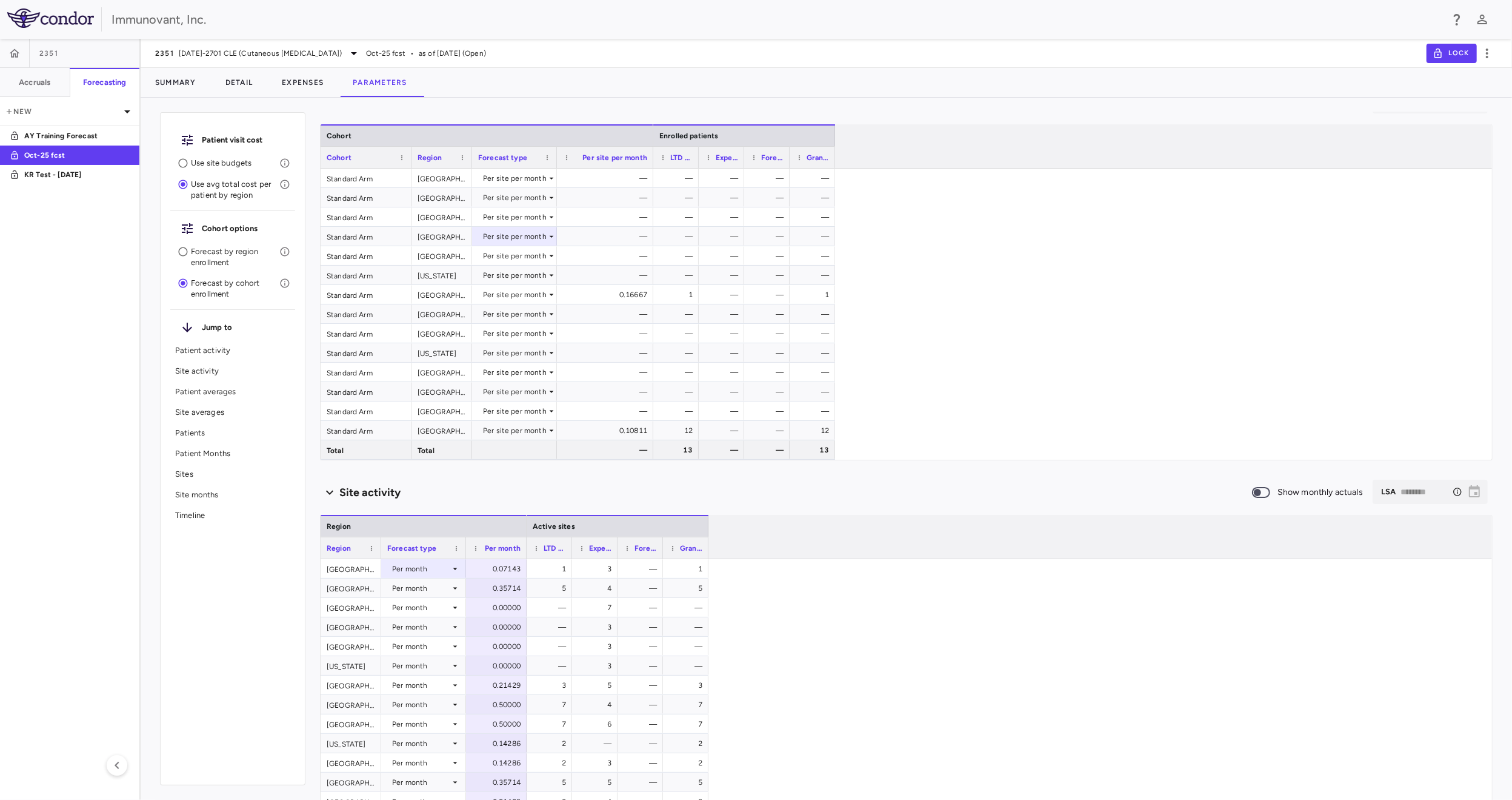
drag, startPoint x: 615, startPoint y: 161, endPoint x: 650, endPoint y: 160, distance: 35.0
click at [650, 160] on div at bounding box center [652, 158] width 5 height 21
drag, startPoint x: 696, startPoint y: 160, endPoint x: 757, endPoint y: 162, distance: 61.0
click at [752, 162] on div at bounding box center [749, 158] width 5 height 21
drag, startPoint x: 804, startPoint y: 156, endPoint x: 849, endPoint y: 158, distance: 45.0
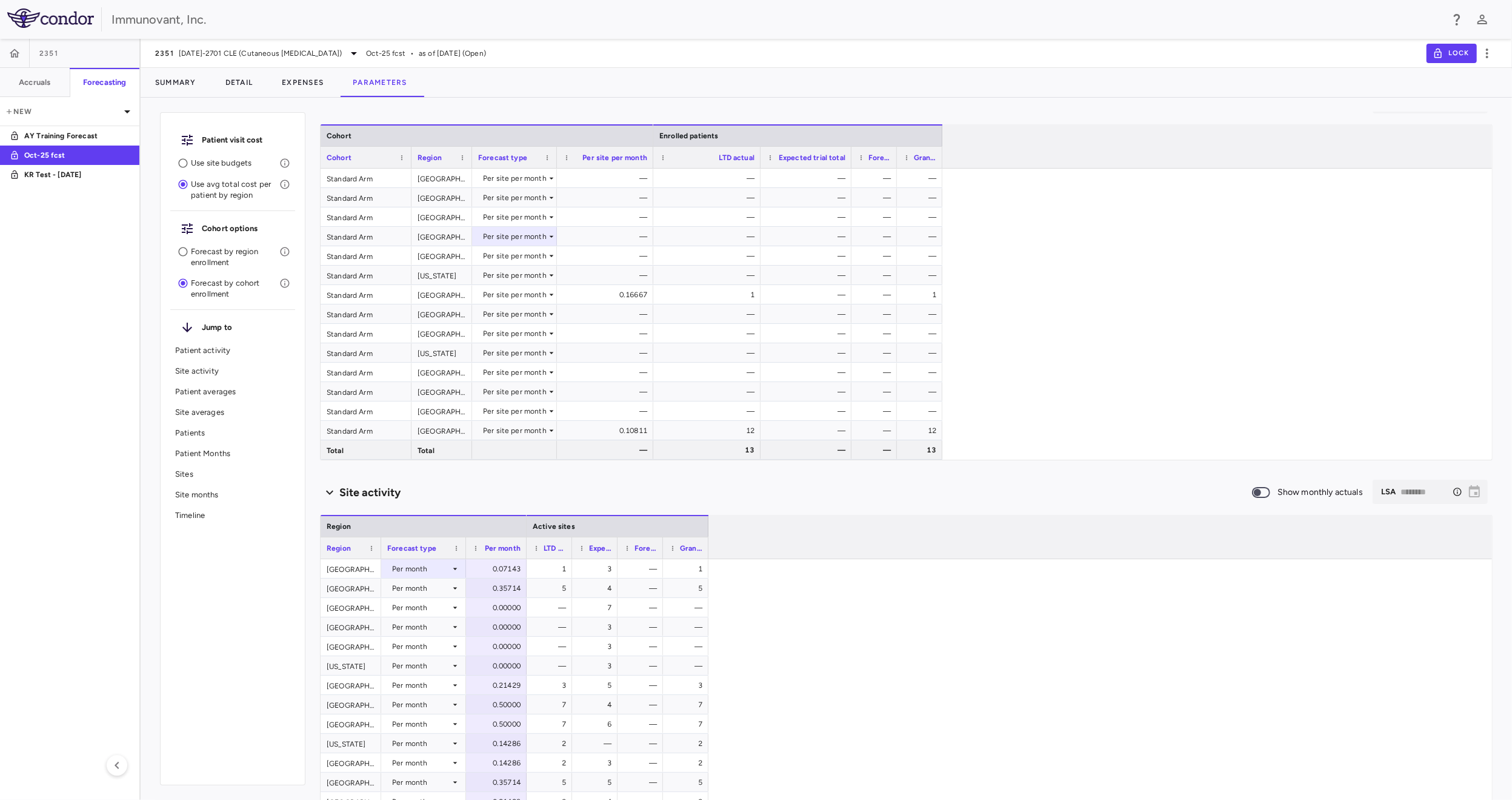
click at [849, 158] on div at bounding box center [850, 158] width 5 height 21
click at [897, 154] on div "Grand total" at bounding box center [920, 157] width 46 height 22
click at [219, 166] on p "Use site budgets" at bounding box center [235, 163] width 88 height 11
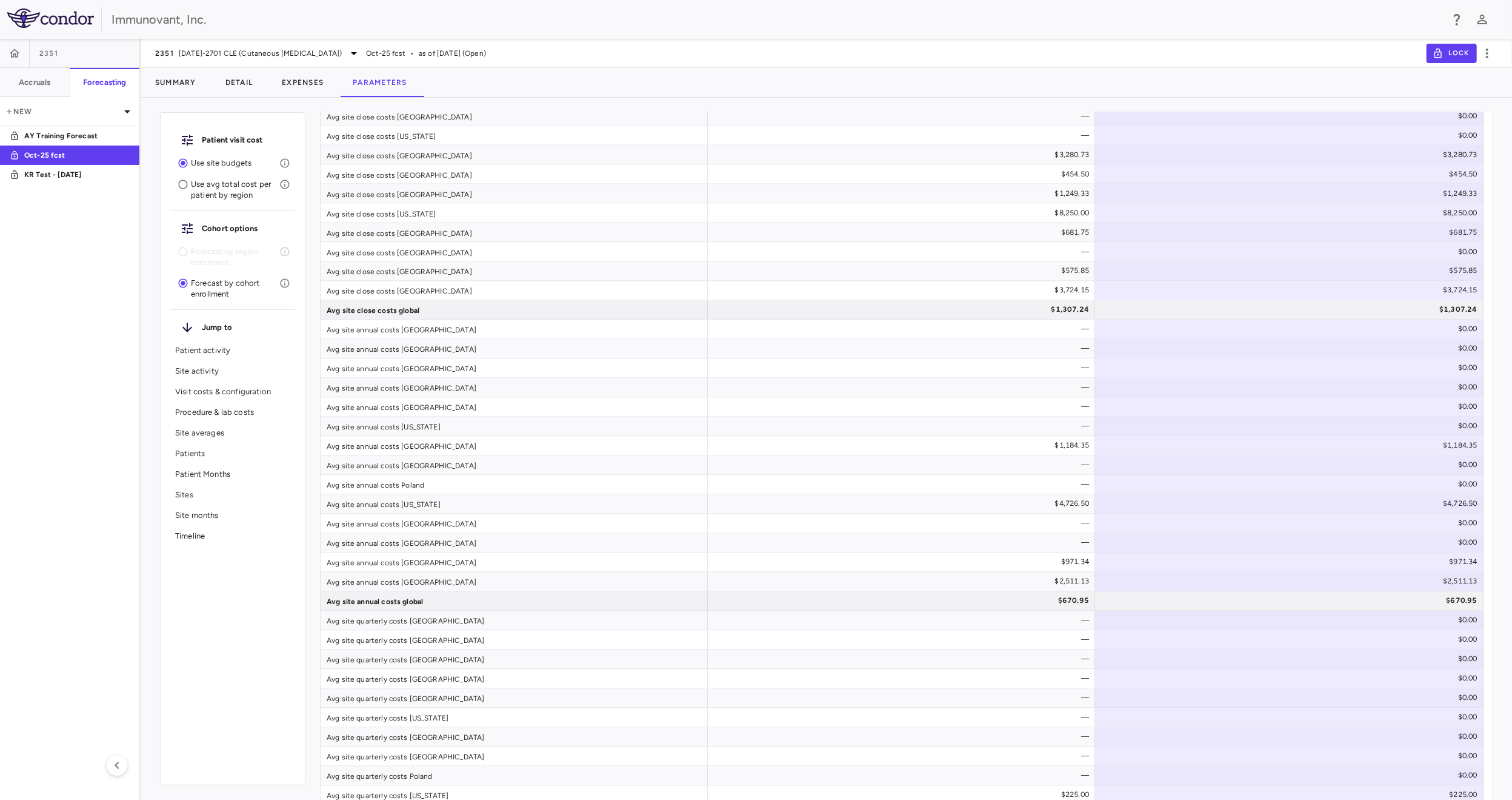
scroll to position [2183, 0]
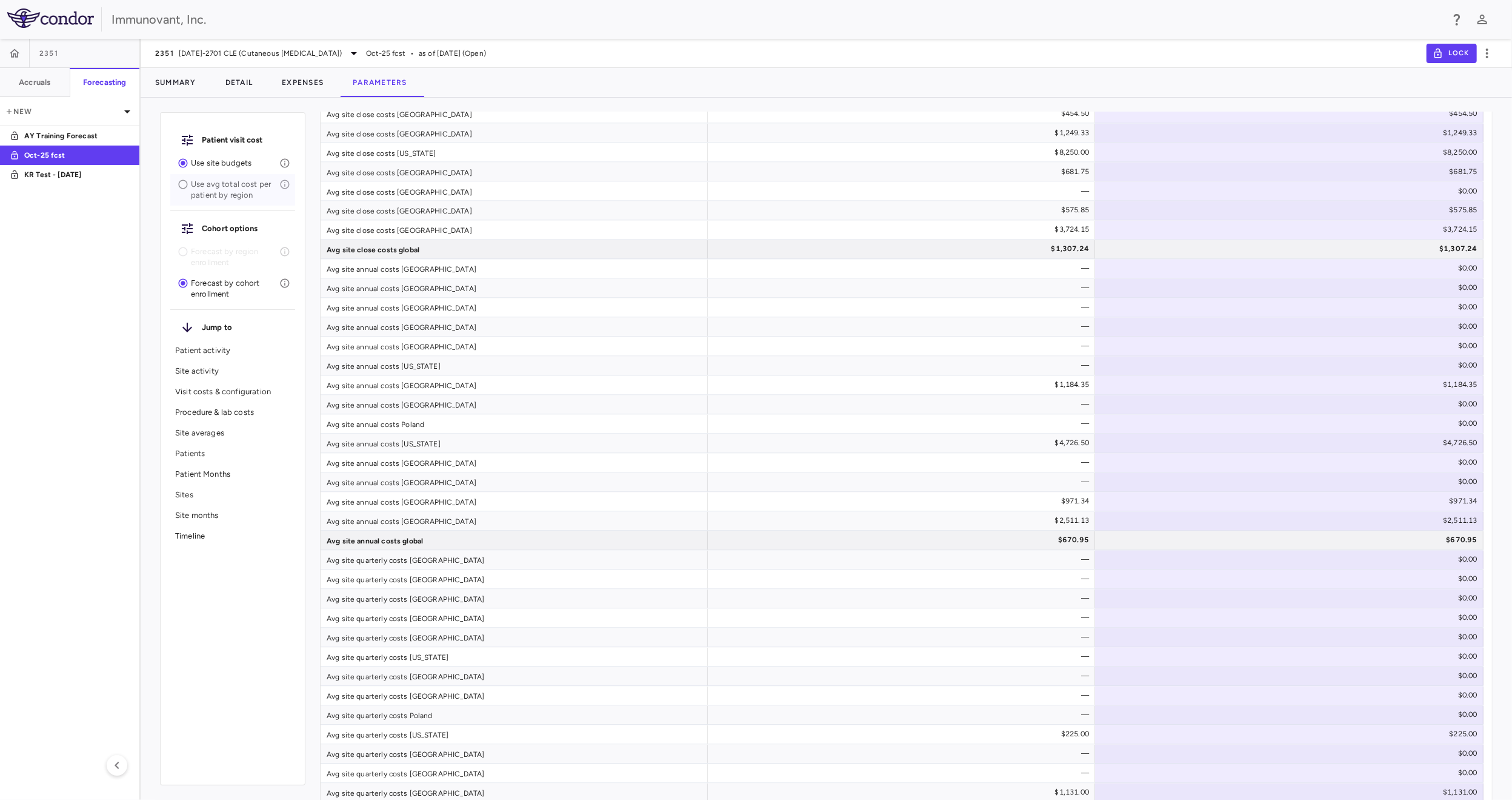
click at [231, 190] on p "Use avg total cost per patient by region" at bounding box center [235, 190] width 88 height 22
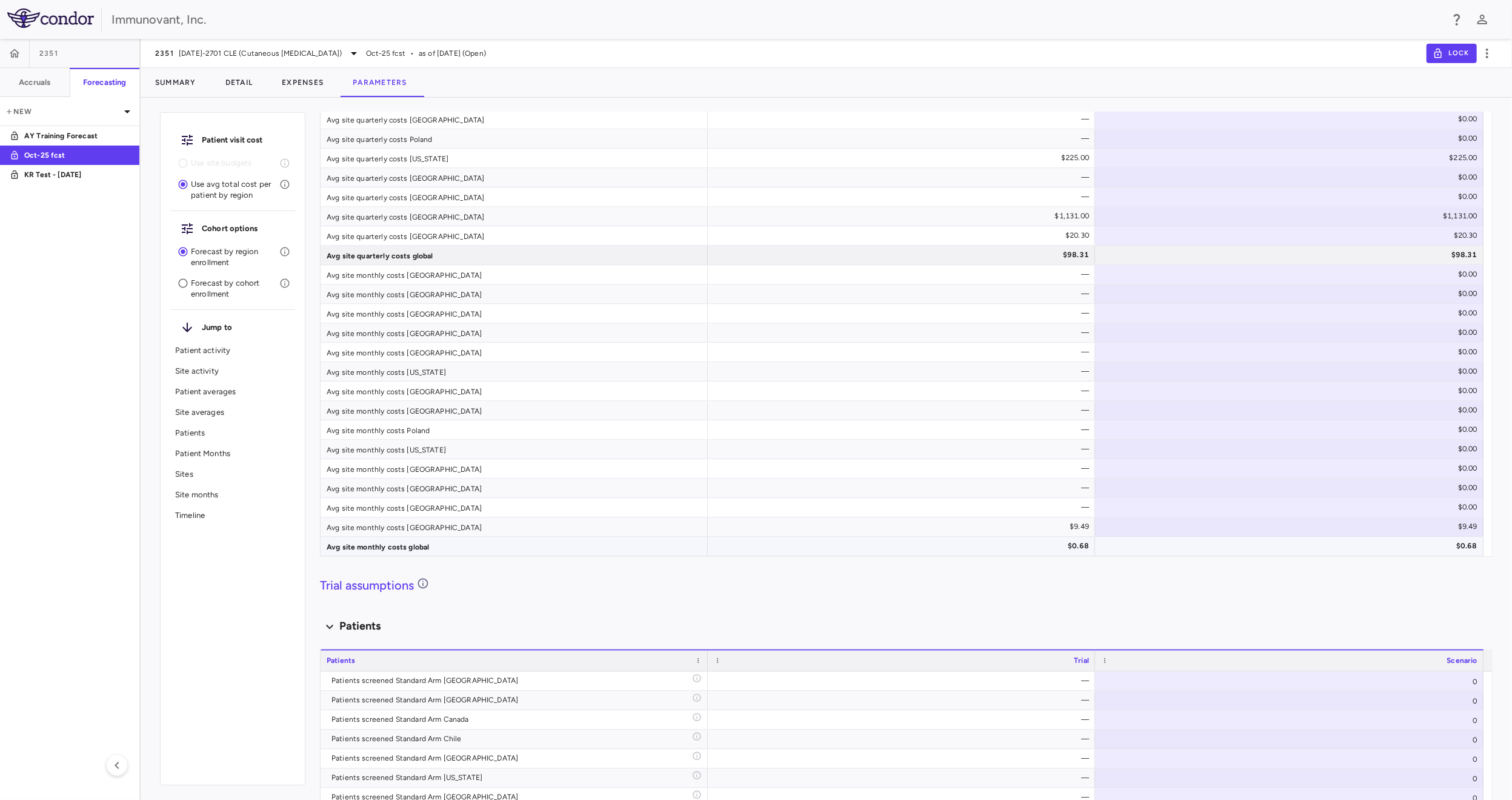
scroll to position [3093, 0]
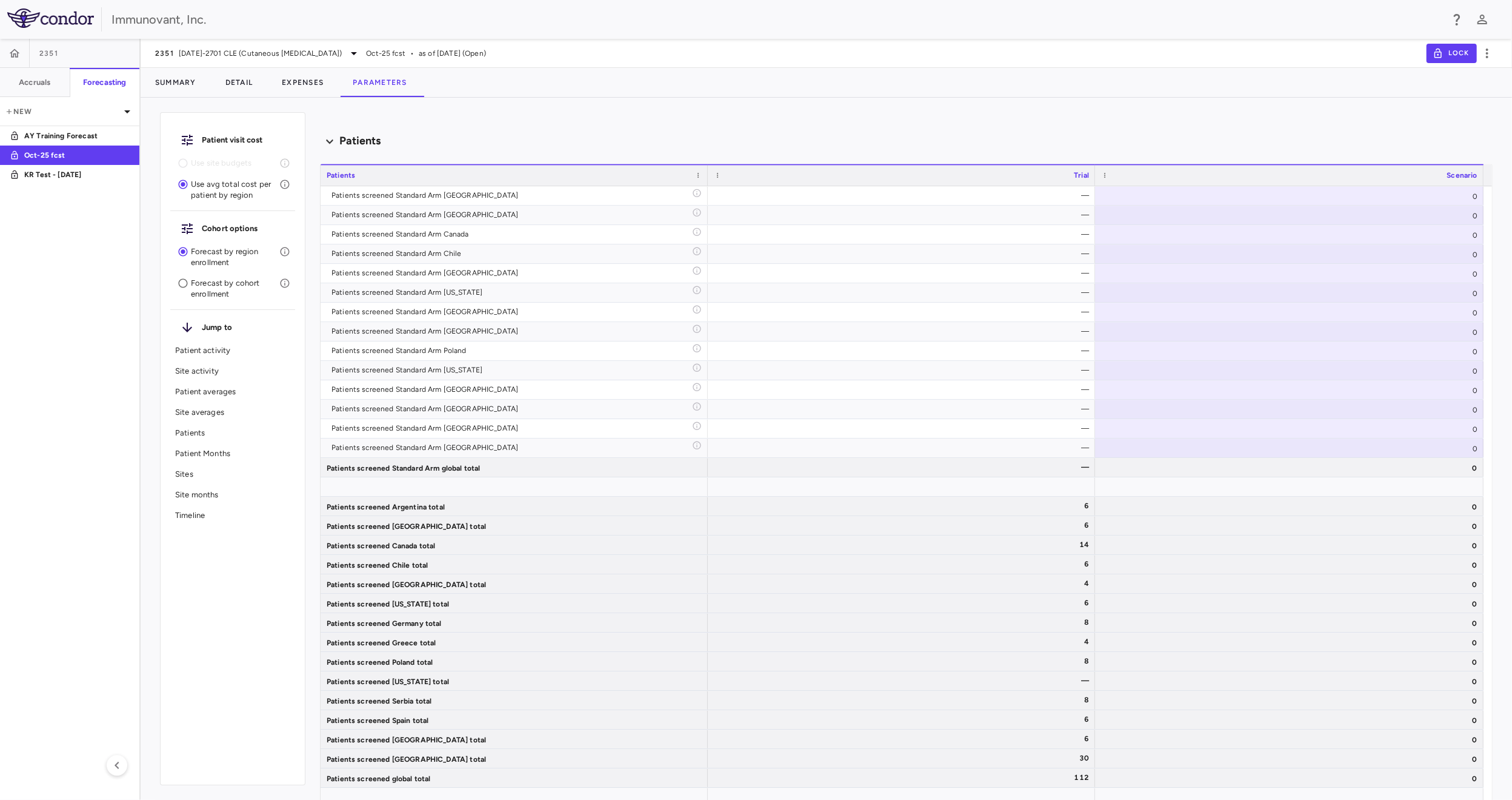
click at [202, 435] on p "Patients" at bounding box center [233, 433] width 115 height 11
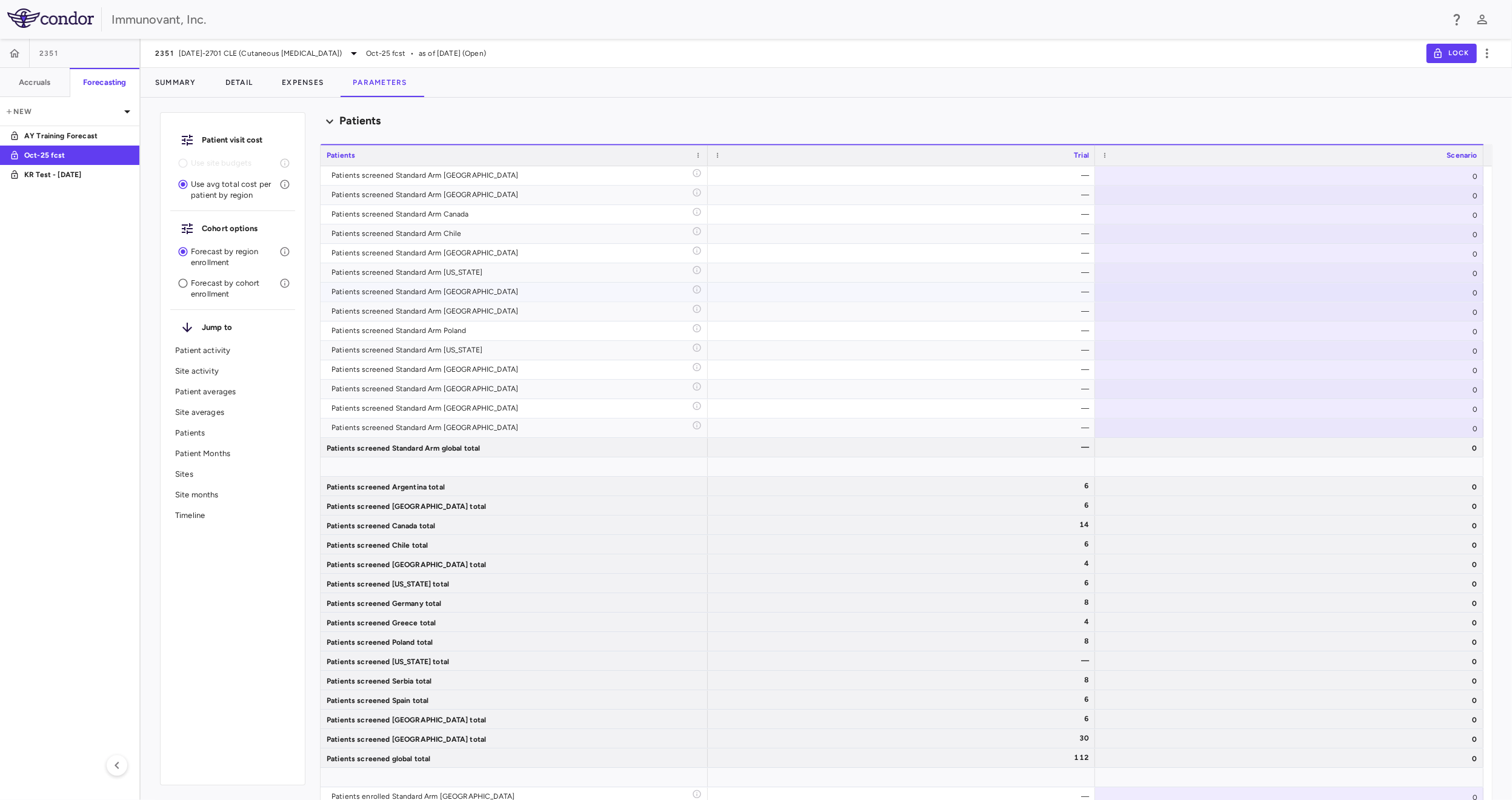
click at [1430, 282] on div "0" at bounding box center [1289, 292] width 389 height 19
click at [1420, 290] on input "*" at bounding box center [1298, 293] width 369 height 20
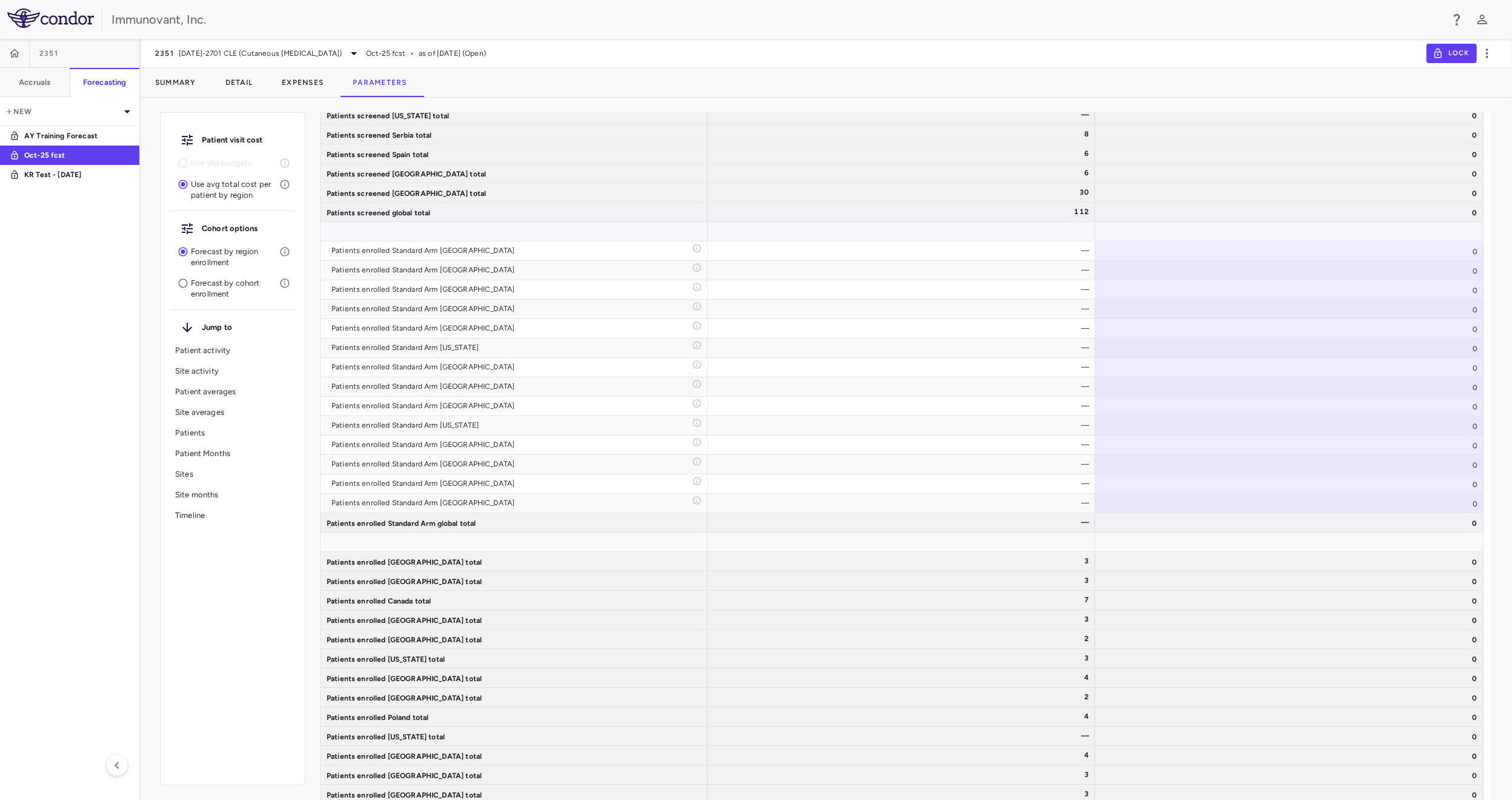
scroll to position [3720, 0]
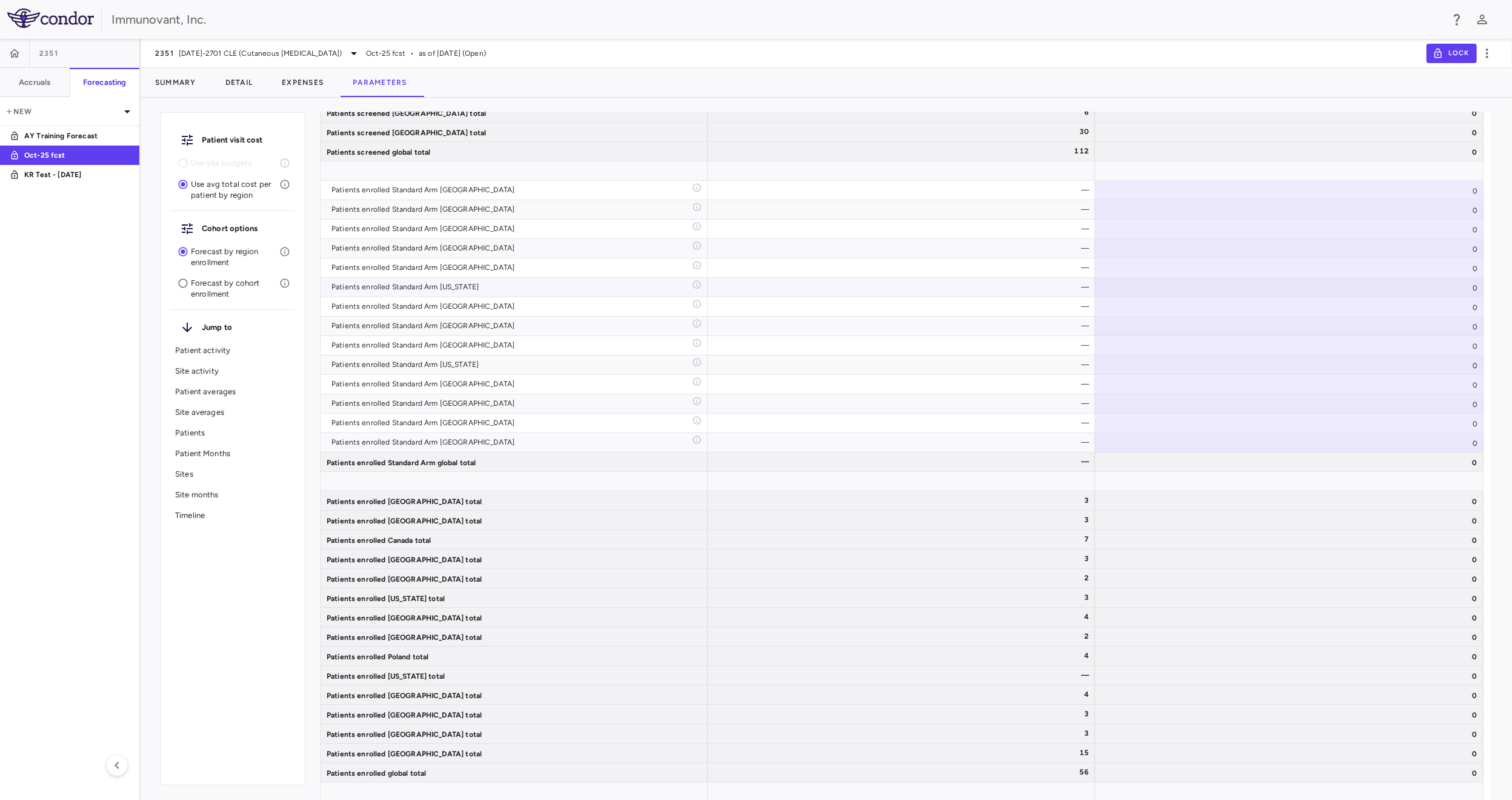
click at [1376, 289] on div "0" at bounding box center [1289, 287] width 389 height 19
click at [1376, 297] on div "0" at bounding box center [1289, 306] width 389 height 19
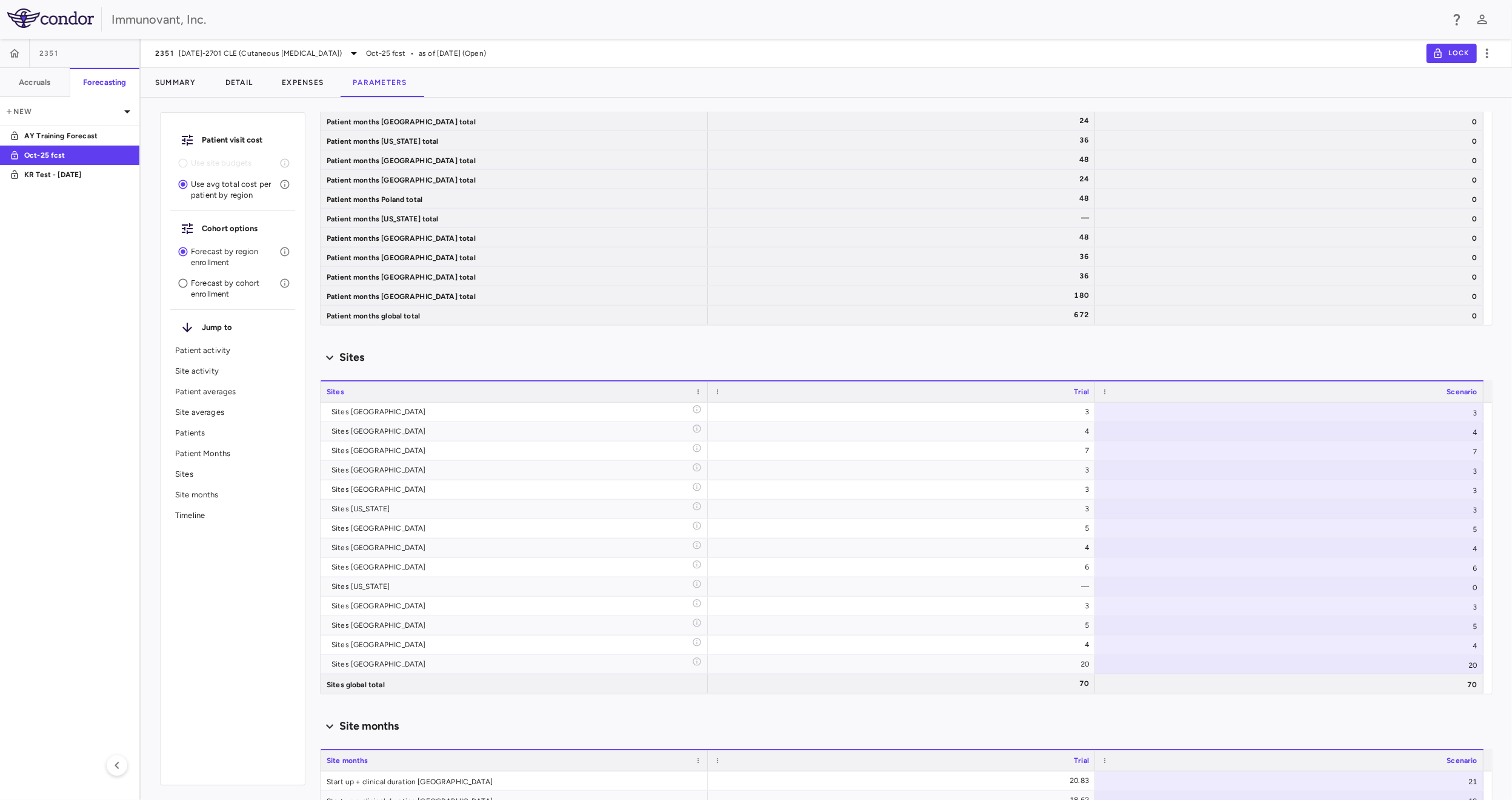
scroll to position [5599, 0]
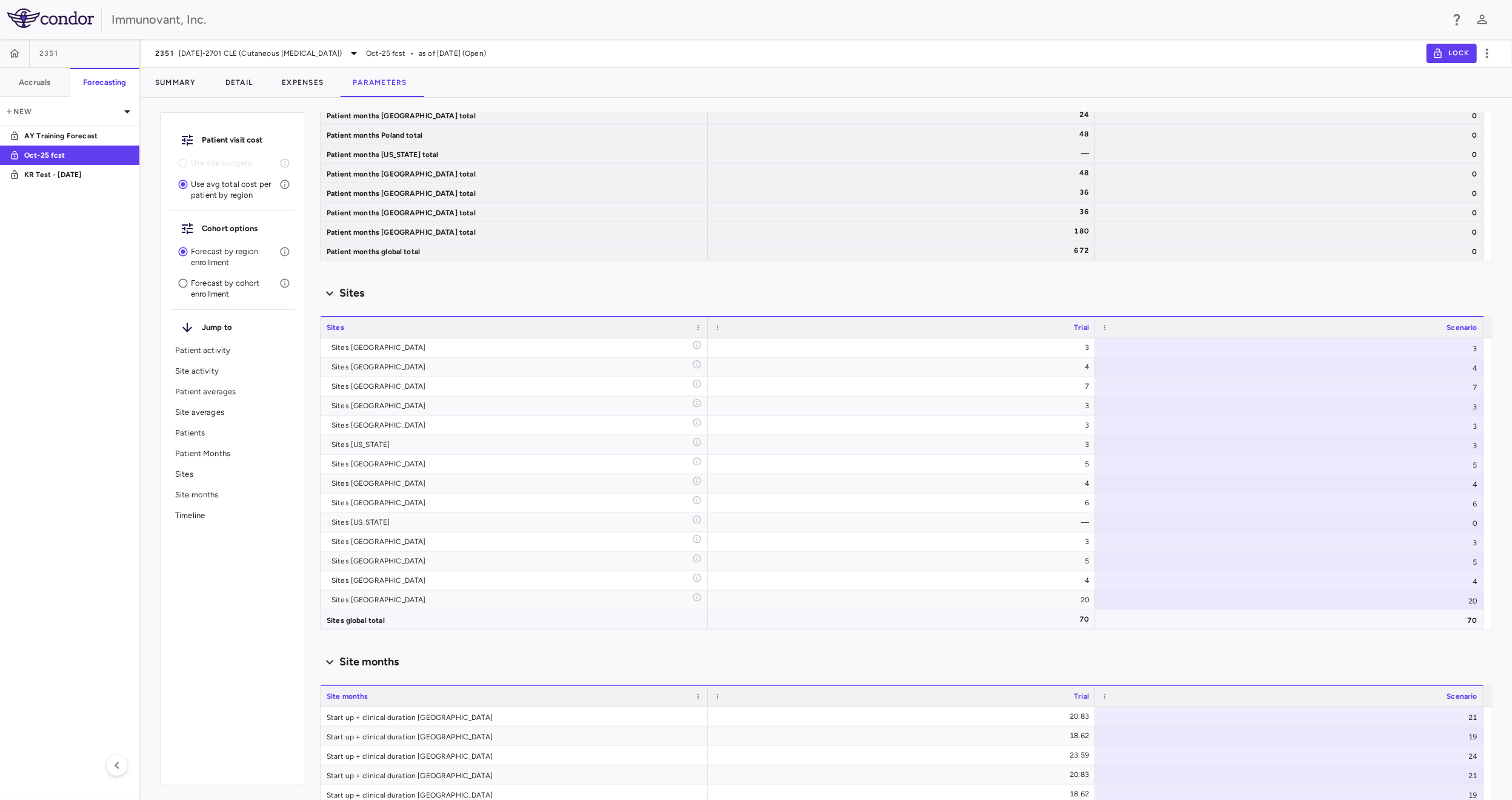
type input "**"
click at [1398, 601] on div "20" at bounding box center [1289, 600] width 389 height 19
click at [1398, 601] on input "**" at bounding box center [1298, 602] width 369 height 20
drag, startPoint x: 1398, startPoint y: 601, endPoint x: 1470, endPoint y: 605, distance: 72.1
click at [1470, 605] on input "**" at bounding box center [1298, 602] width 369 height 20
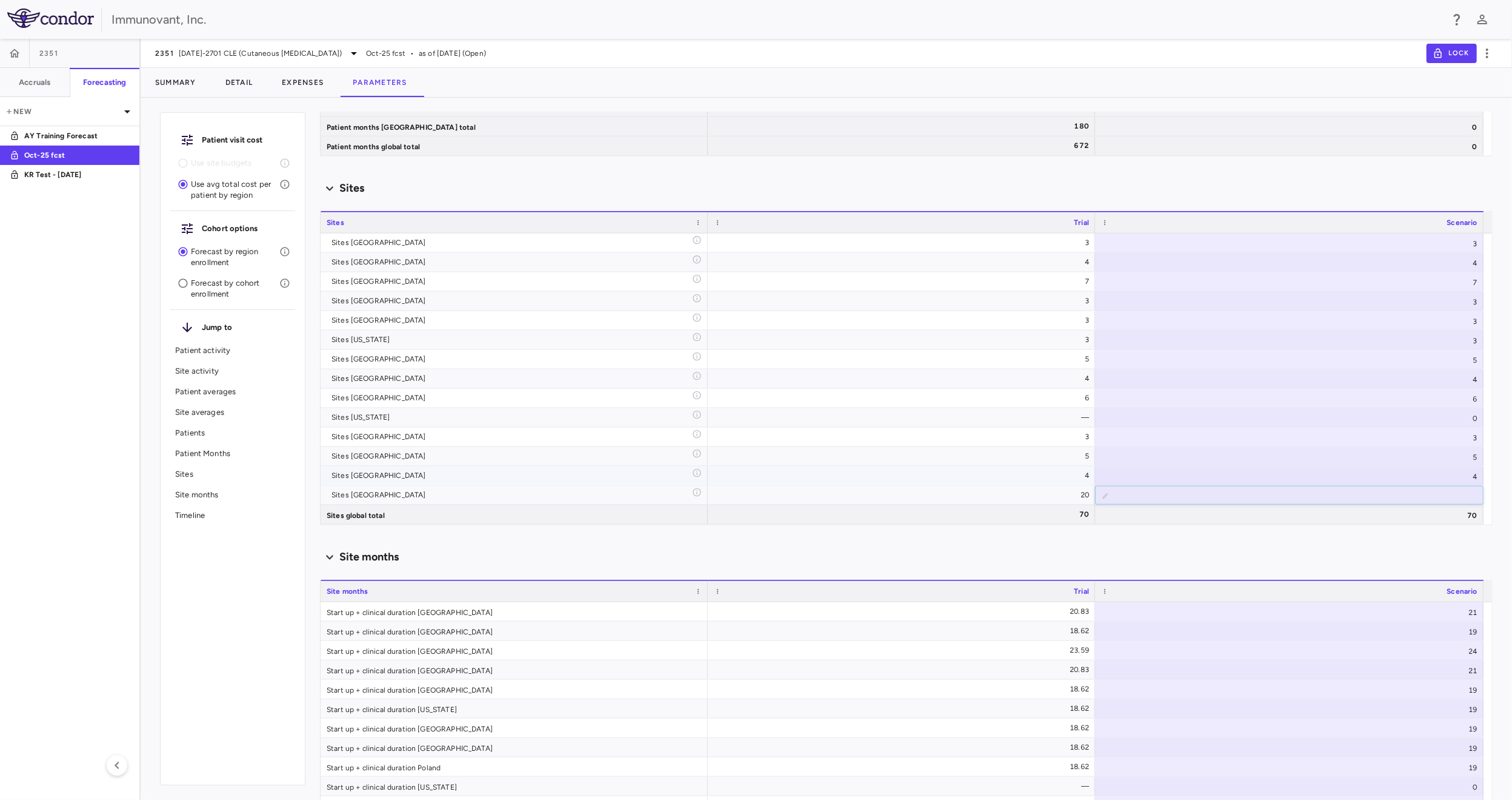
scroll to position [5721, 0]
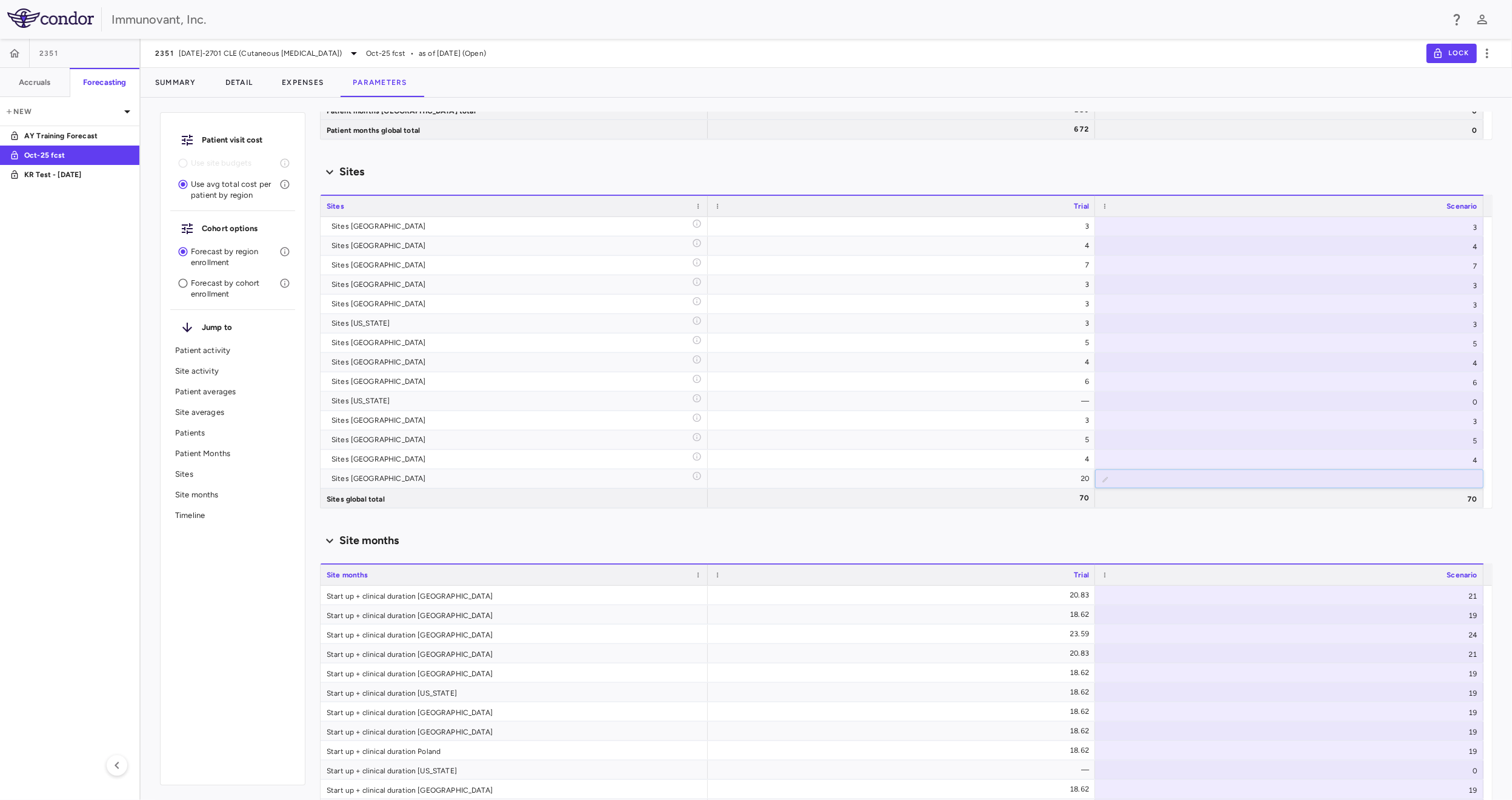
click at [1287, 528] on div "Site months" at bounding box center [907, 541] width 1173 height 25
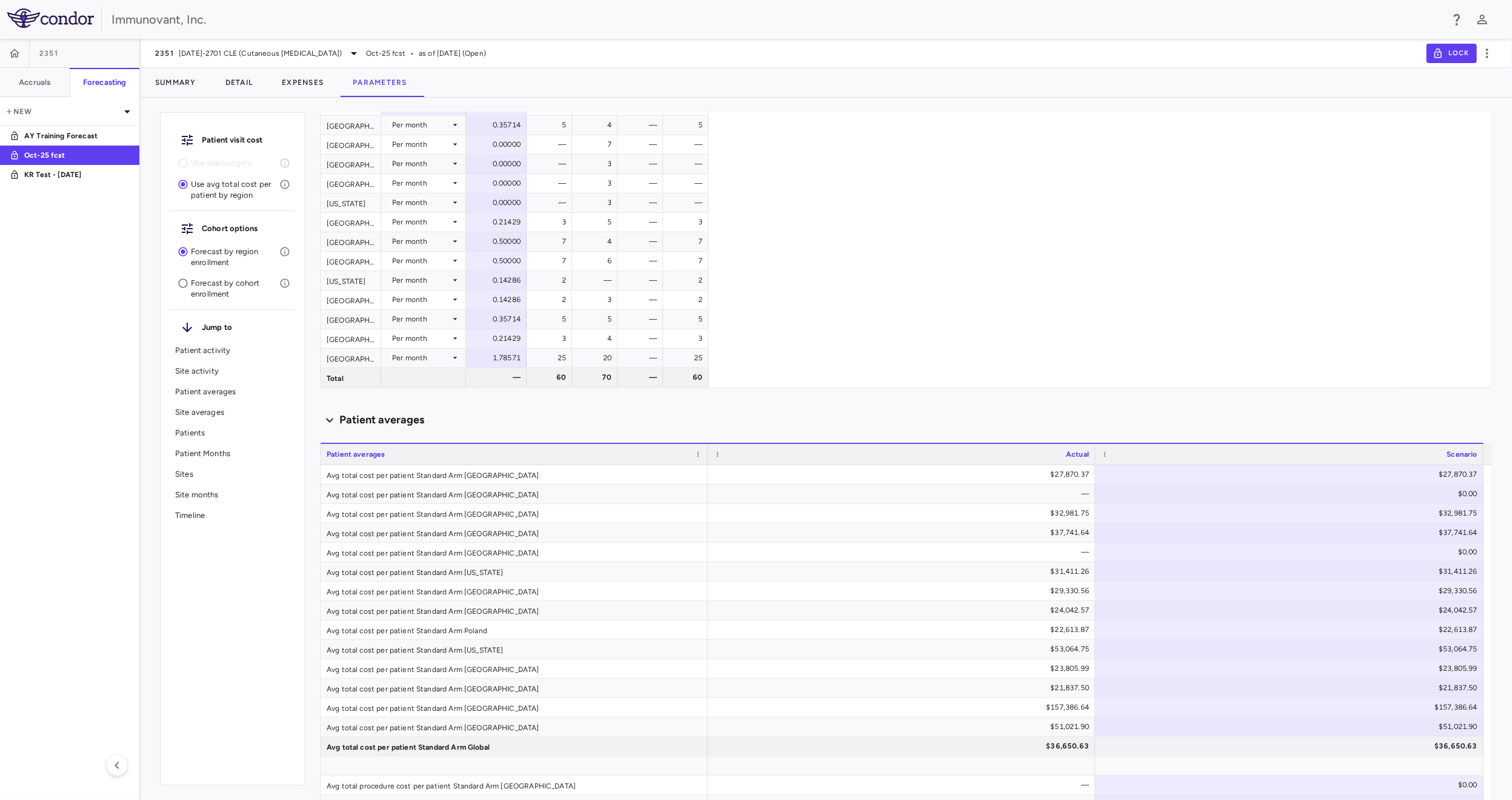
scroll to position [323, 0]
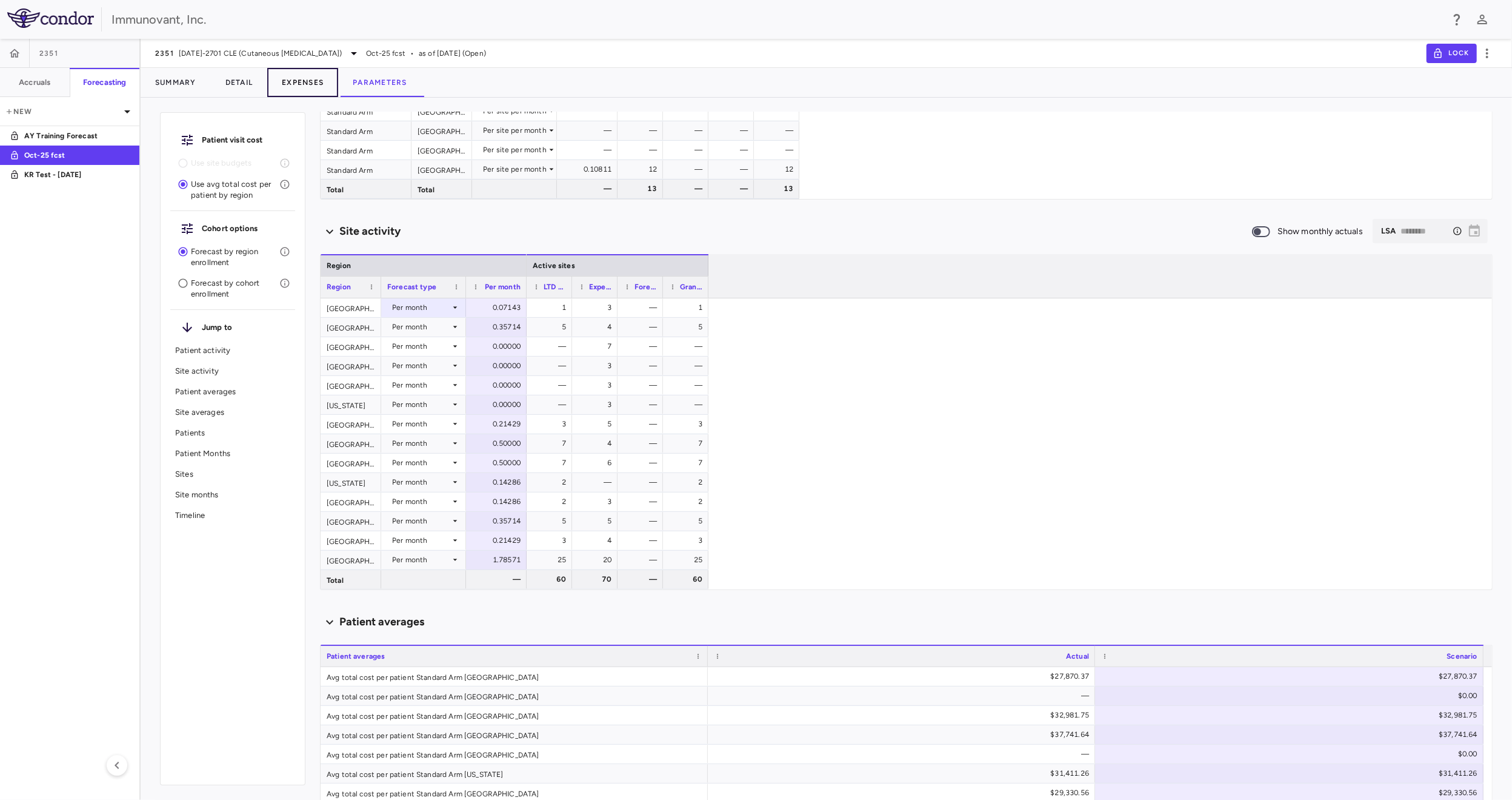
click at [297, 80] on button "Expenses" at bounding box center [303, 82] width 71 height 29
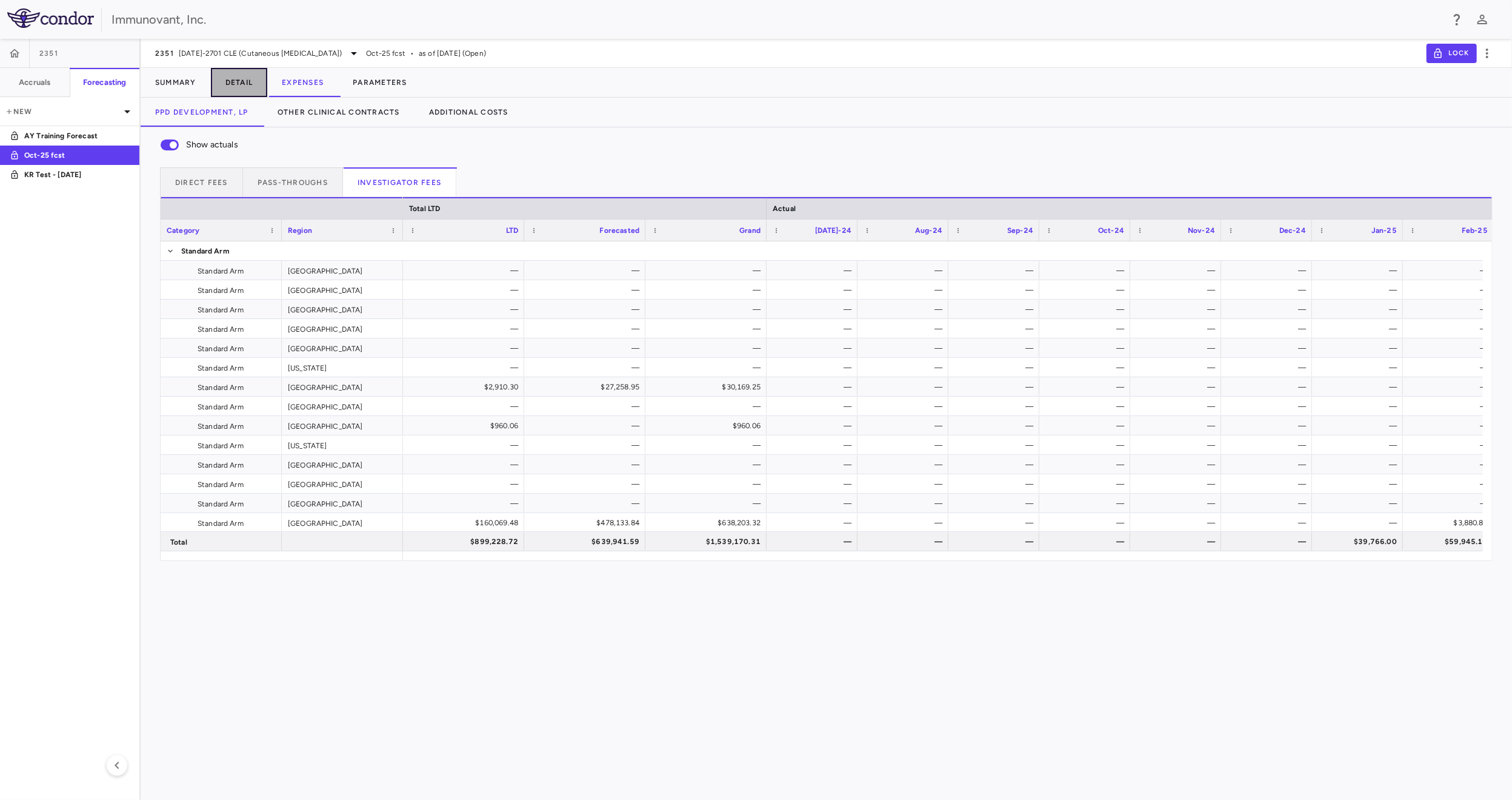
click at [250, 85] on button "Detail" at bounding box center [239, 82] width 57 height 29
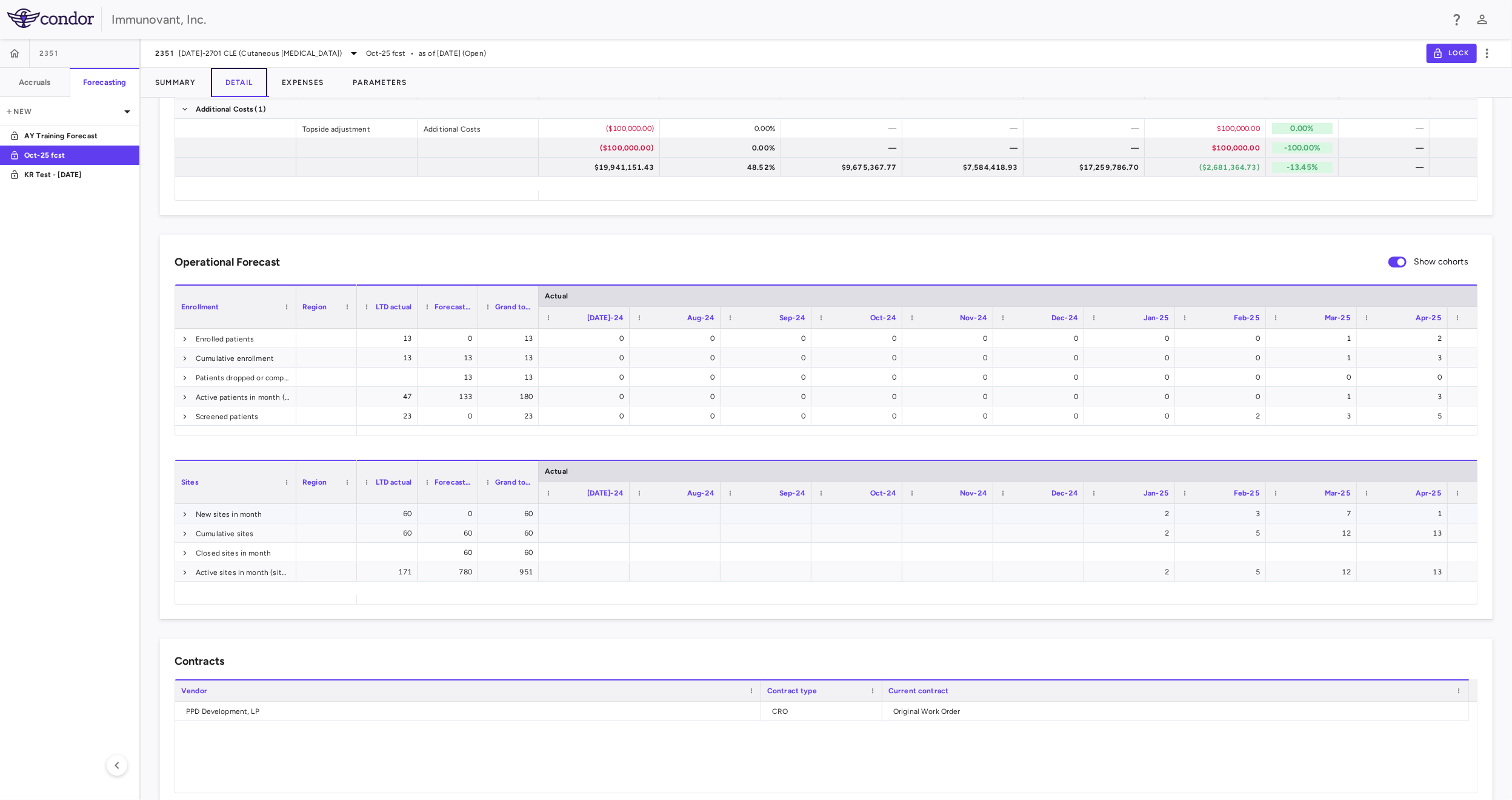
scroll to position [217, 0]
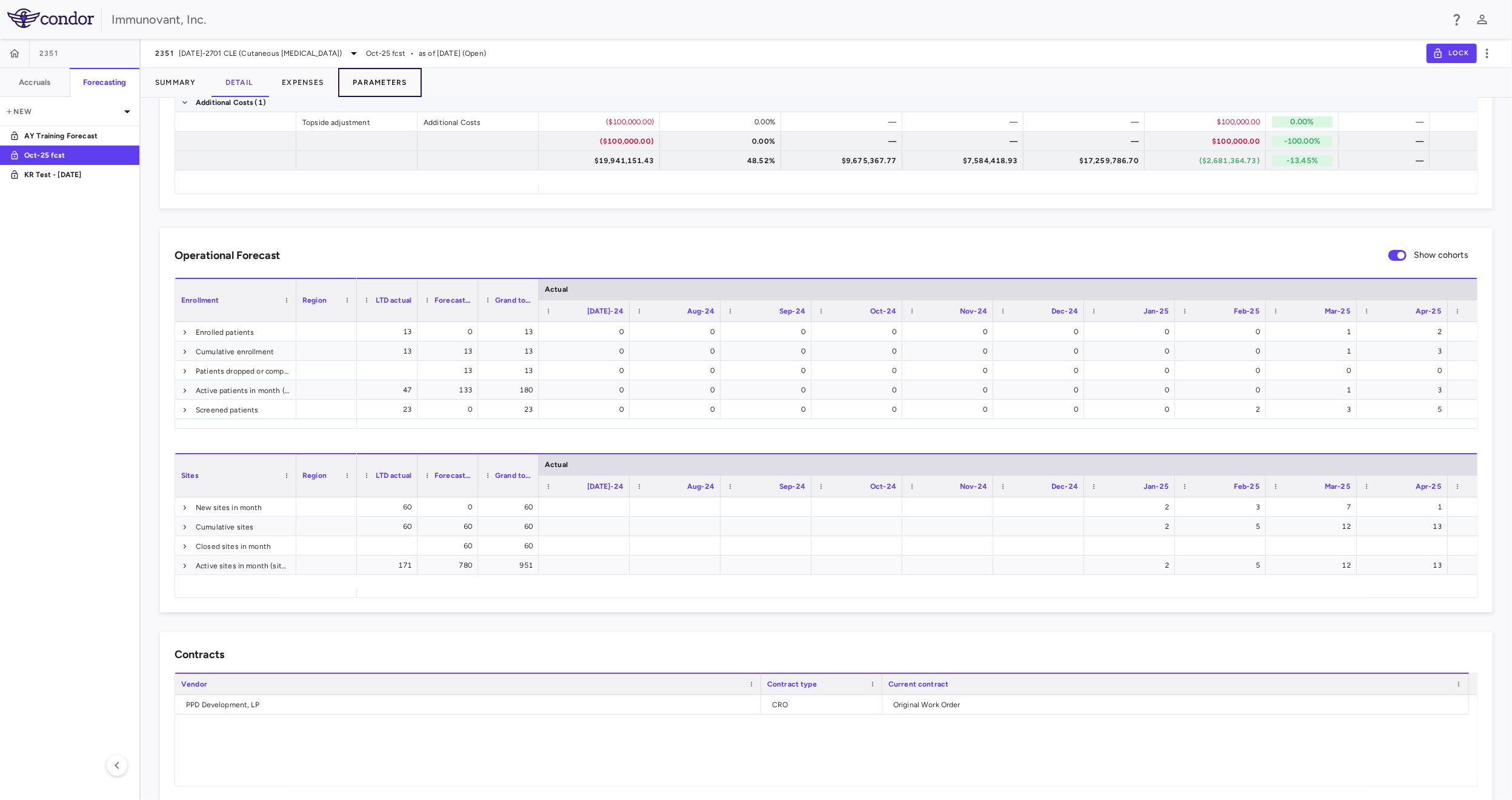
click at [389, 80] on button "Parameters" at bounding box center [380, 82] width 84 height 29
